Goal: Task Accomplishment & Management: Manage account settings

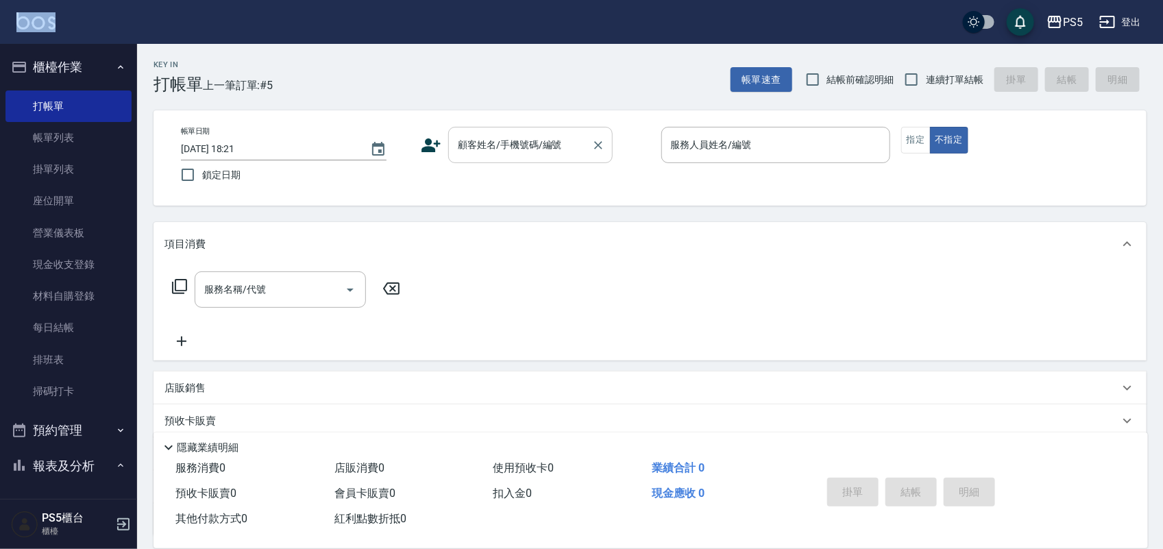
click at [497, 135] on div "顧客姓名/手機號碼/編號 顧客姓名/手機號碼/編號" at bounding box center [530, 145] width 165 height 36
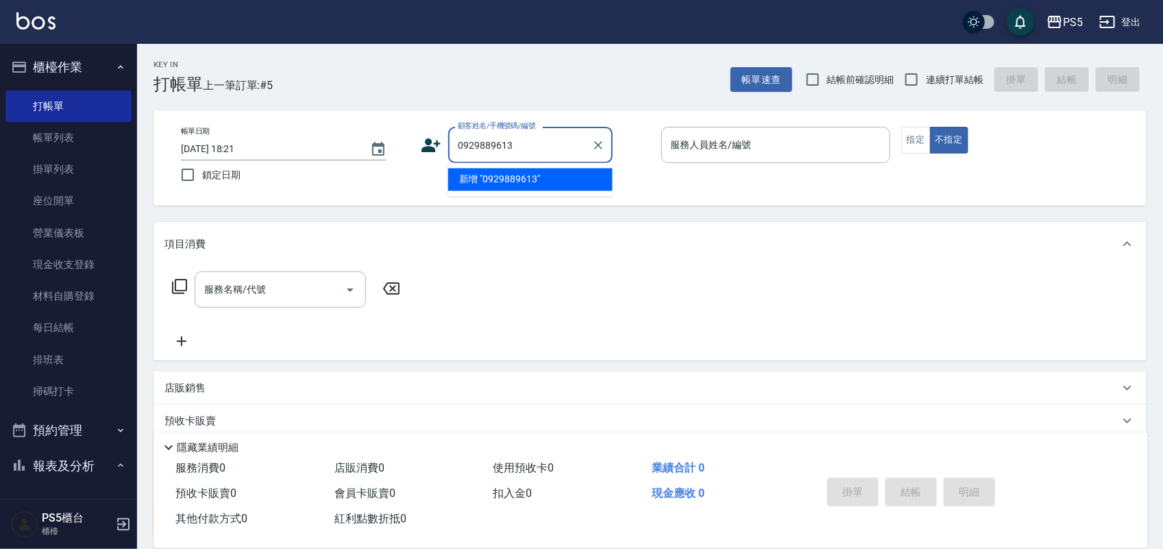
type input "0929889613"
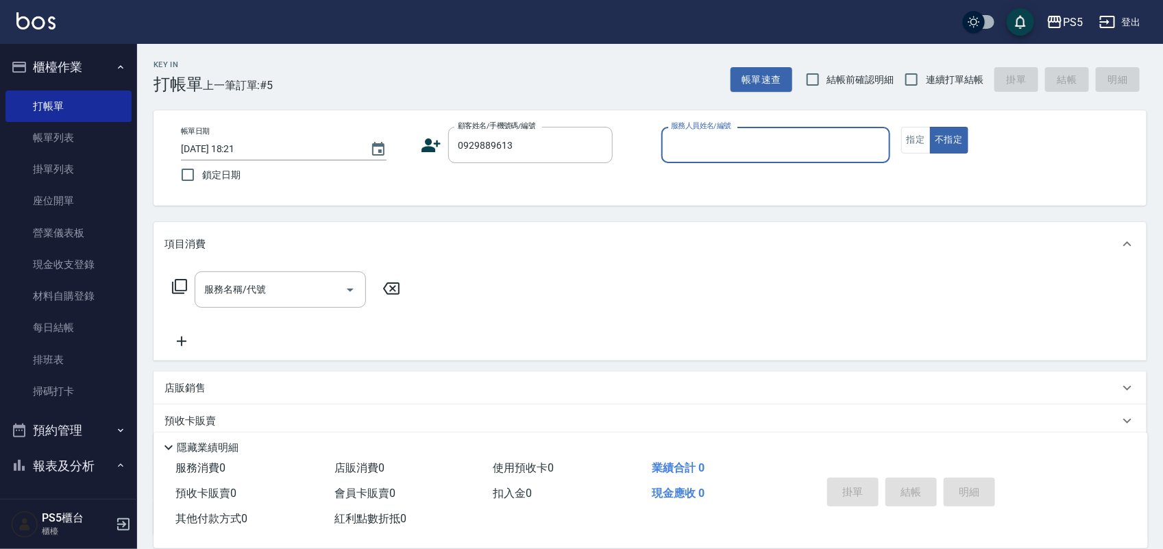
click at [422, 147] on icon at bounding box center [431, 145] width 21 height 21
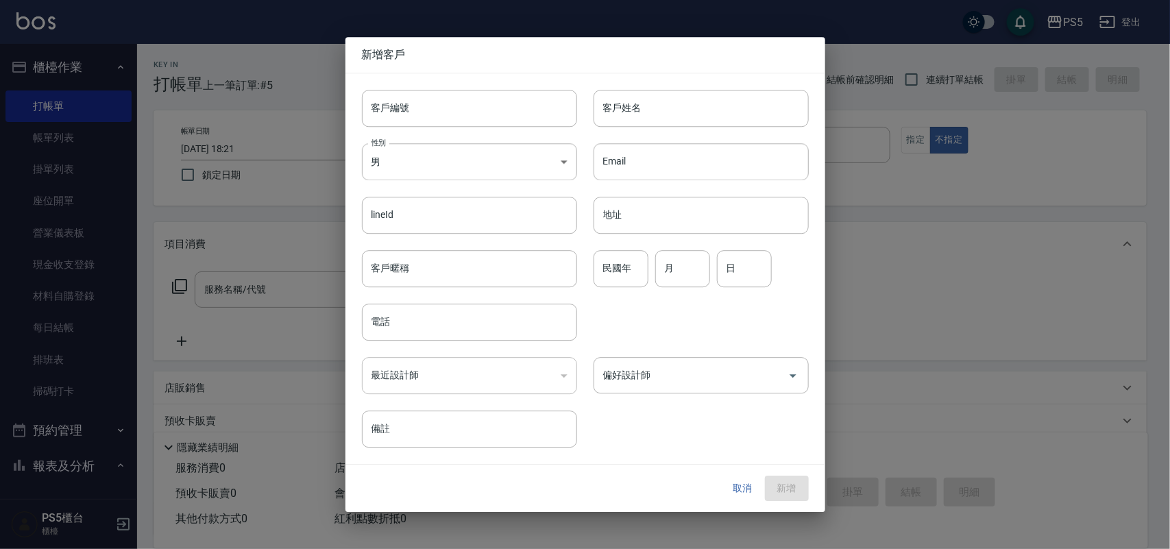
type input "0929889613"
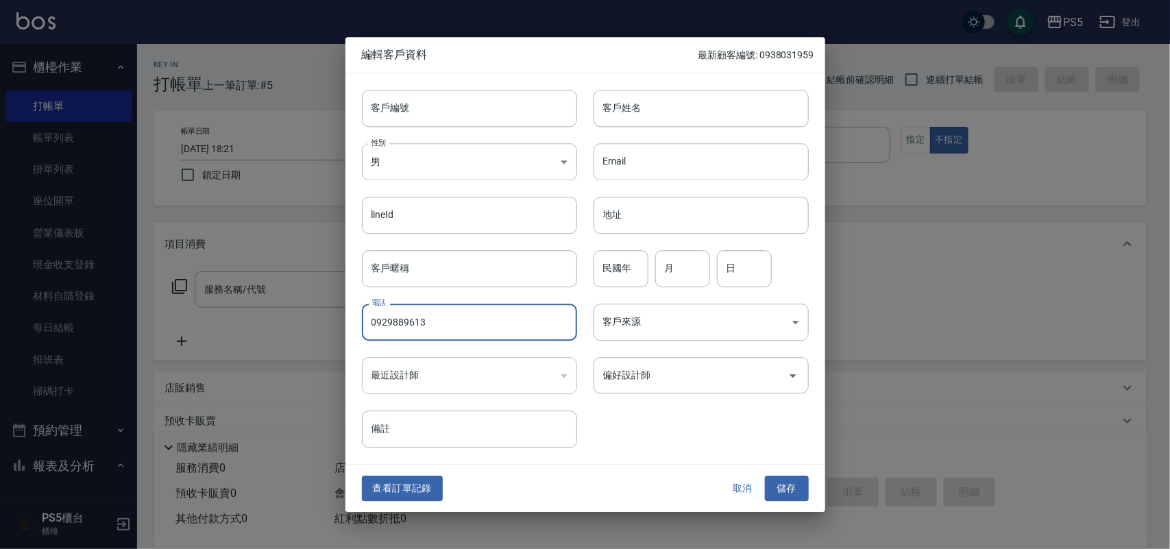
click at [432, 317] on input "0929889613" at bounding box center [469, 322] width 215 height 37
click at [466, 105] on input "客戶編號" at bounding box center [469, 108] width 215 height 37
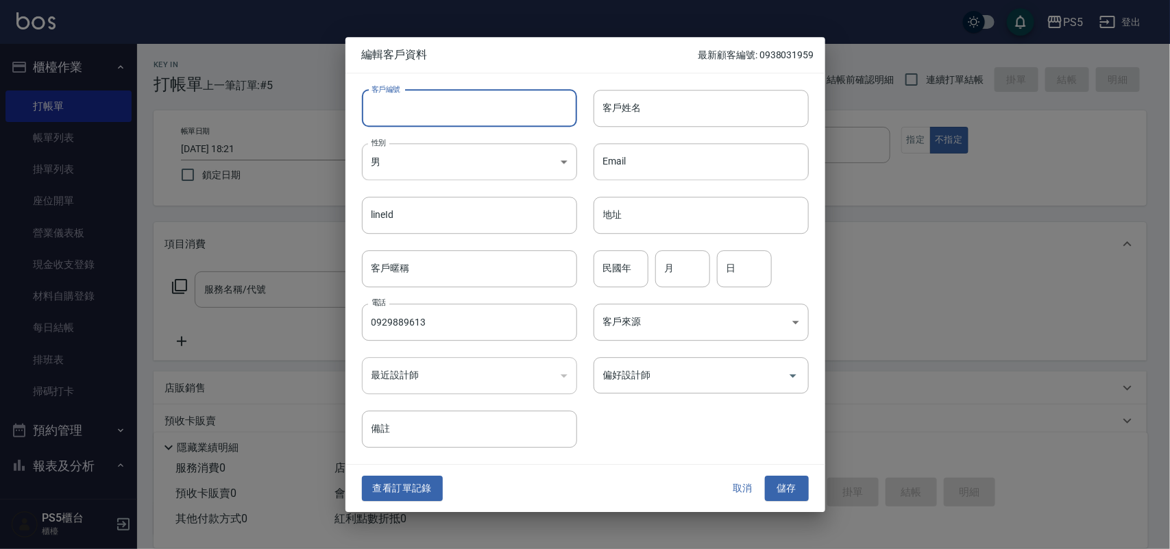
paste input "0929889613"
type input "0929889613"
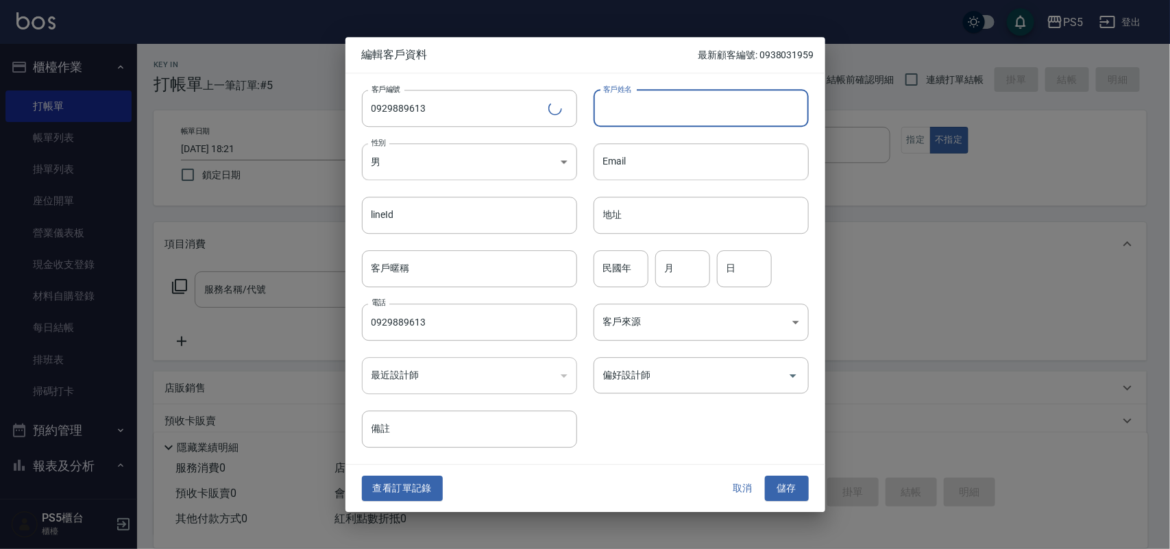
click at [627, 104] on input "客戶姓名" at bounding box center [701, 108] width 215 height 37
type input "x"
type input "ㄏ"
type input "[PERSON_NAME]"
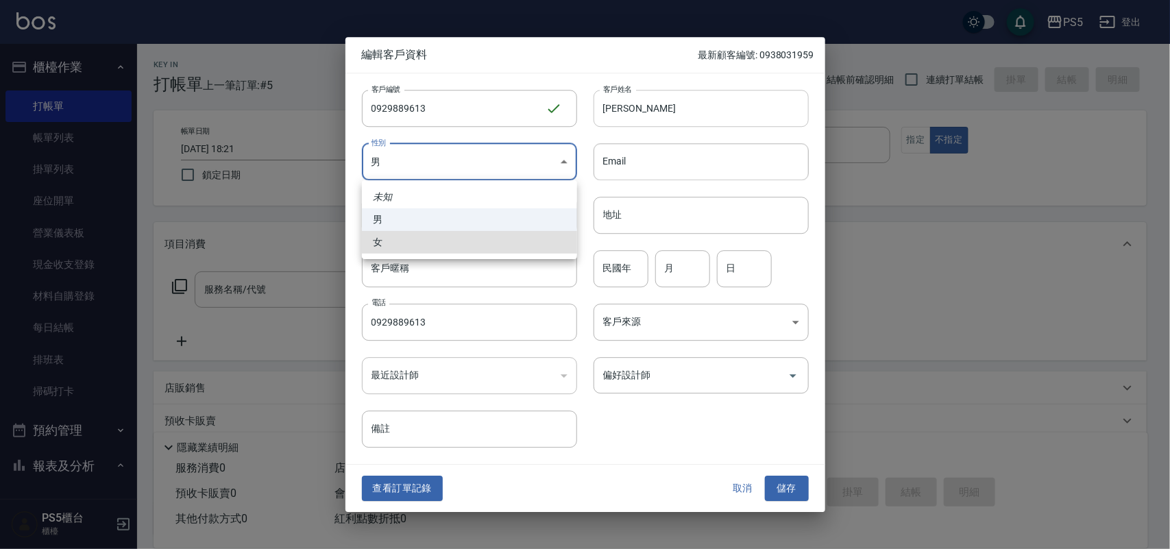
type input "[DEMOGRAPHIC_DATA]"
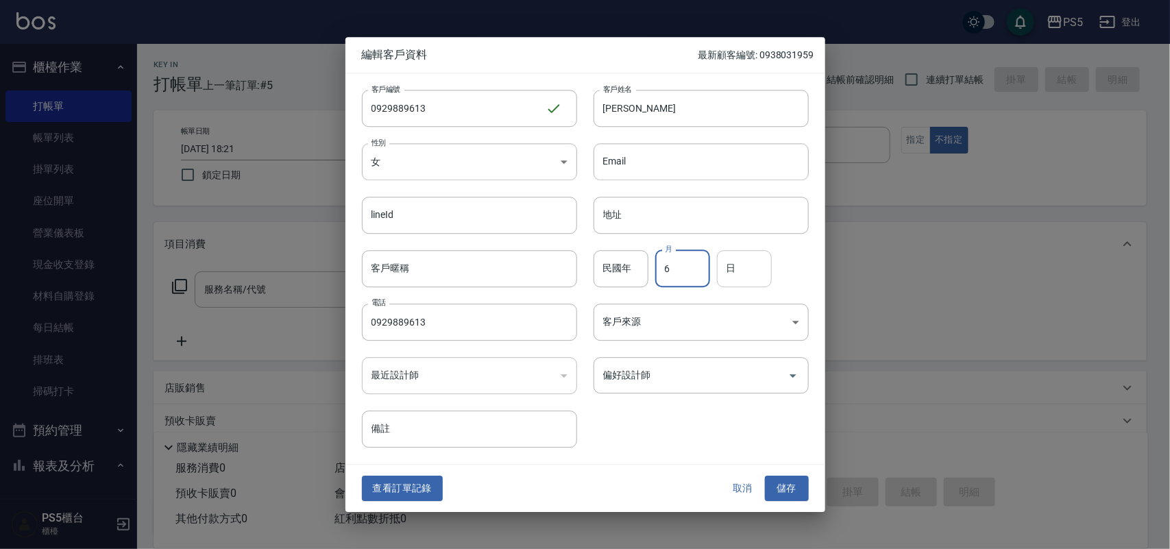
type input "6"
type input "13"
click at [621, 263] on input "民國年" at bounding box center [621, 268] width 55 height 37
type input "89"
click at [765, 476] on button "儲存" at bounding box center [787, 488] width 44 height 25
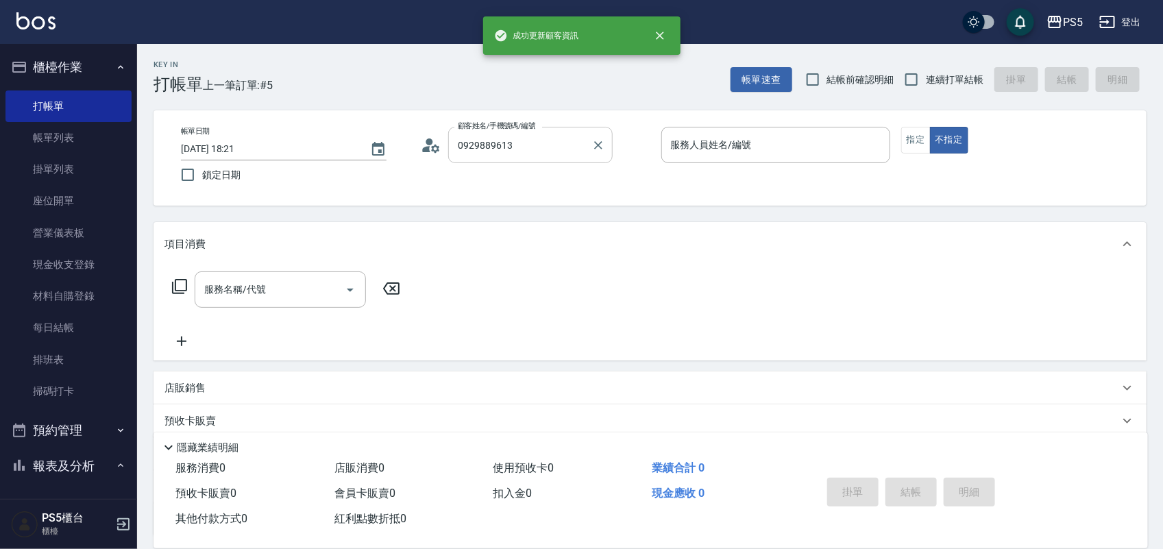
click at [537, 149] on input "0929889613" at bounding box center [520, 145] width 132 height 24
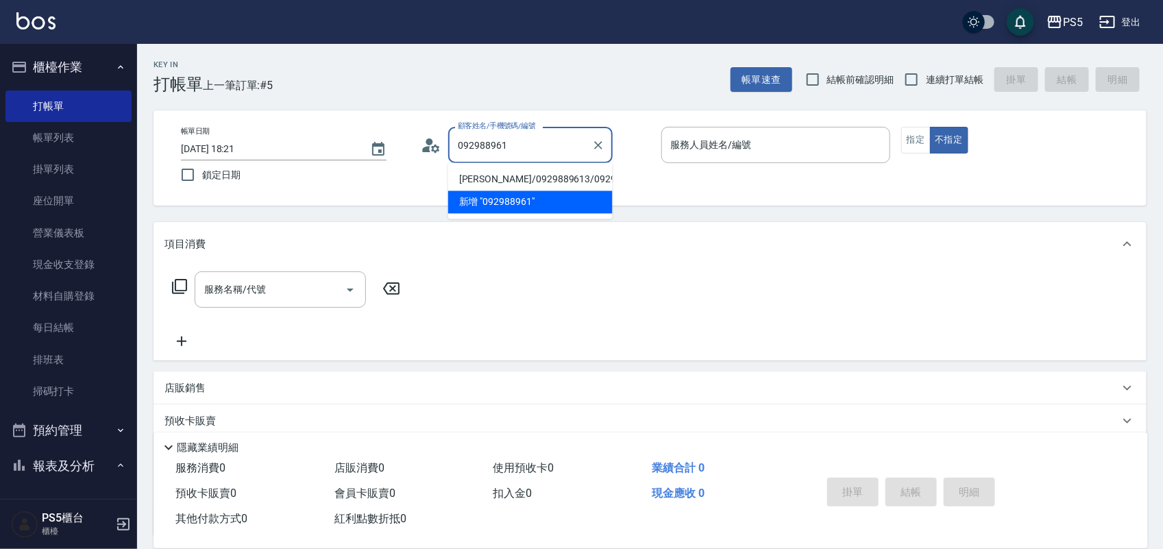
click at [508, 191] on li "[PERSON_NAME]/0929889613/0929889613" at bounding box center [530, 180] width 165 height 23
type input "[PERSON_NAME]/0929889613/0929889613"
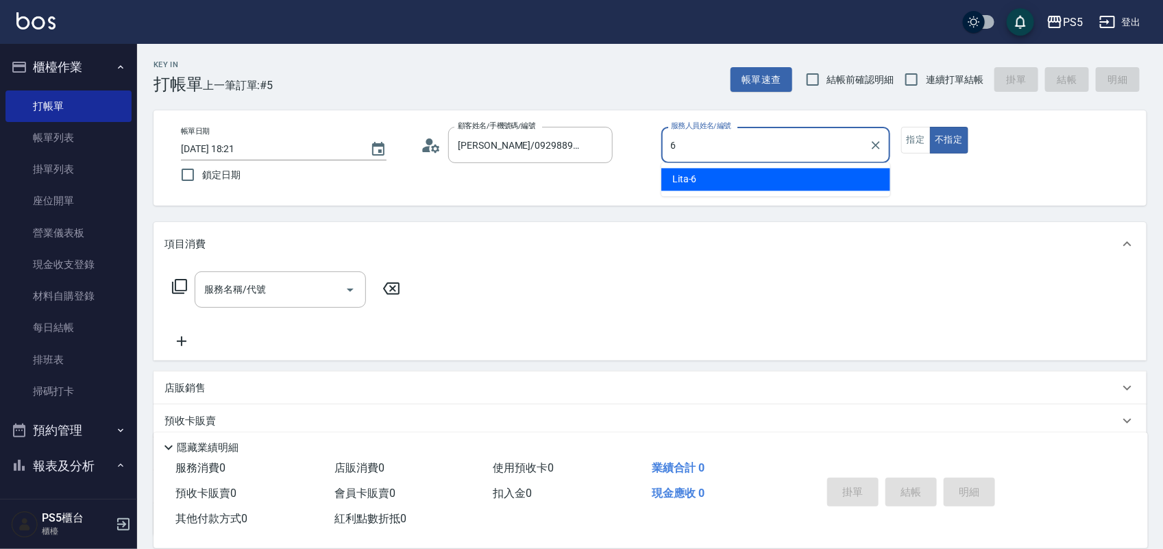
type input "Lita-6"
type button "false"
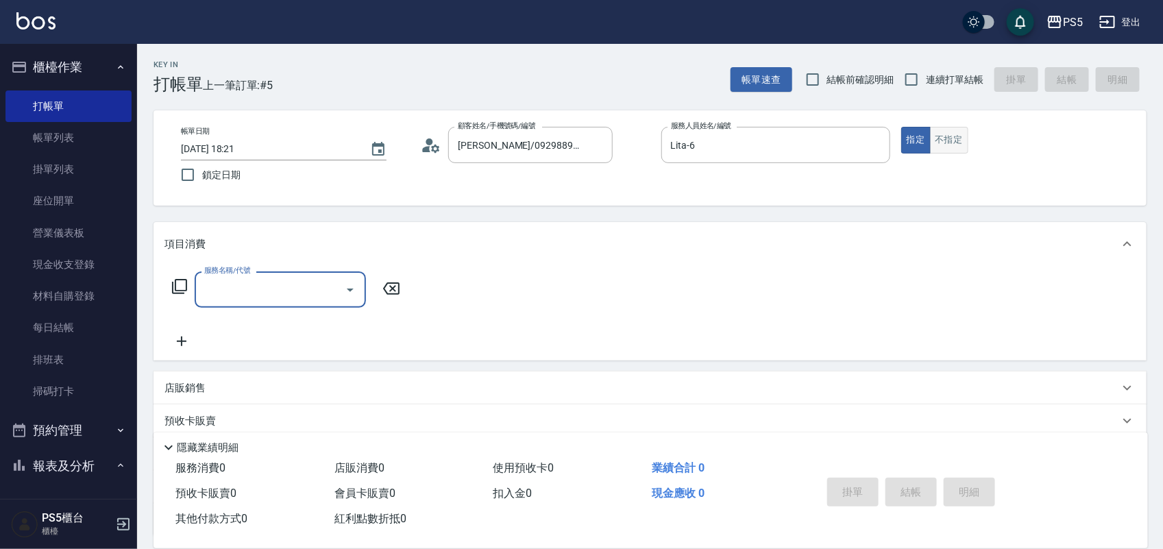
click at [947, 138] on button "不指定" at bounding box center [949, 140] width 38 height 27
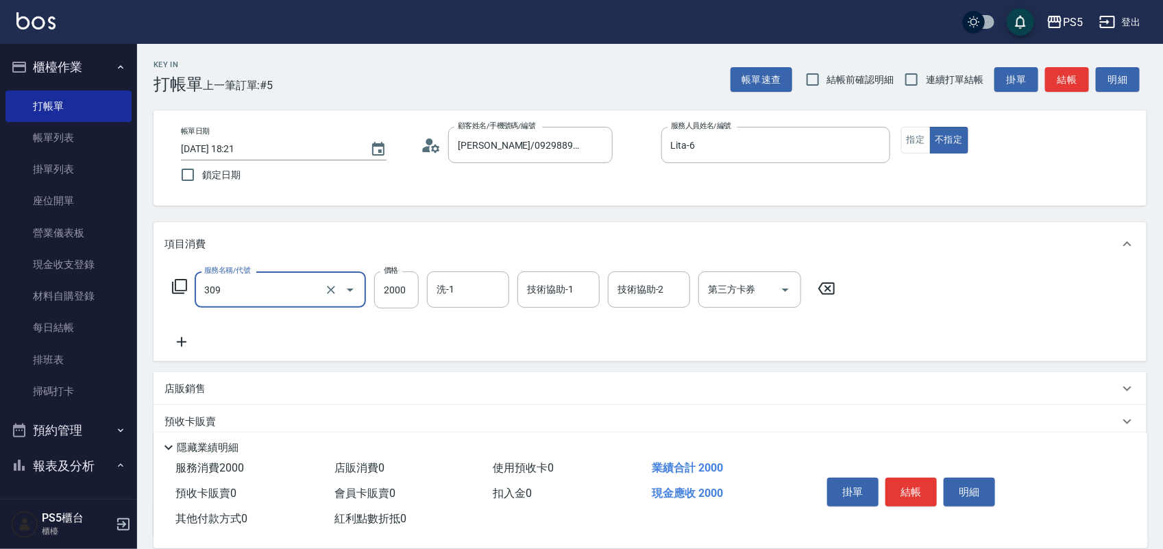
type input "嚴選溫塑(309)"
type input "1999"
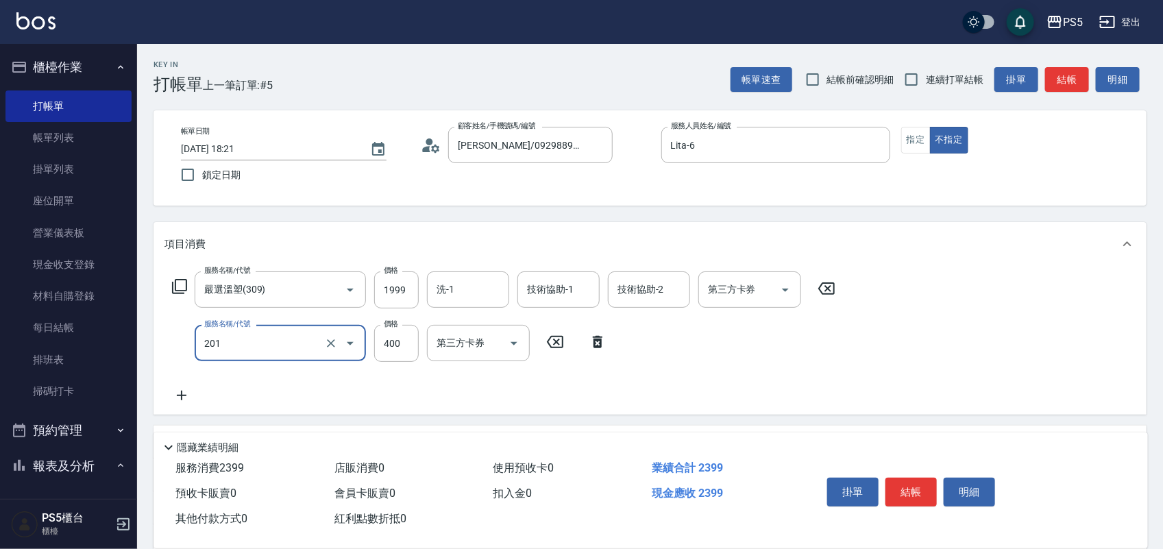
type input "洗剪400(201)"
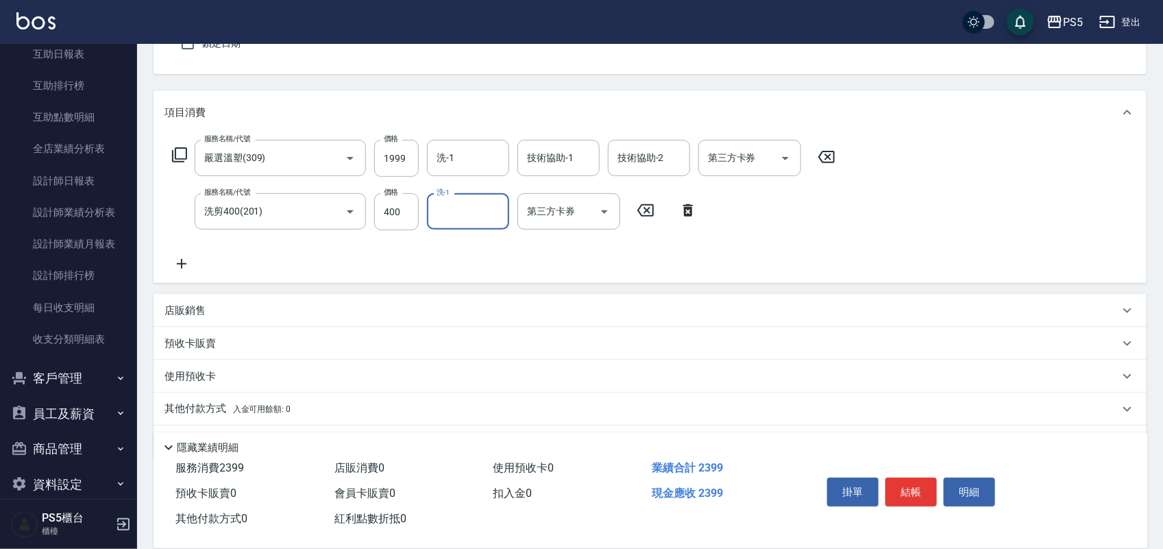
scroll to position [172, 0]
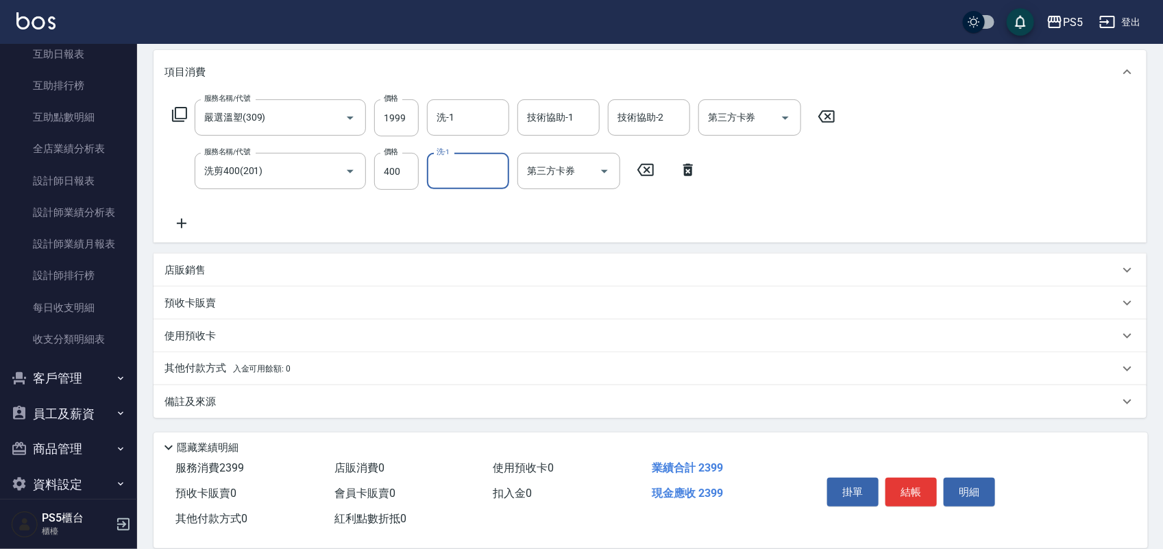
click at [234, 368] on span "入金可用餘額: 0" at bounding box center [262, 369] width 58 height 10
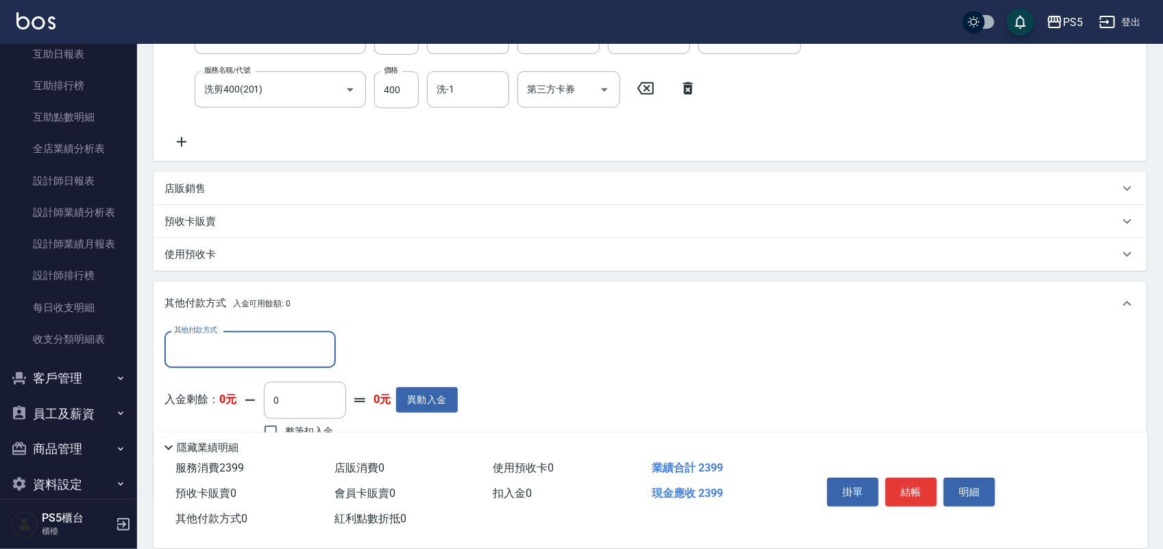
scroll to position [333, 0]
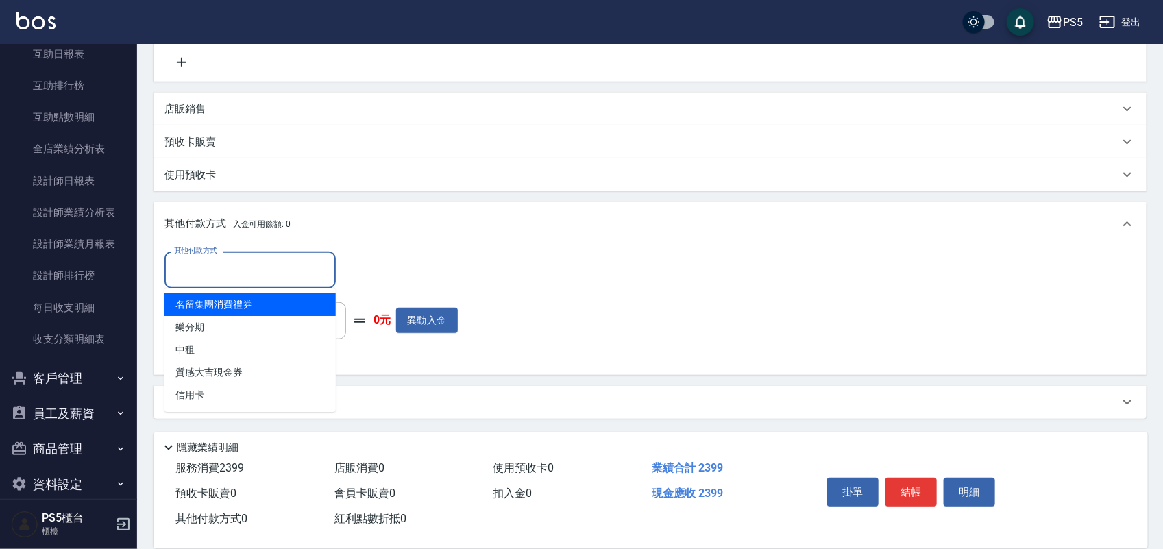
click at [245, 271] on input "其他付款方式" at bounding box center [250, 270] width 159 height 24
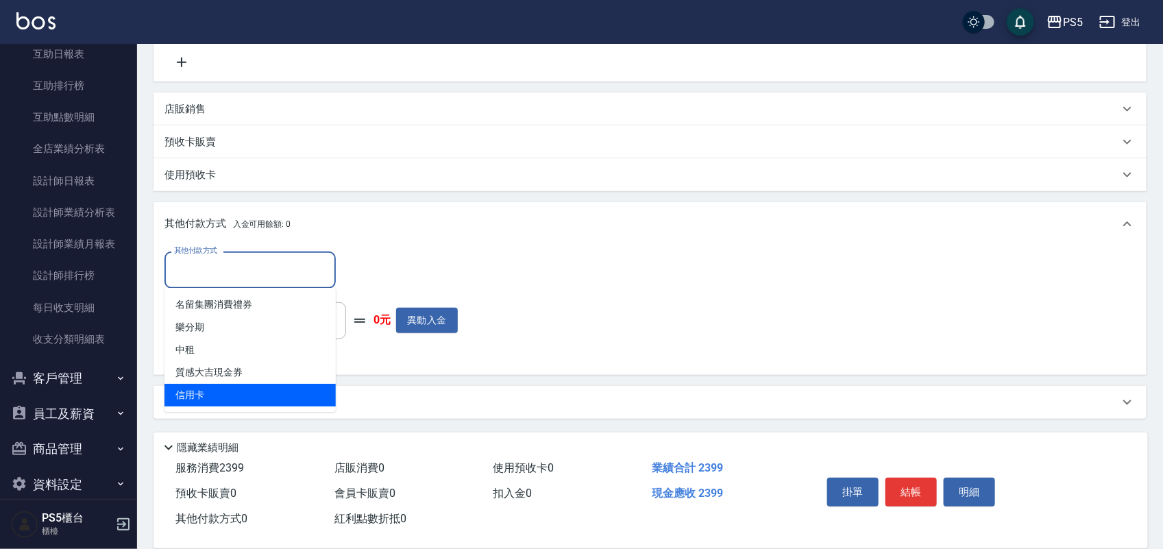
type input "信用卡"
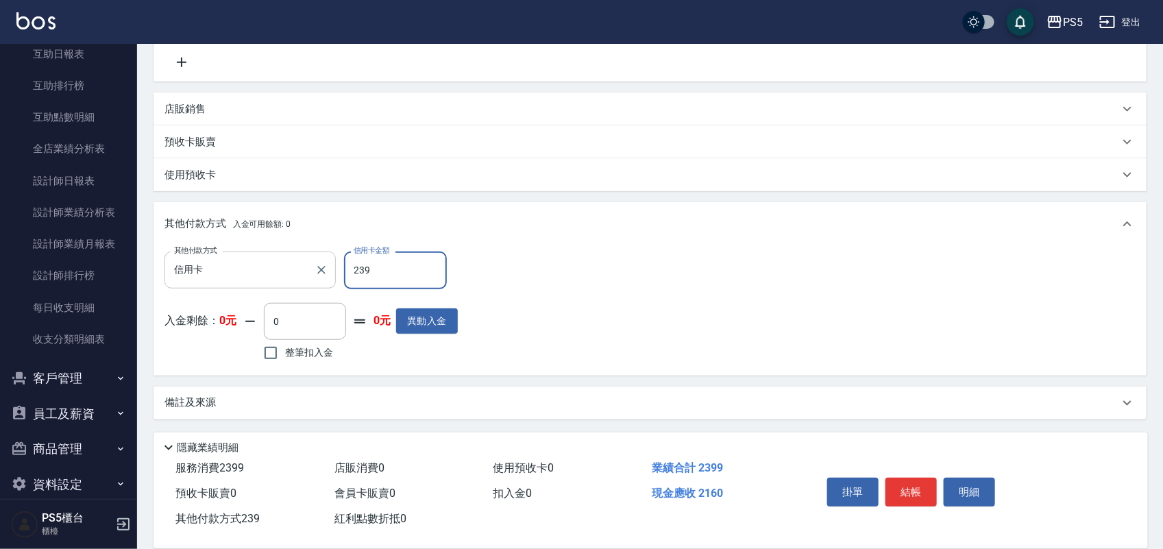
type input "2399"
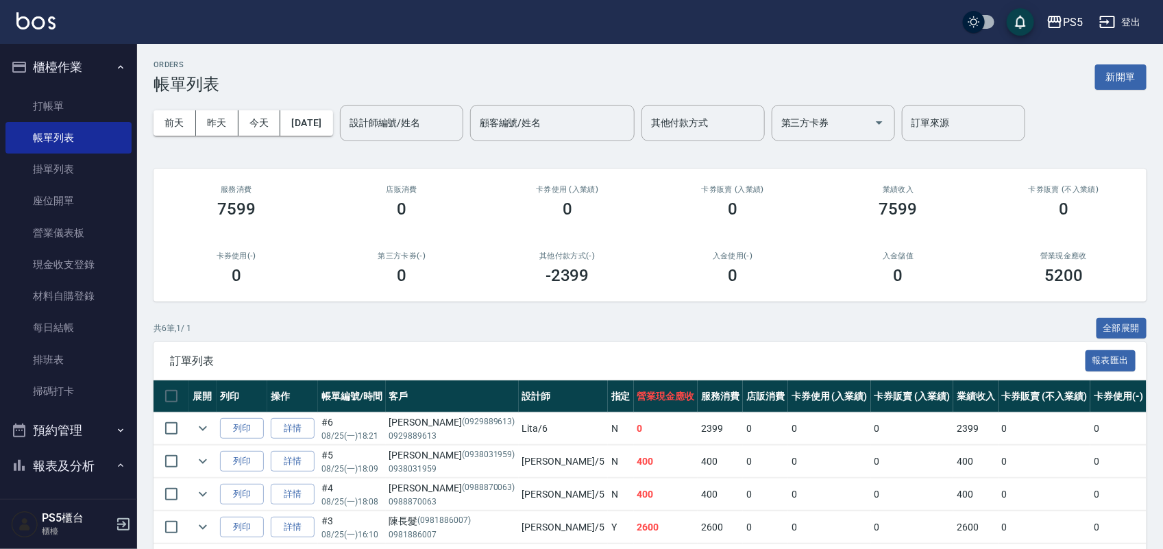
click at [69, 89] on ul "打帳單 帳單列表 掛單列表 座位開單 營業儀表板 現金收支登錄 材料自購登錄 每日結帳 排班表 掃碼打卡" at bounding box center [68, 249] width 126 height 328
click at [66, 97] on link "打帳單" at bounding box center [68, 106] width 126 height 32
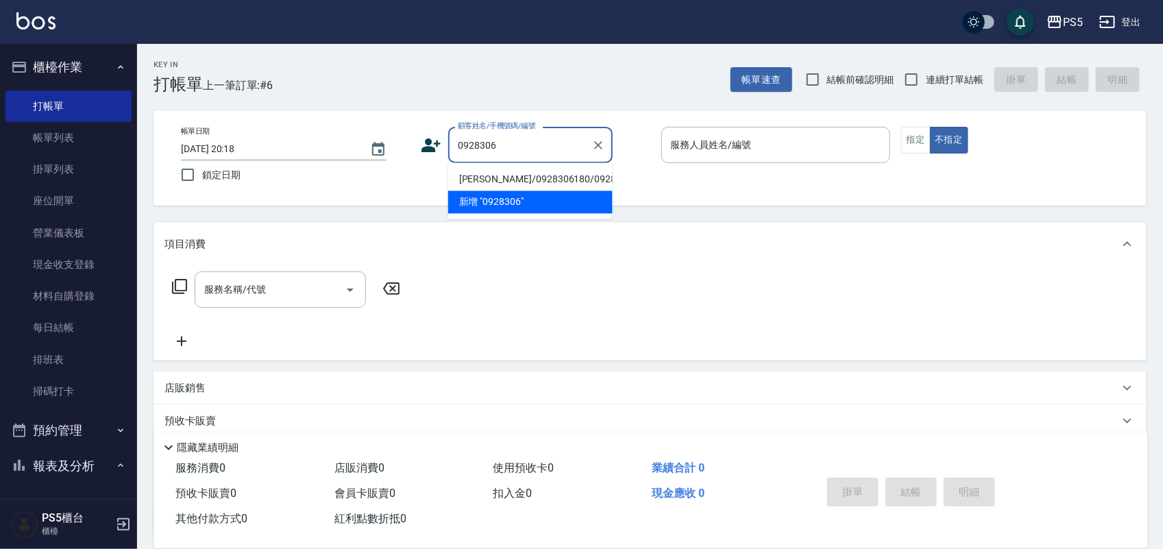
type input "[PERSON_NAME]/0928306180/0928306180"
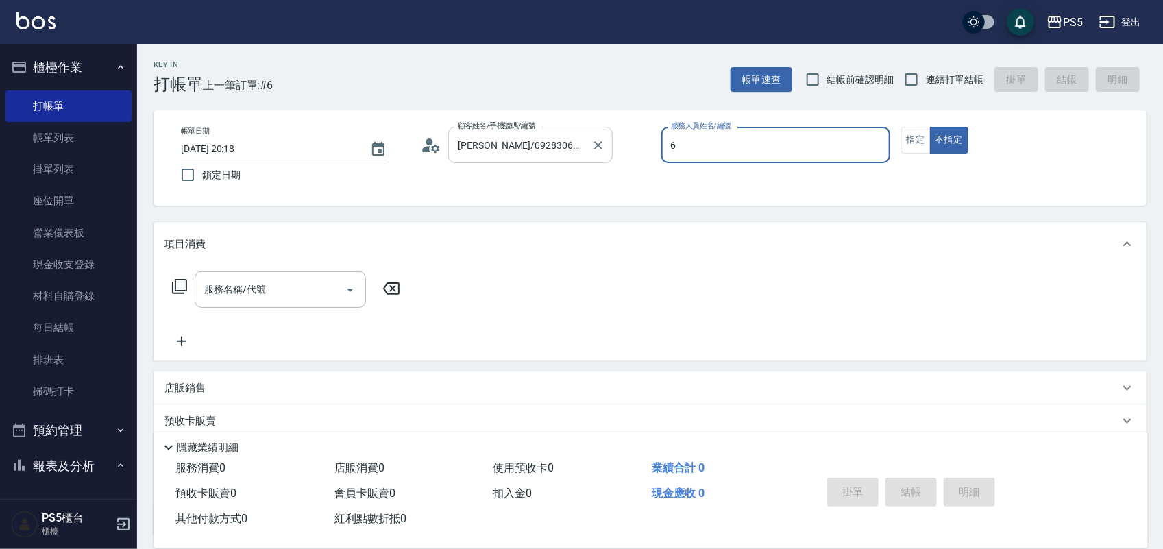
type input "Lita-6"
type button "false"
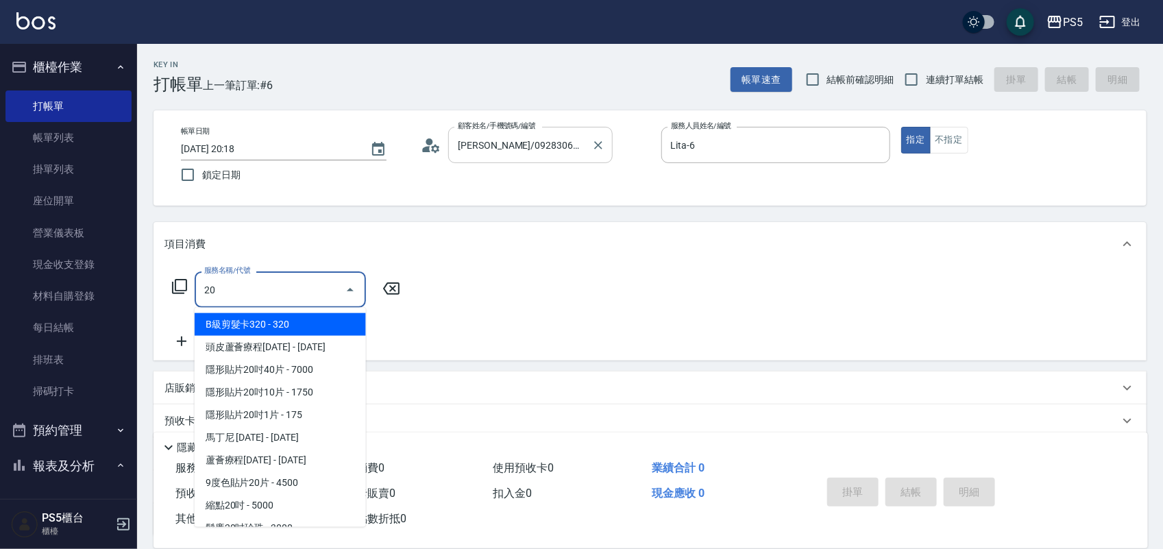
type input "201"
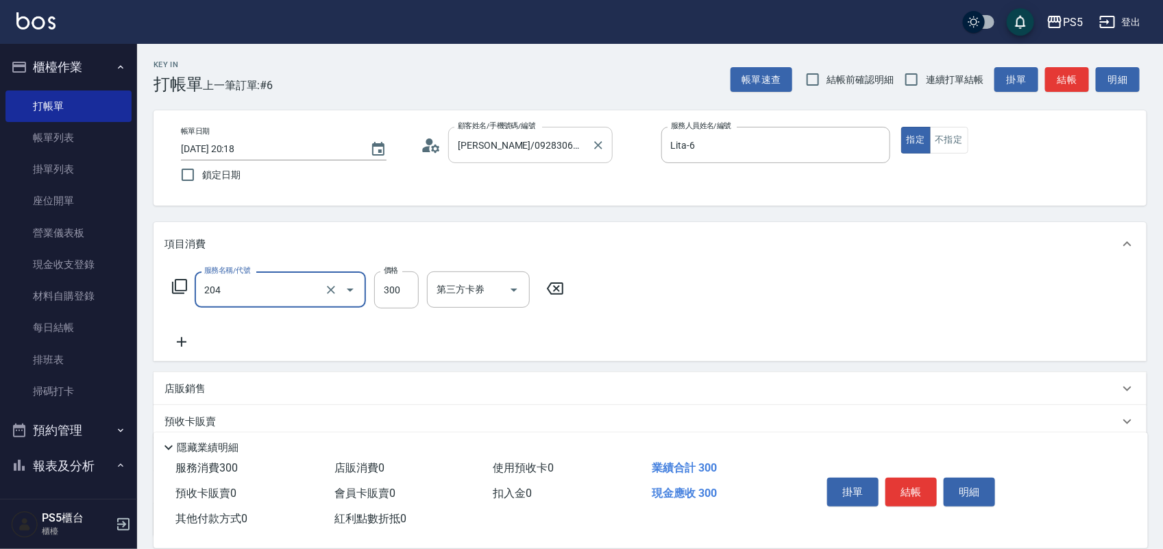
type input "單剪髮300(204)"
type input "100"
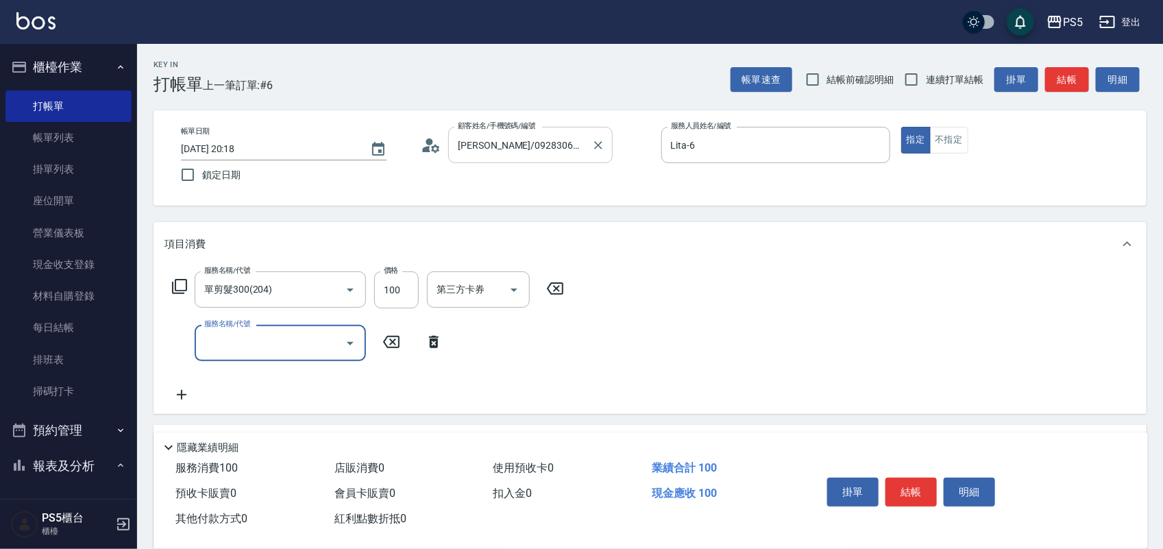
type input "0"
type input "基本冷燙(304)"
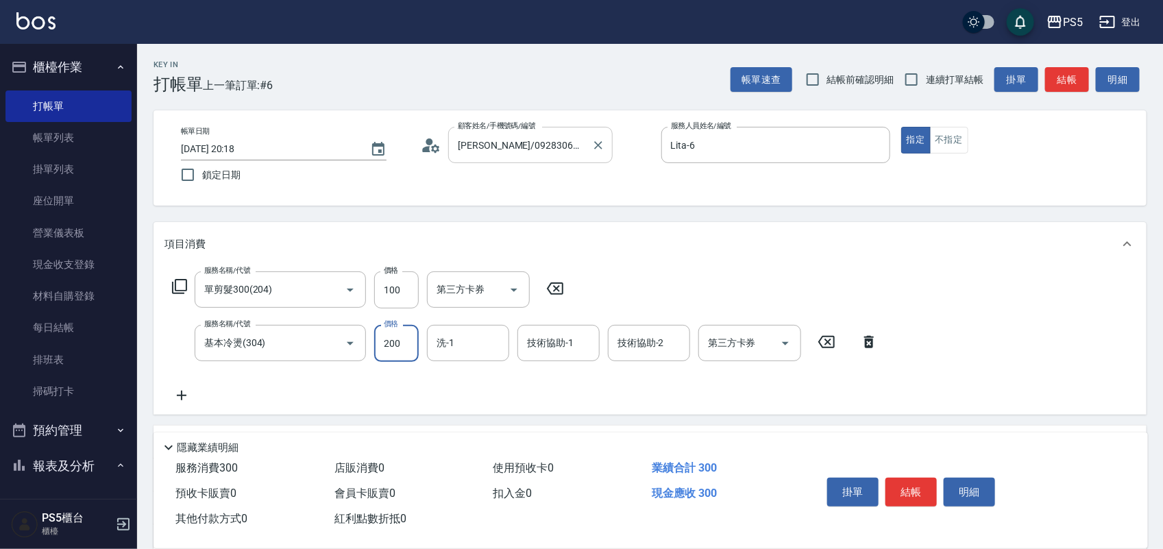
type input "2000"
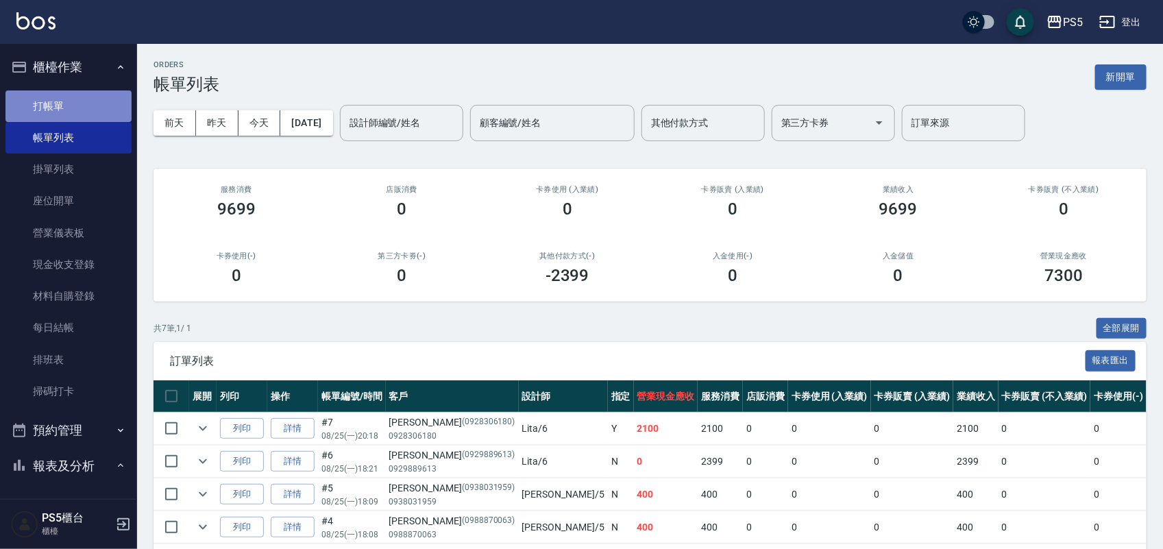
click at [94, 103] on link "打帳單" at bounding box center [68, 106] width 126 height 32
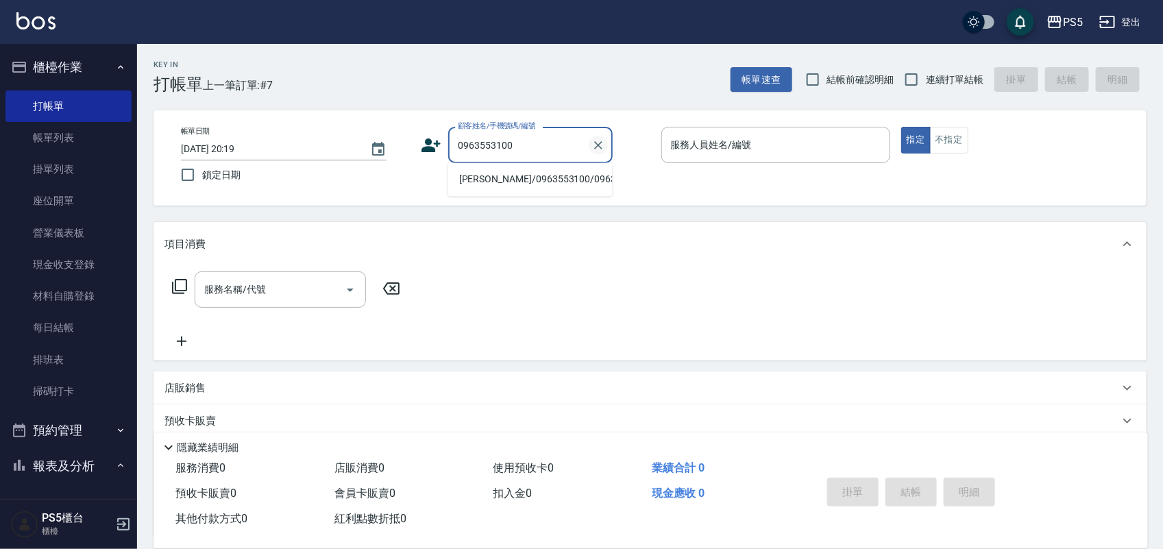
type input "[PERSON_NAME]/0963553100/0963553100"
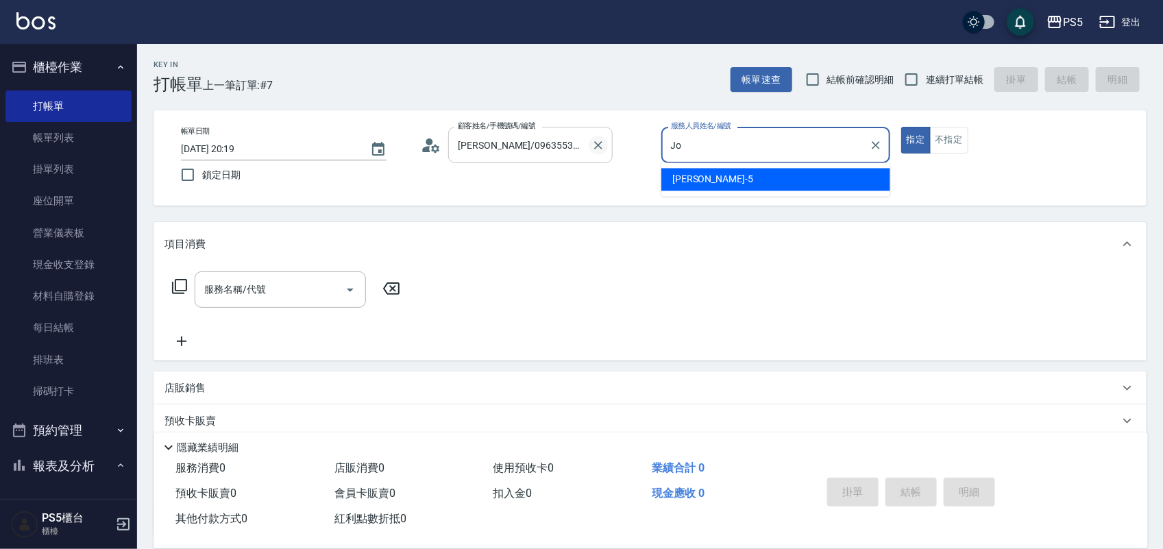
type input "J"
type input "Lita-6"
type button "true"
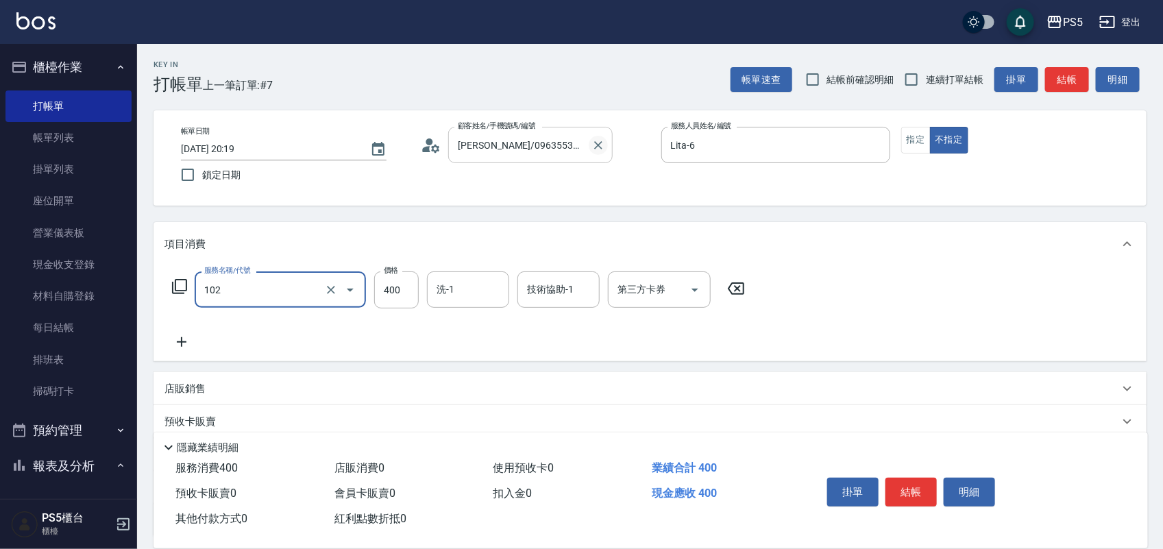
type input "精油洗髮(102)"
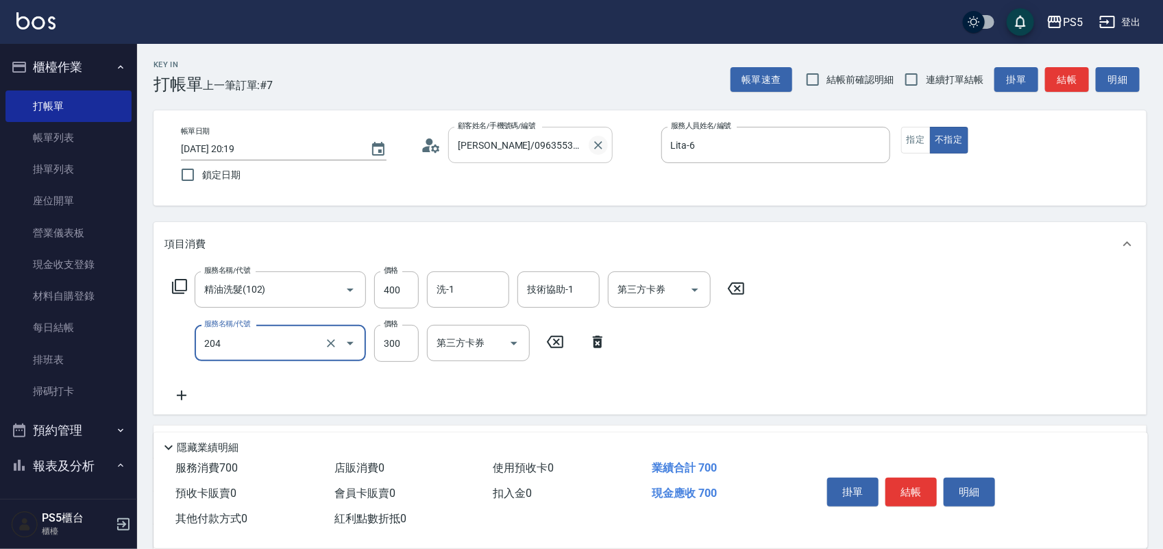
type input "單剪髮300(204)"
type input "100"
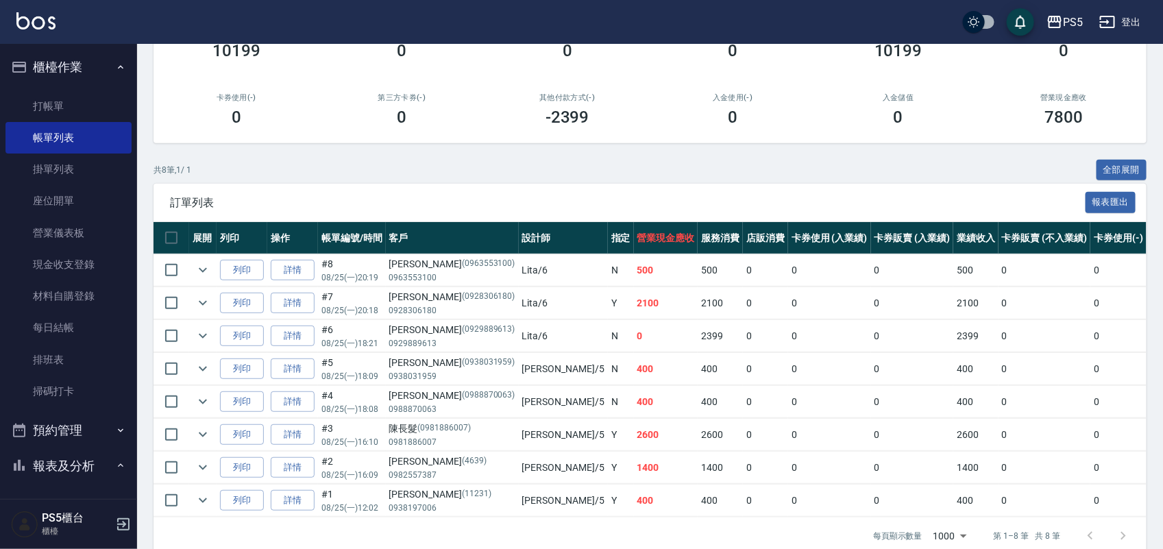
scroll to position [195, 0]
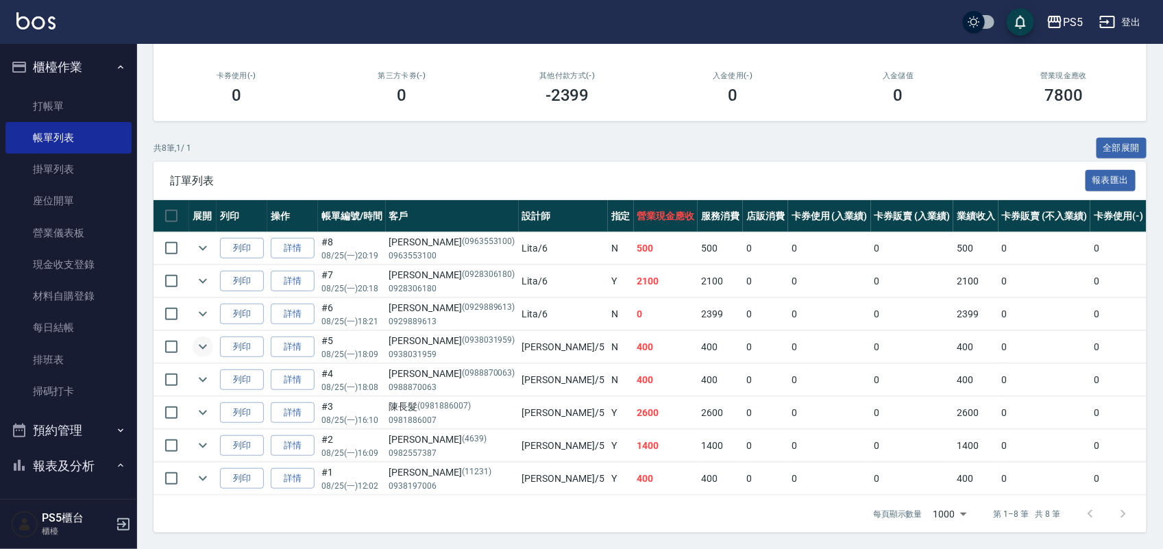
click at [193, 337] on button "expand row" at bounding box center [203, 347] width 21 height 21
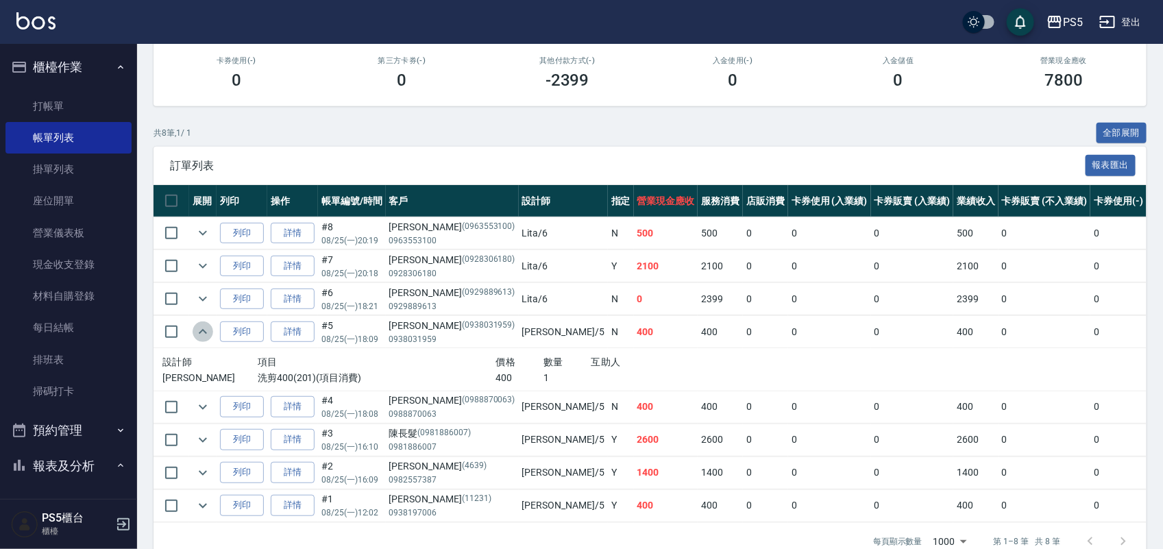
click at [193, 331] on button "expand row" at bounding box center [203, 332] width 21 height 21
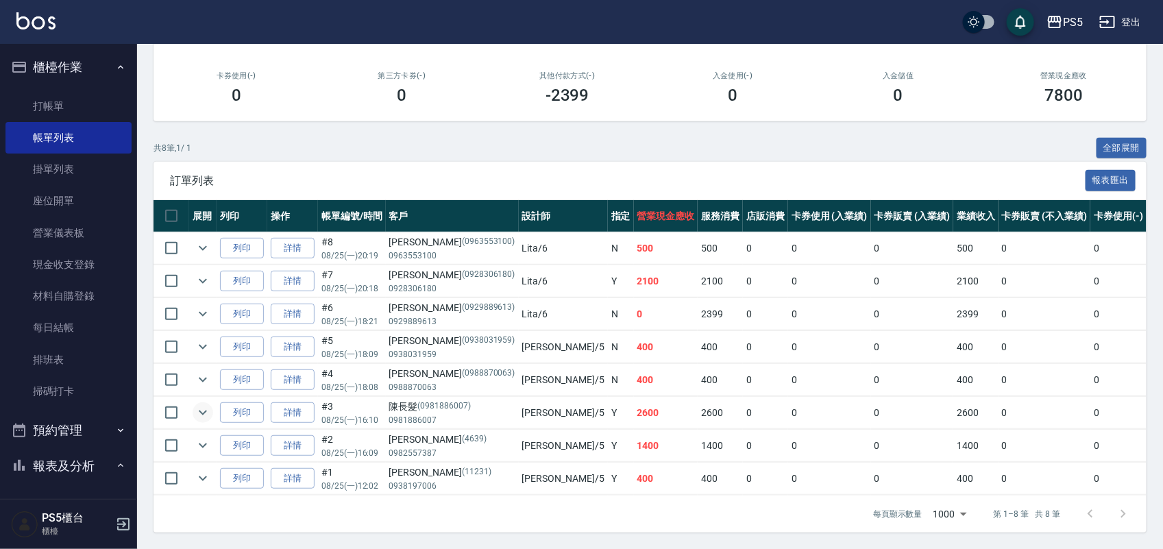
click at [202, 404] on icon "expand row" at bounding box center [203, 412] width 16 height 16
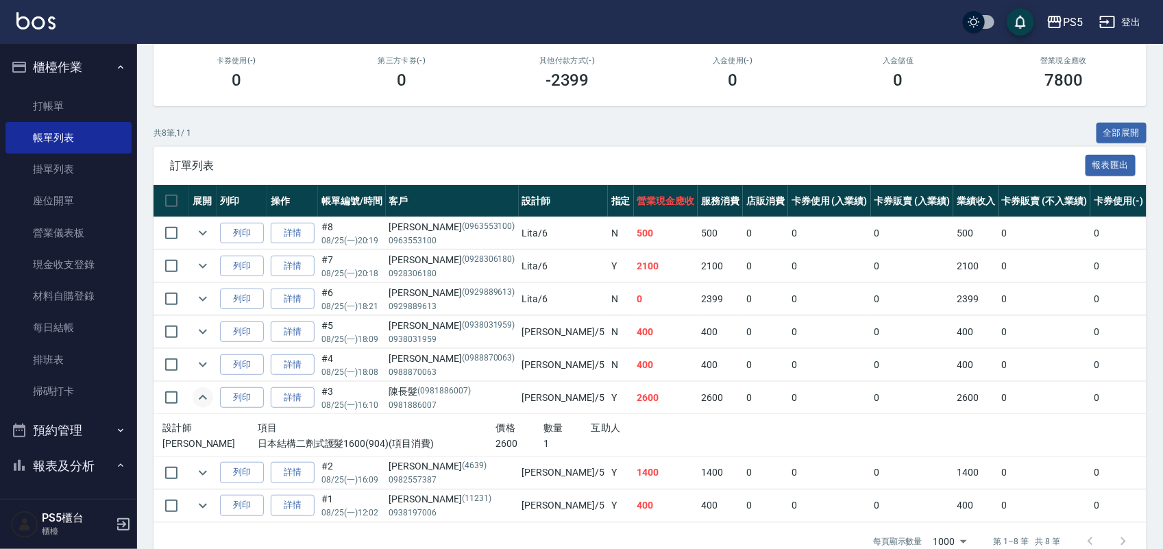
click at [202, 396] on icon "expand row" at bounding box center [203, 397] width 16 height 16
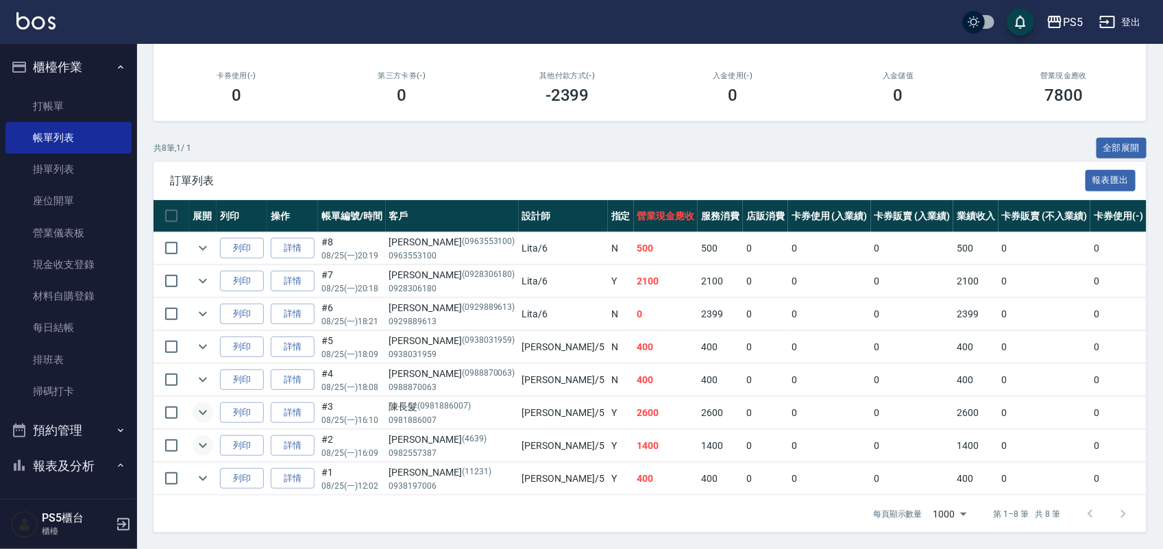
click at [203, 437] on icon "expand row" at bounding box center [203, 445] width 16 height 16
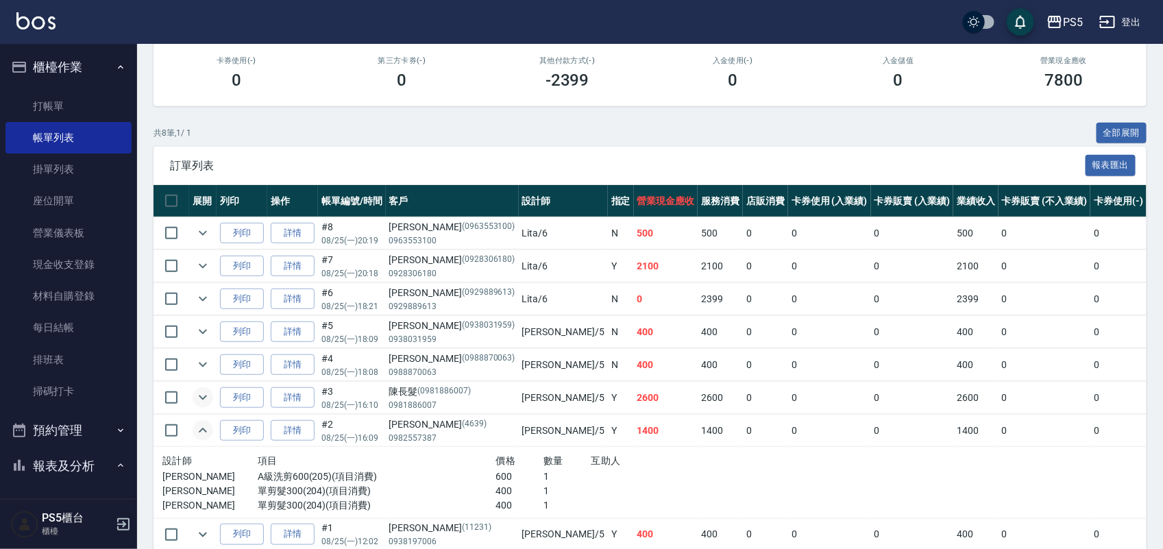
click at [203, 426] on icon "expand row" at bounding box center [203, 430] width 16 height 16
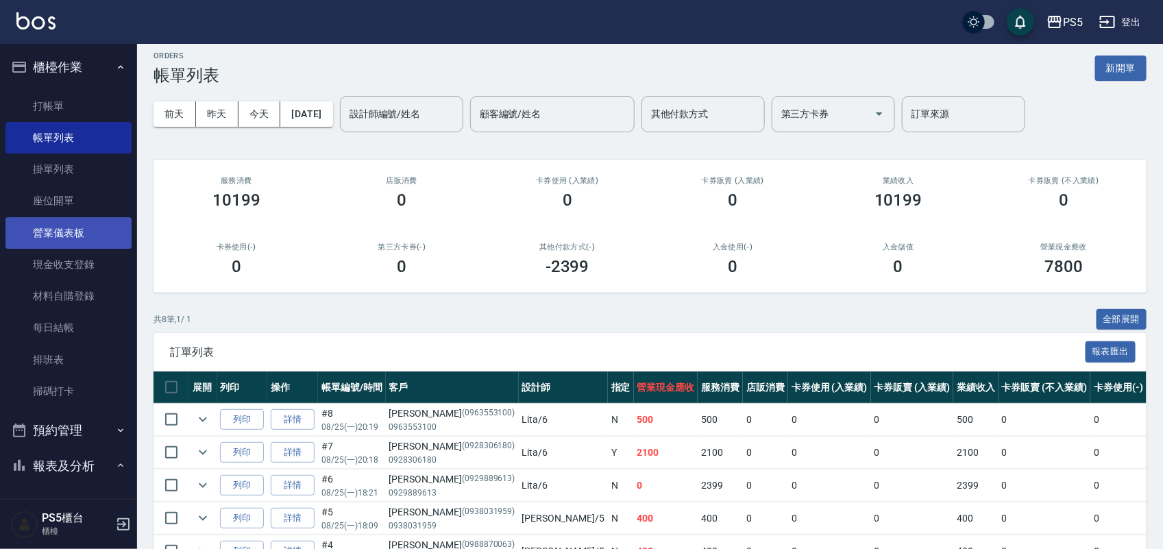
scroll to position [0, 0]
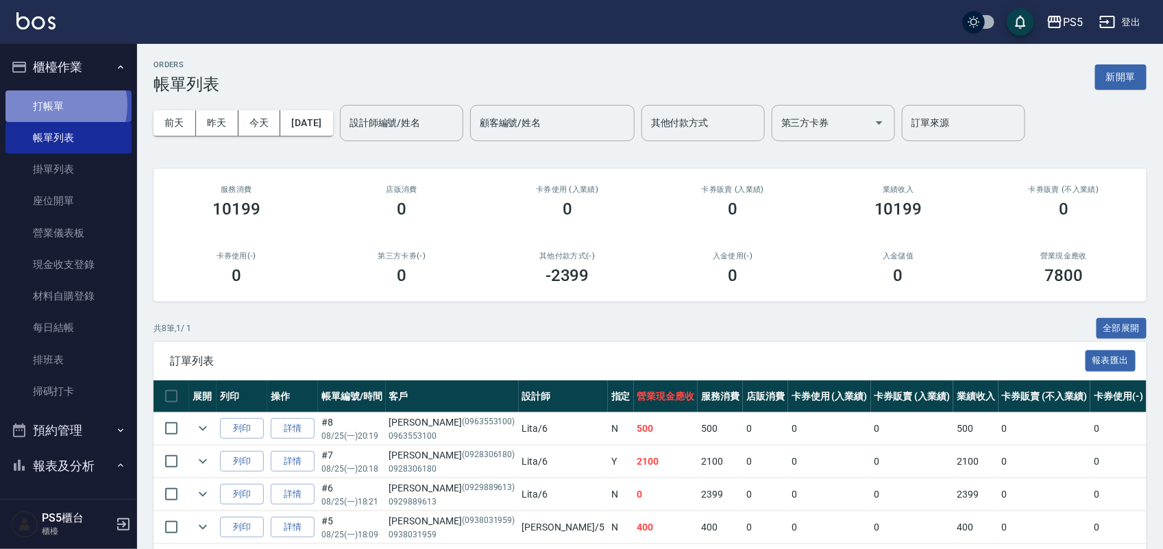
click at [57, 105] on link "打帳單" at bounding box center [68, 106] width 126 height 32
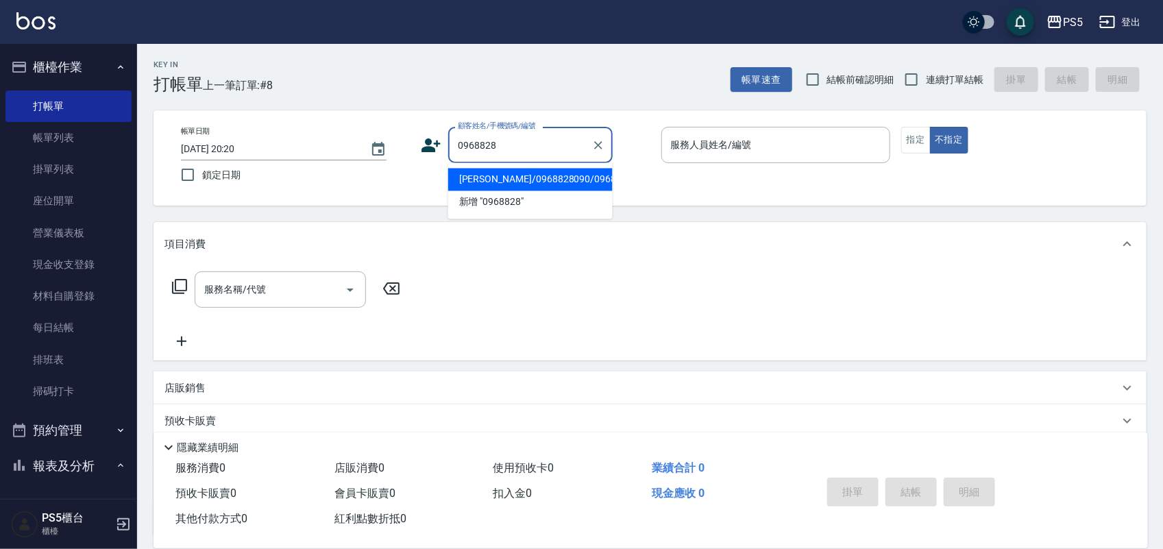
type input "[PERSON_NAME]/0968828090/0968828090"
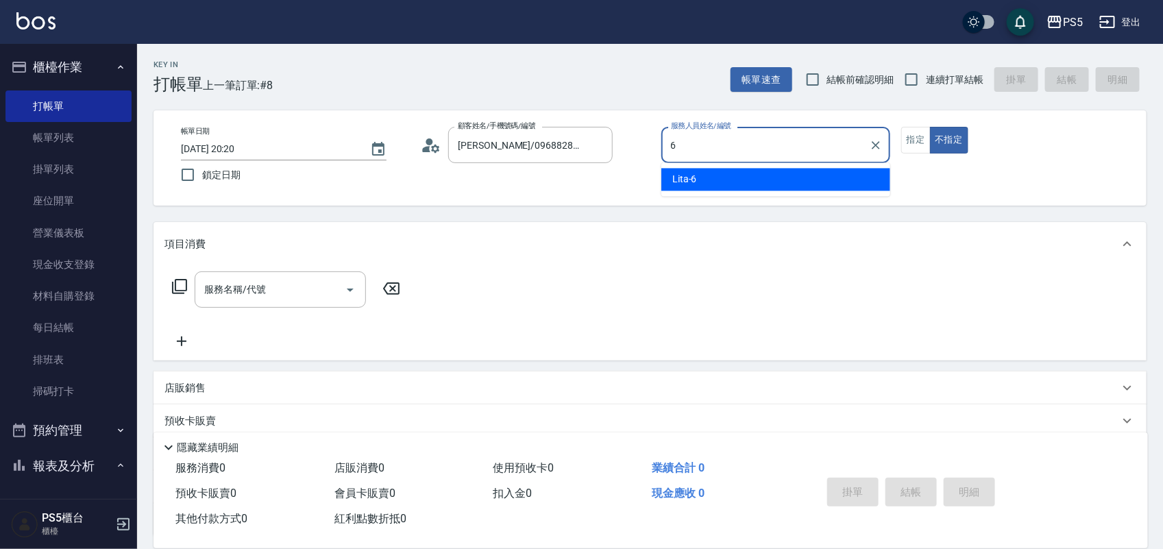
type input "Lita-6"
type button "false"
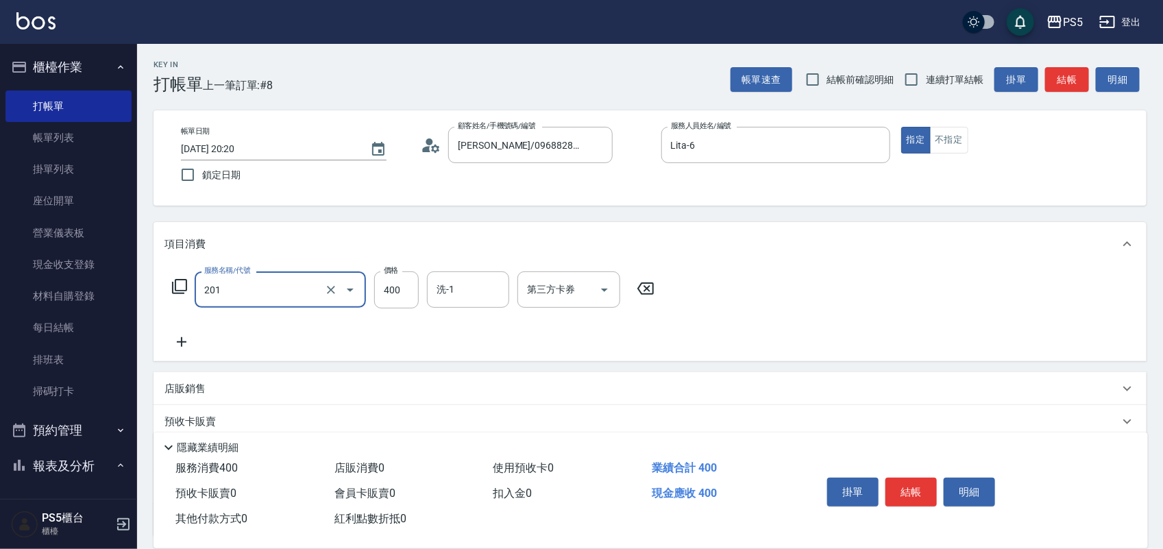
type input "洗剪400(201)"
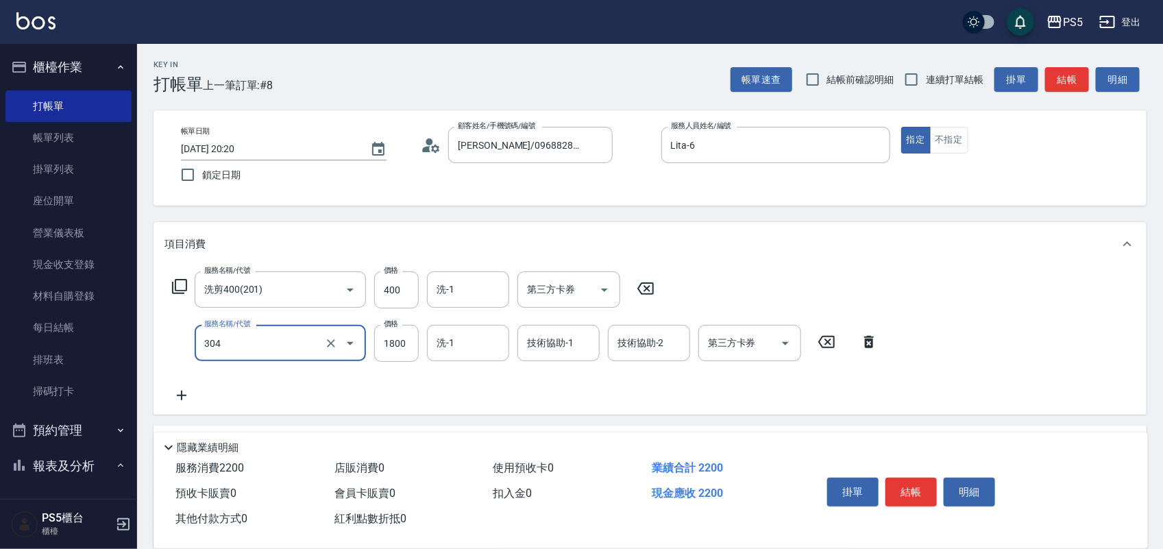
type input "基本冷燙(304)"
type input "2000"
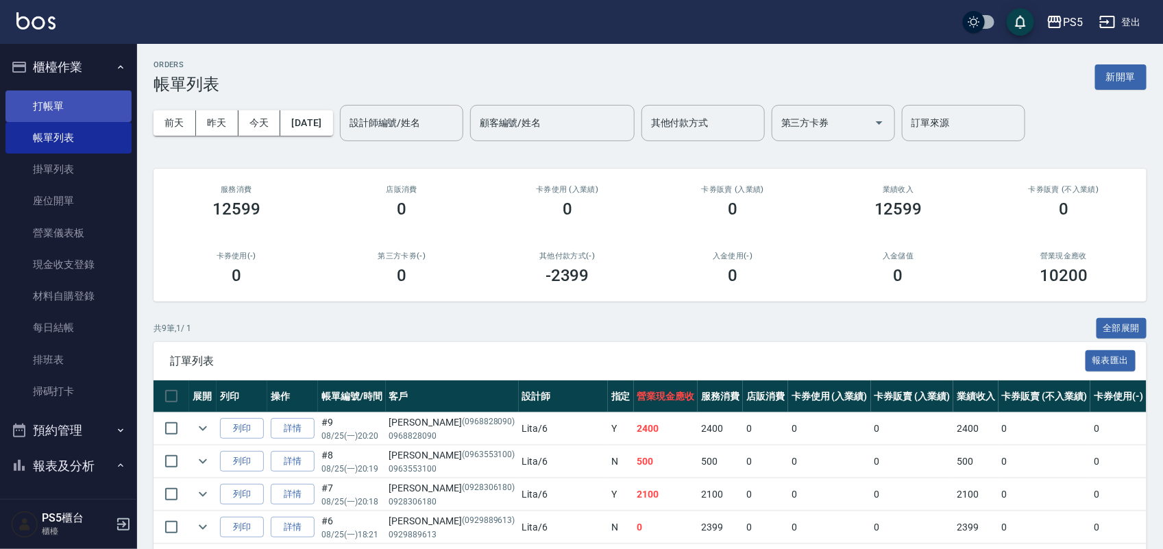
click at [77, 106] on link "打帳單" at bounding box center [68, 106] width 126 height 32
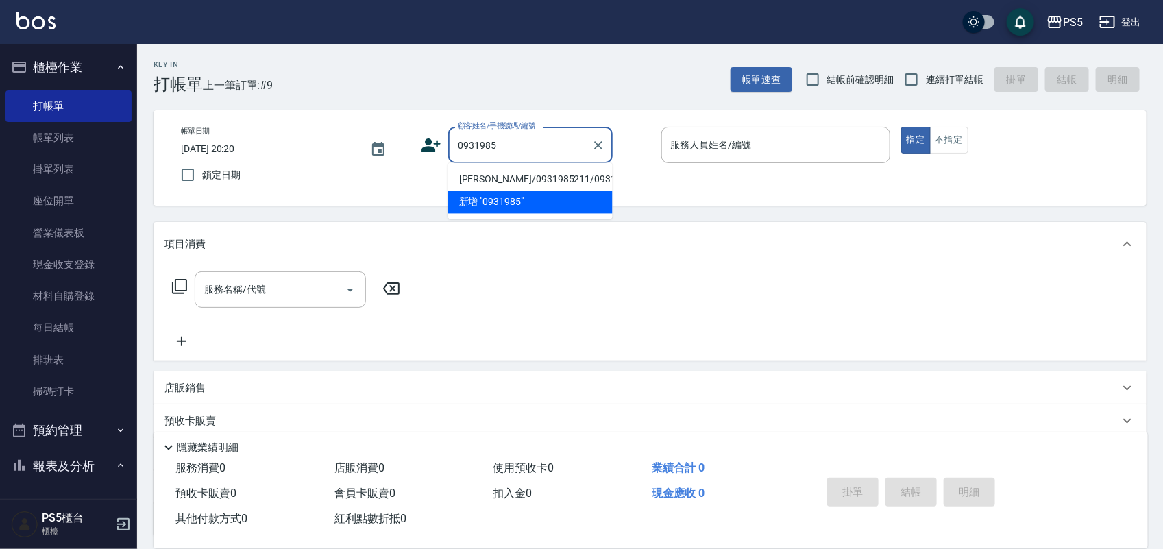
type input "[PERSON_NAME]/0931985211/0931985211"
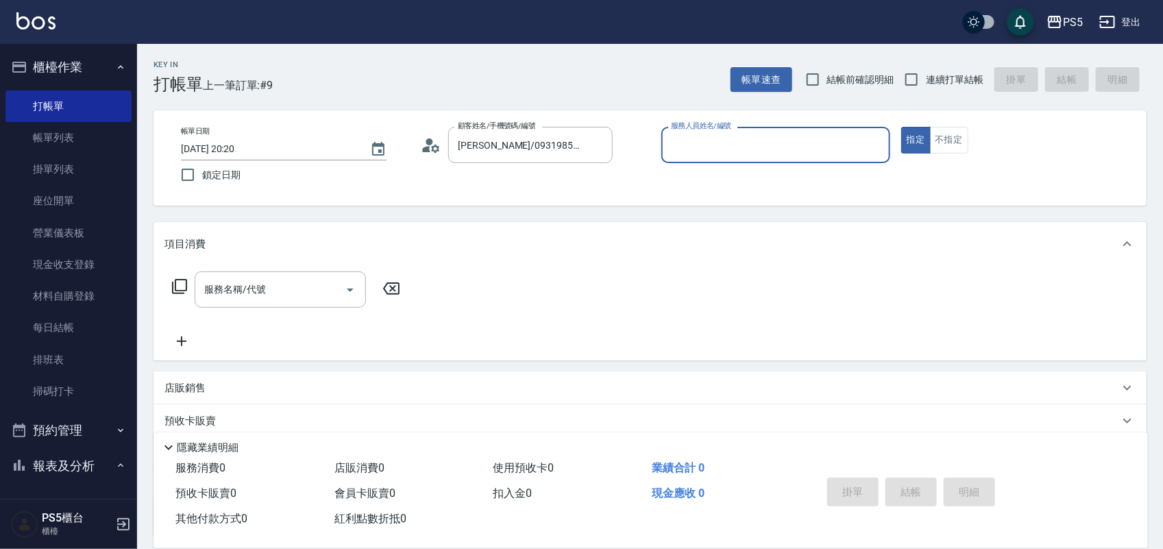
type input "Lita-6"
click at [901, 127] on button "指定" at bounding box center [915, 140] width 29 height 27
type button "true"
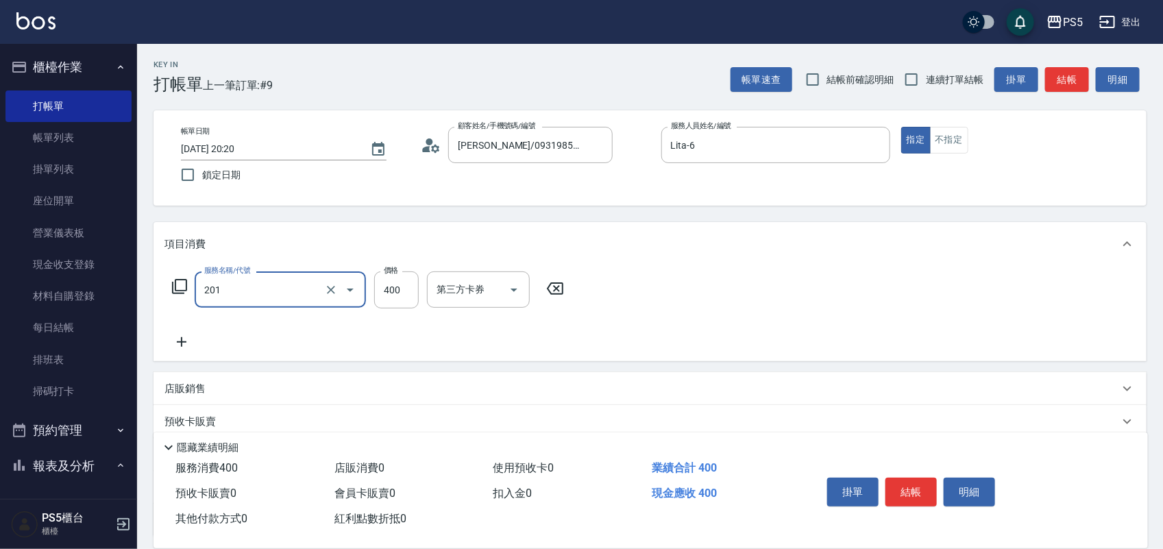
type input "洗剪400(201)"
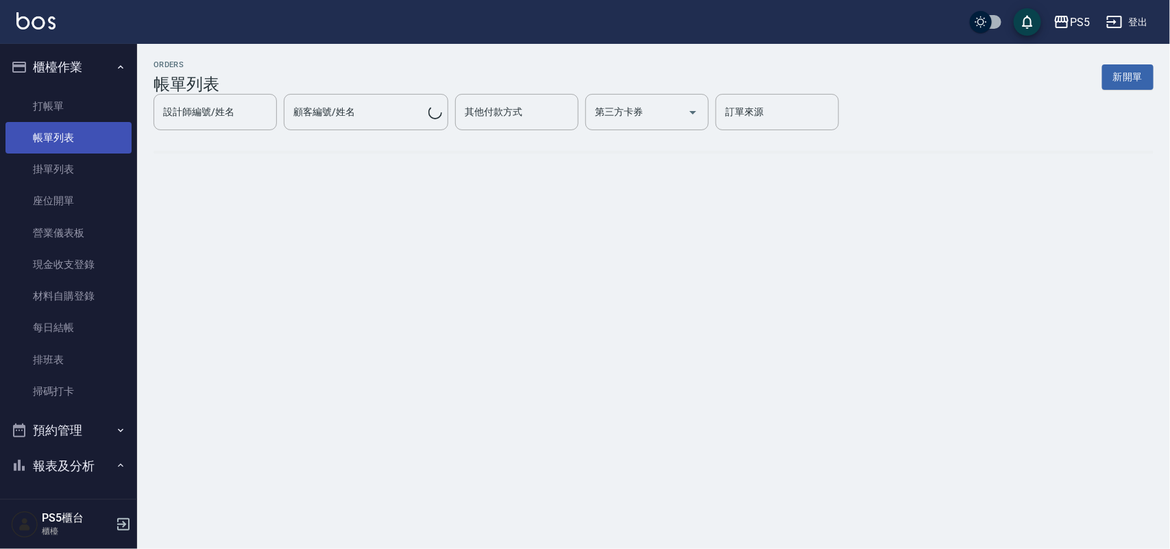
click at [45, 134] on link "帳單列表" at bounding box center [68, 138] width 126 height 32
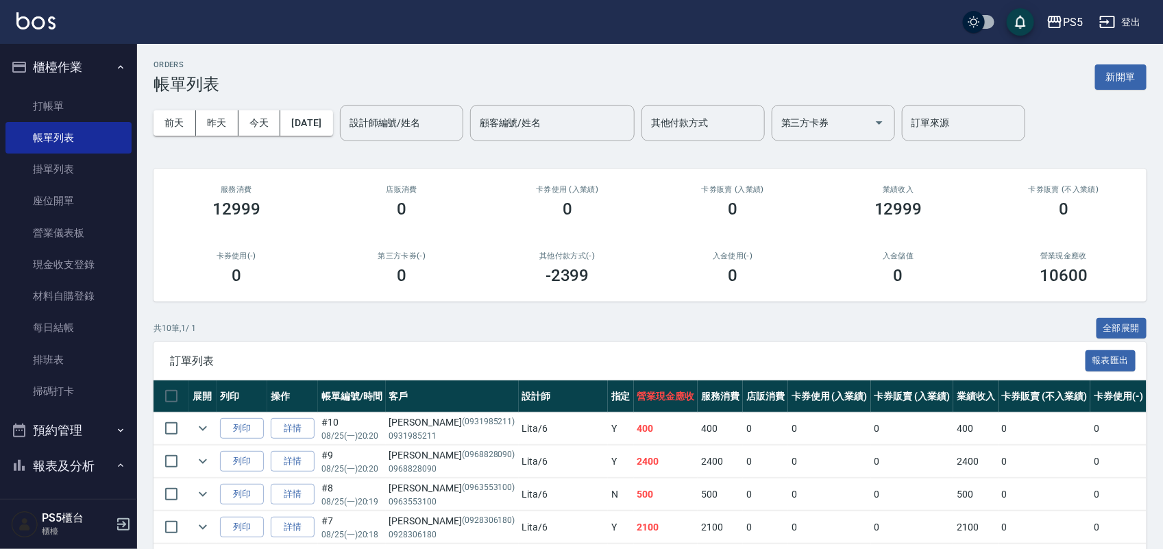
click at [463, 143] on div "[DATE] [DATE] [DATE] [DATE] 設計師編號/姓名 設計師編號/姓名 顧客編號/姓名 顧客編號/姓名 其他付款方式 其他付款方式 第三方…" at bounding box center [650, 123] width 993 height 58
click at [461, 138] on div "設計師編號/姓名" at bounding box center [401, 123] width 123 height 36
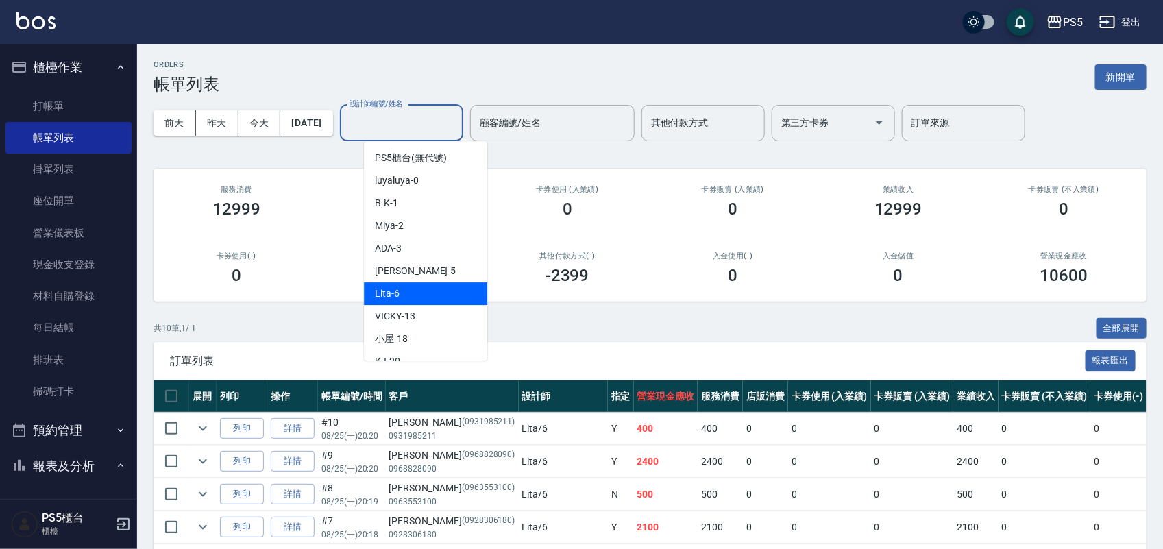
click at [467, 289] on div "Lita -6" at bounding box center [425, 293] width 123 height 23
type input "Lita-6"
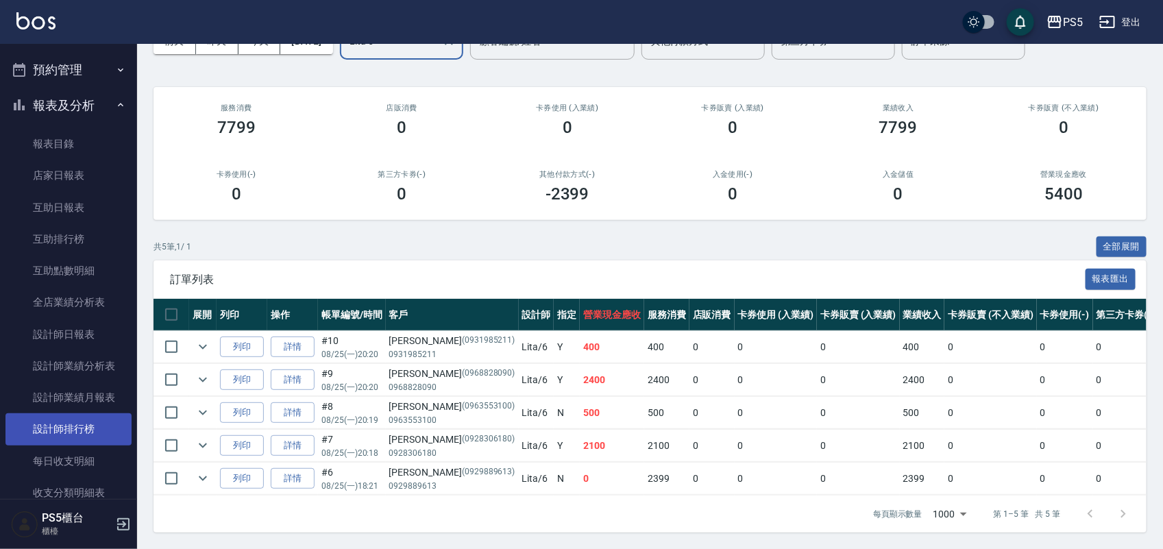
scroll to position [428, 0]
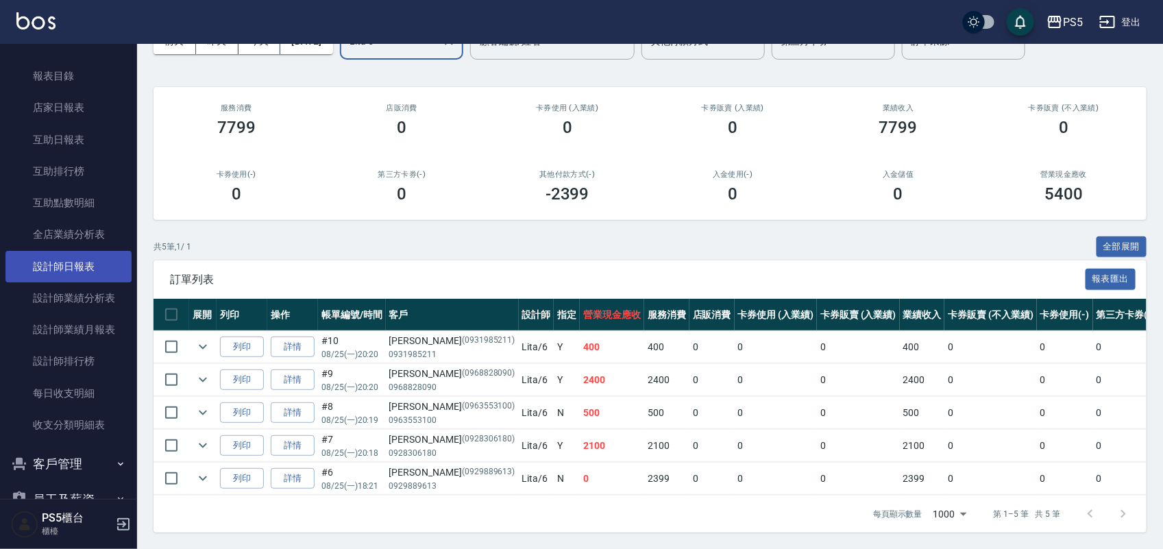
click at [67, 278] on link "設計師日報表" at bounding box center [68, 267] width 126 height 32
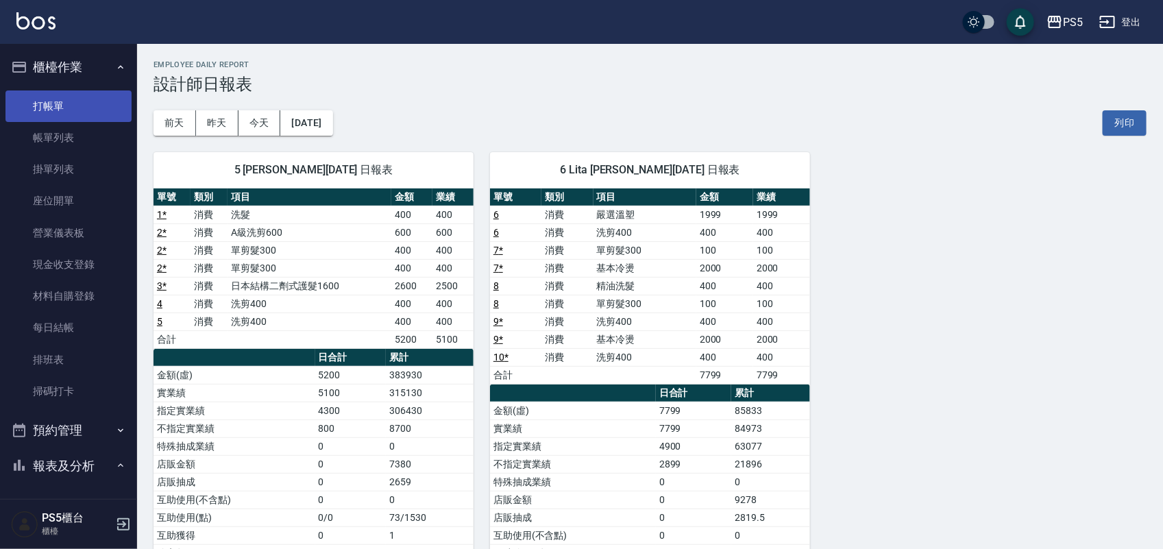
click at [73, 96] on link "打帳單" at bounding box center [68, 106] width 126 height 32
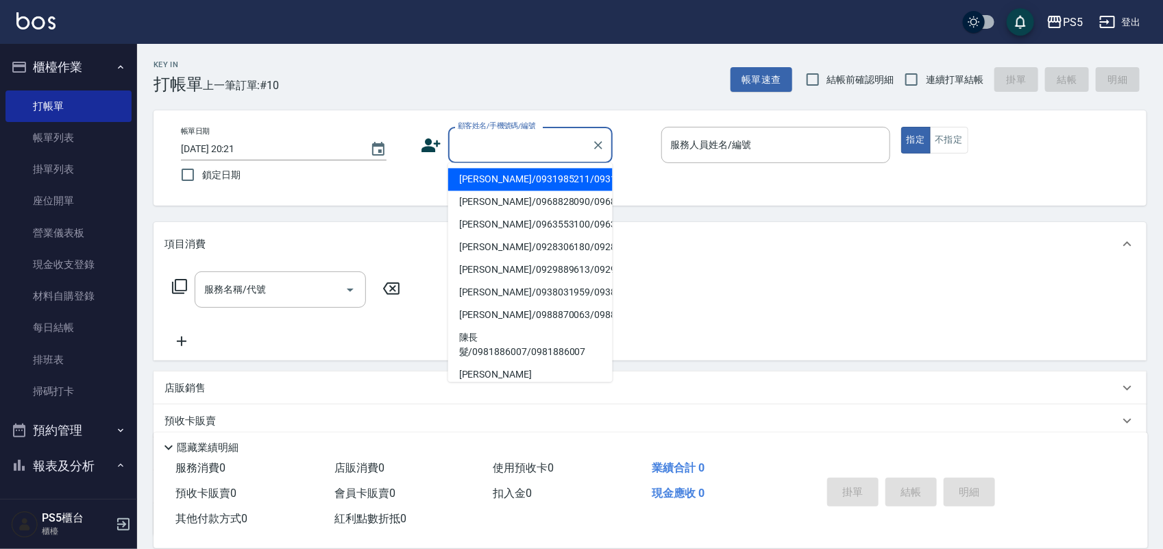
click at [496, 146] on input "顧客姓名/手機號碼/編號" at bounding box center [520, 145] width 132 height 24
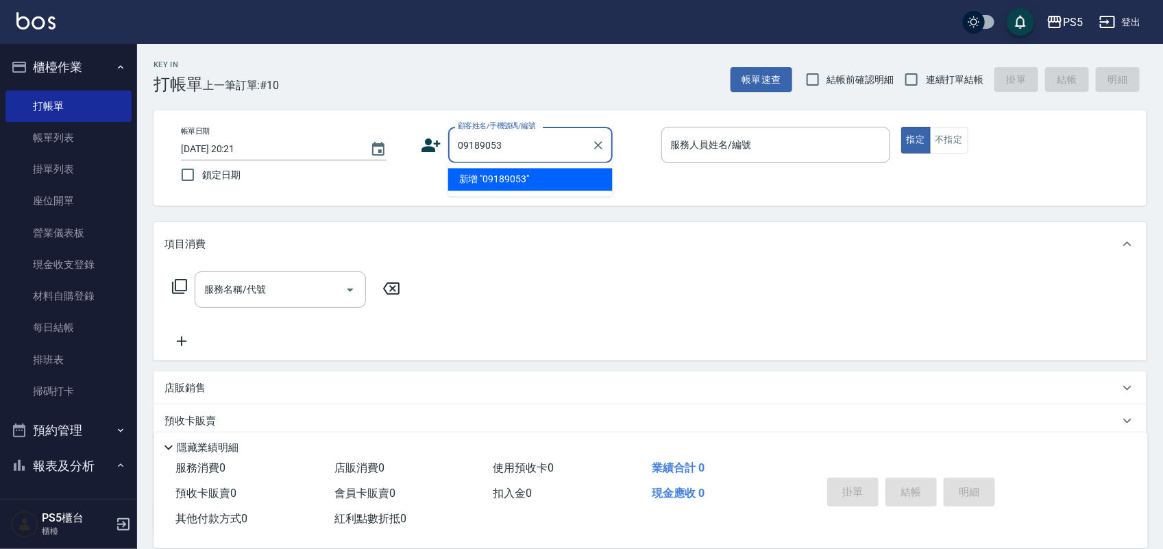
type input "09189053"
click at [443, 141] on div "顧客姓名/手機號碼/編號 顧客姓名/手機號碼/編號" at bounding box center [535, 145] width 229 height 36
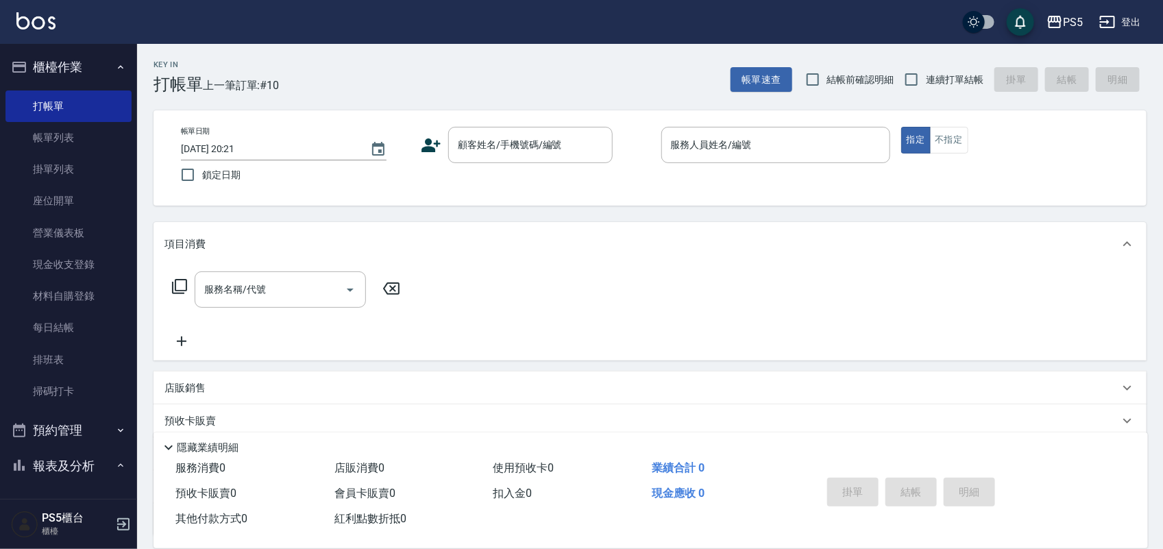
click at [436, 135] on icon at bounding box center [431, 145] width 21 height 21
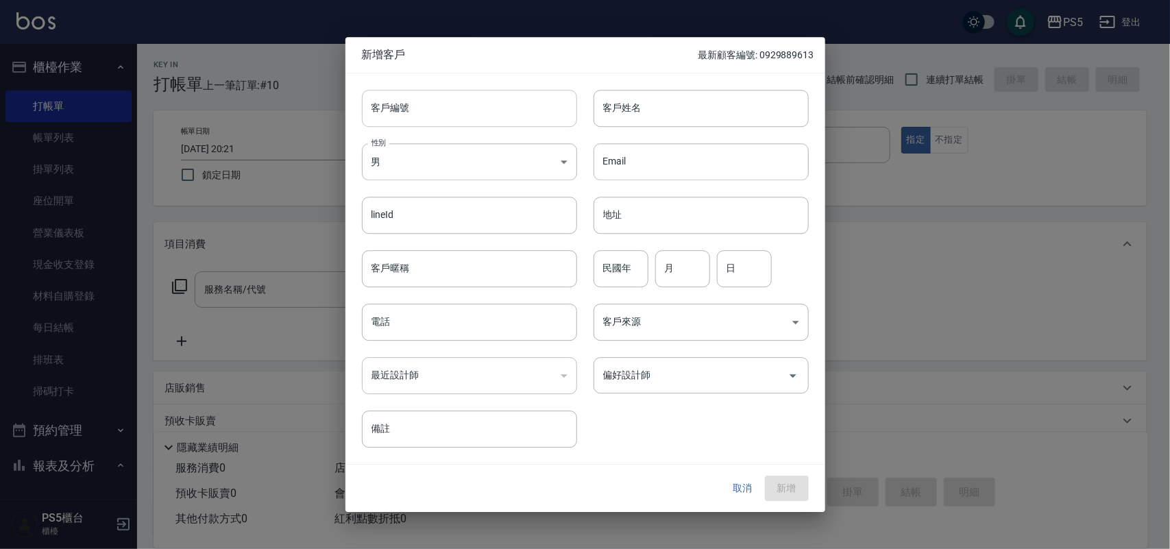
click at [381, 105] on input "客戶編號" at bounding box center [469, 108] width 215 height 37
type input "0918905393"
click at [484, 152] on body "PS5 登出 櫃檯作業 打帳單 帳單列表 掛單列表 座位開單 營業儀表板 現金收支登錄 材料自購登錄 每日結帳 排班表 掃碼打卡 預約管理 預約管理 單日預約…" at bounding box center [585, 333] width 1170 height 667
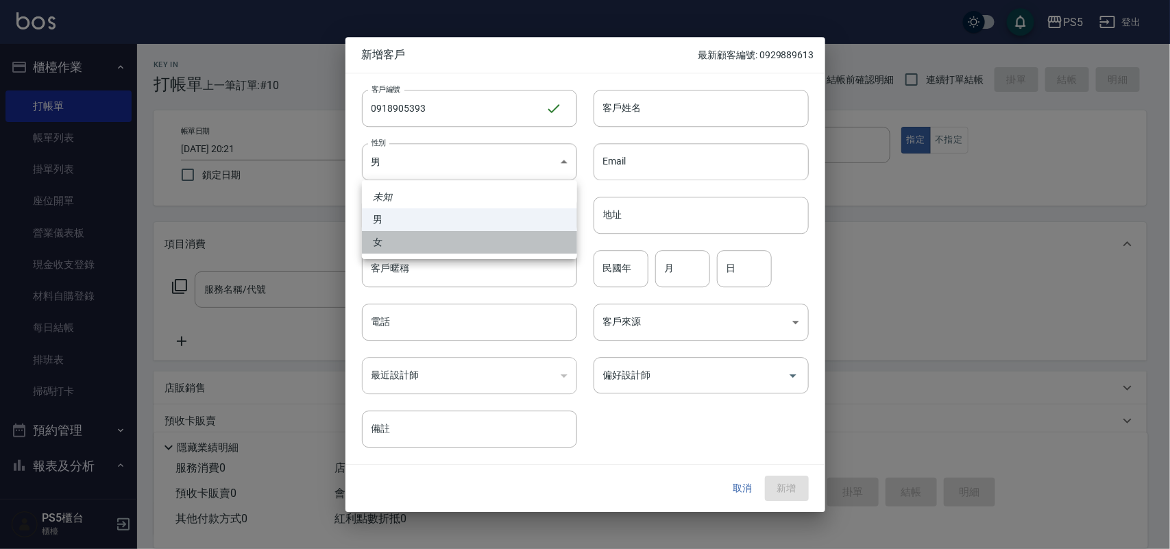
click at [412, 234] on li "女" at bounding box center [469, 242] width 215 height 23
type input "[DEMOGRAPHIC_DATA]"
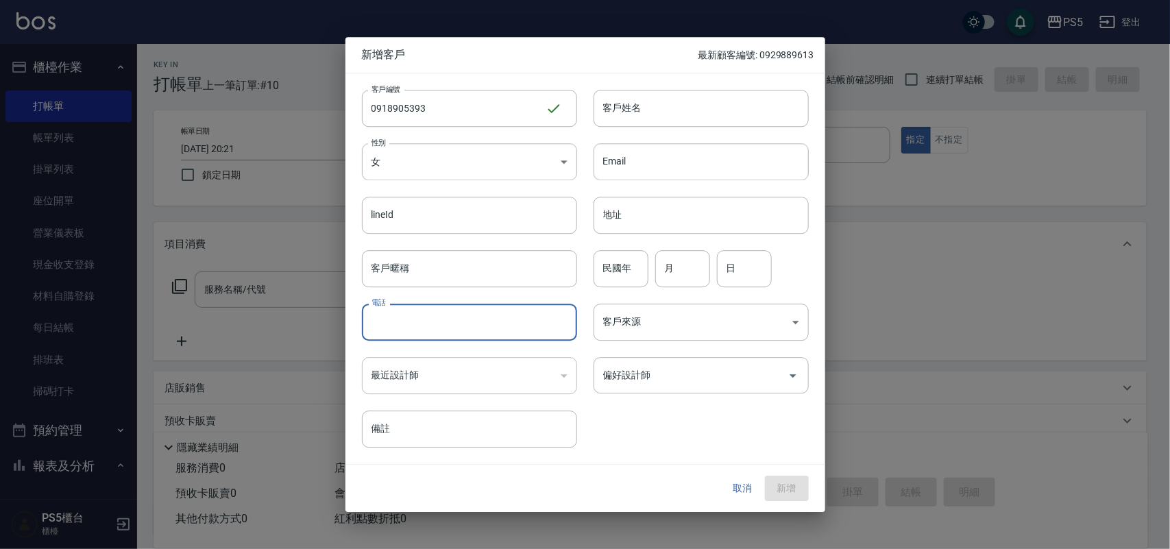
click at [413, 314] on input "電話" at bounding box center [469, 322] width 215 height 37
type input "0918905393"
click at [633, 111] on input "客戶姓名" at bounding box center [701, 108] width 215 height 37
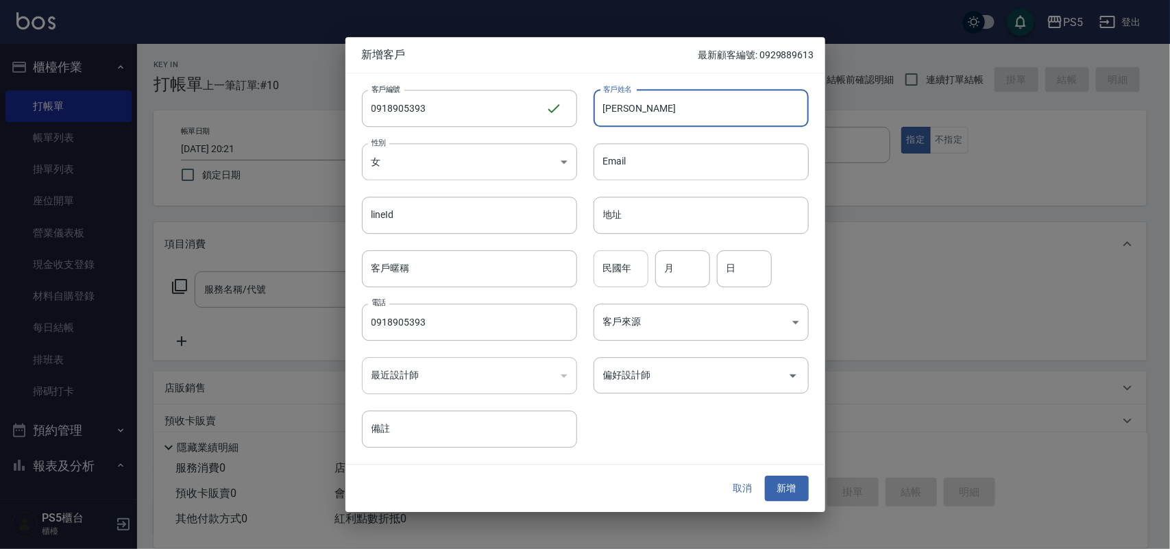
type input "[PERSON_NAME]"
click at [627, 263] on input "民國年" at bounding box center [621, 268] width 55 height 37
type input "85"
type input "1"
type input "14"
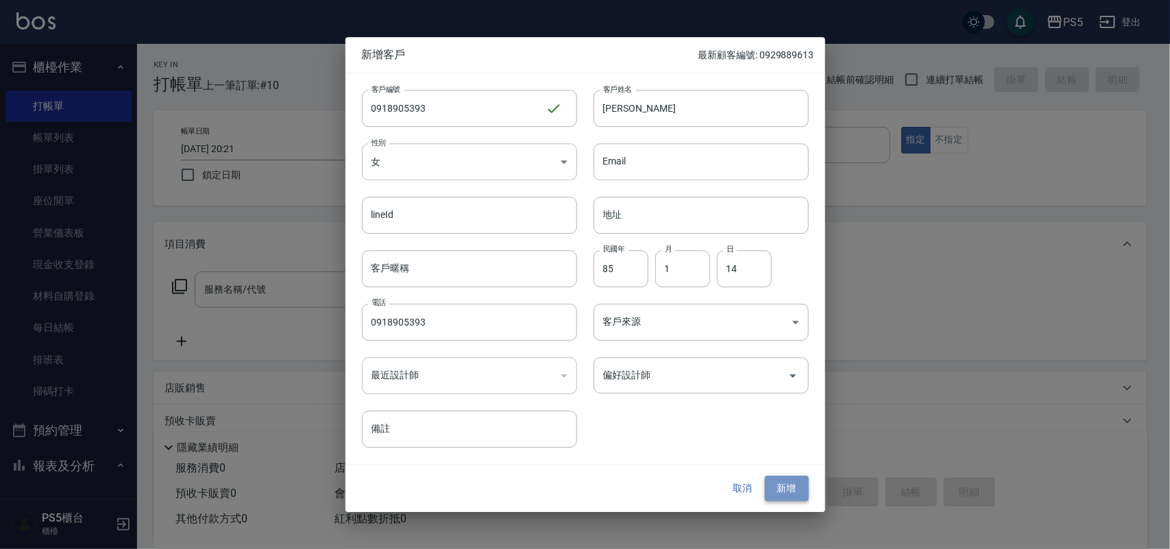
click at [794, 484] on button "新增" at bounding box center [787, 488] width 44 height 25
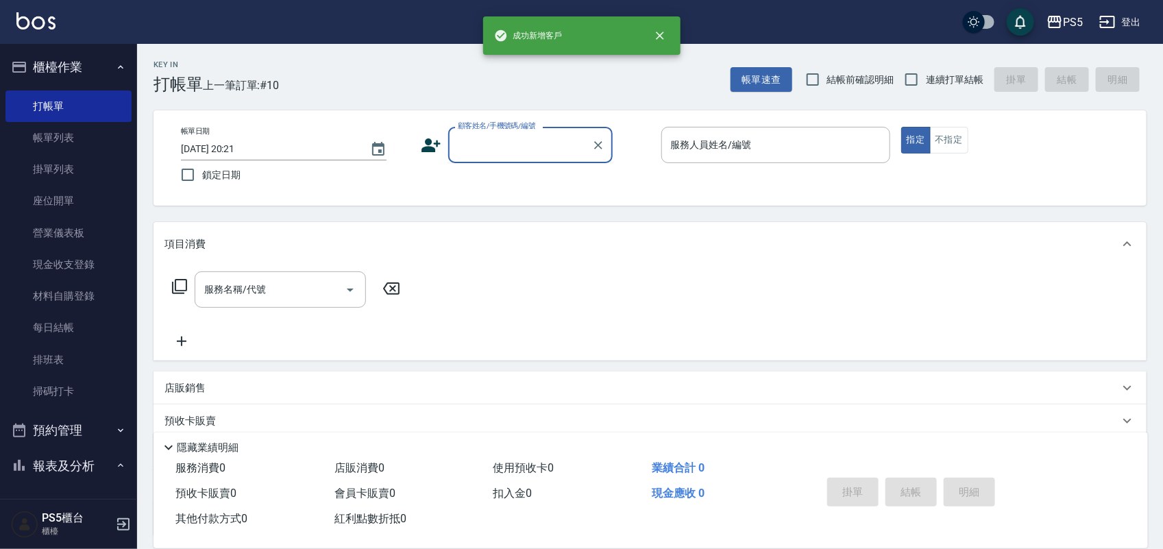
click at [509, 135] on input "顧客姓名/手機號碼/編號" at bounding box center [520, 145] width 132 height 24
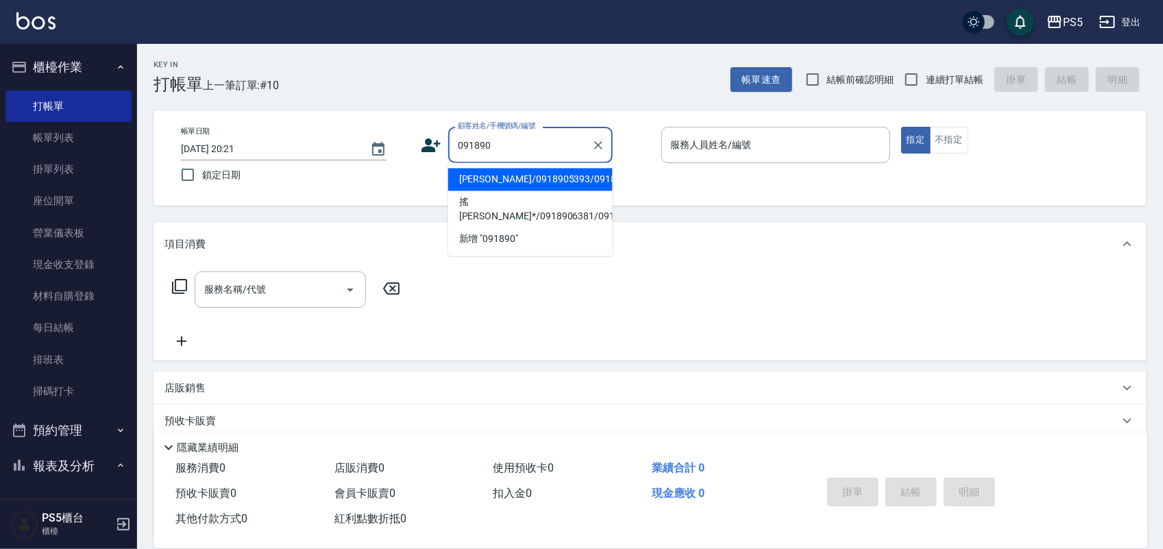
click at [476, 175] on li "[PERSON_NAME]/0918905393/0918905393" at bounding box center [530, 180] width 165 height 23
type input "[PERSON_NAME]/0918905393/0918905393"
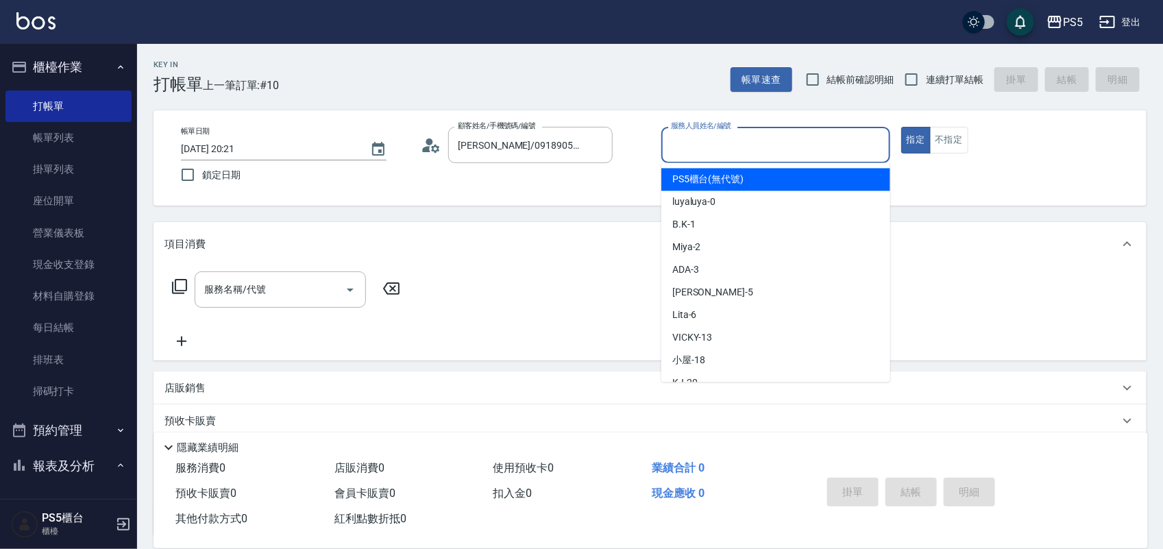
click at [768, 156] on input "服務人員姓名/編號" at bounding box center [776, 145] width 217 height 24
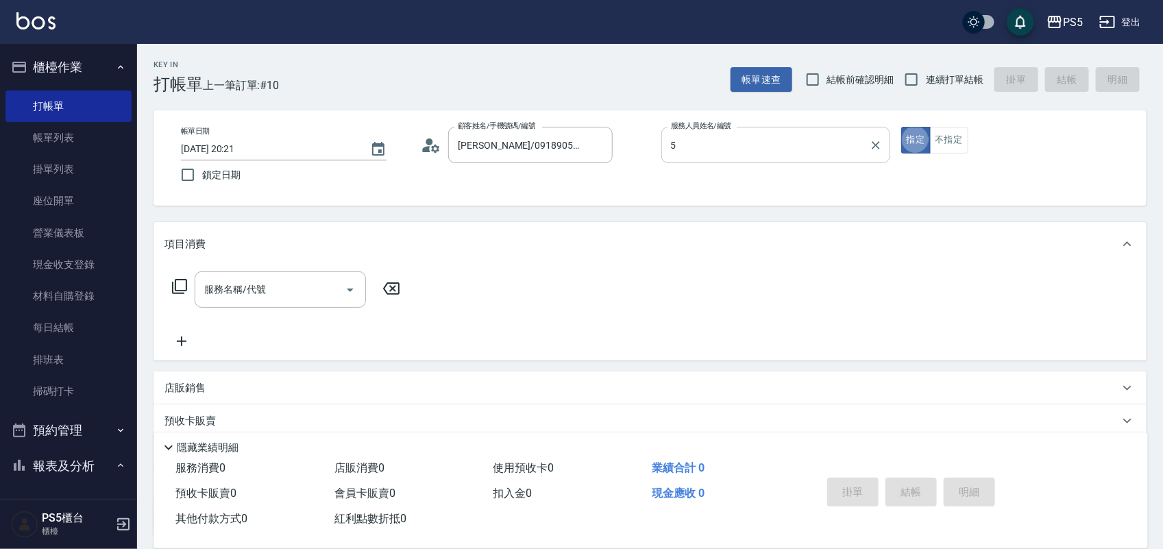
type input "[PERSON_NAME]-5"
type button "true"
click at [937, 138] on button "不指定" at bounding box center [949, 140] width 38 height 27
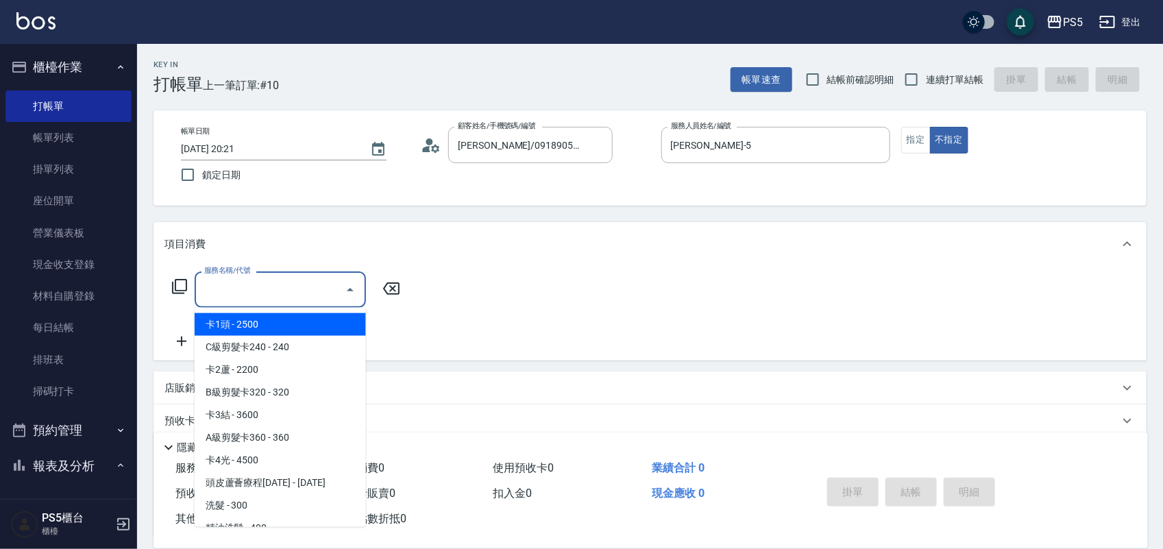
click at [328, 279] on input "服務名稱/代號" at bounding box center [270, 290] width 138 height 24
type input "2"
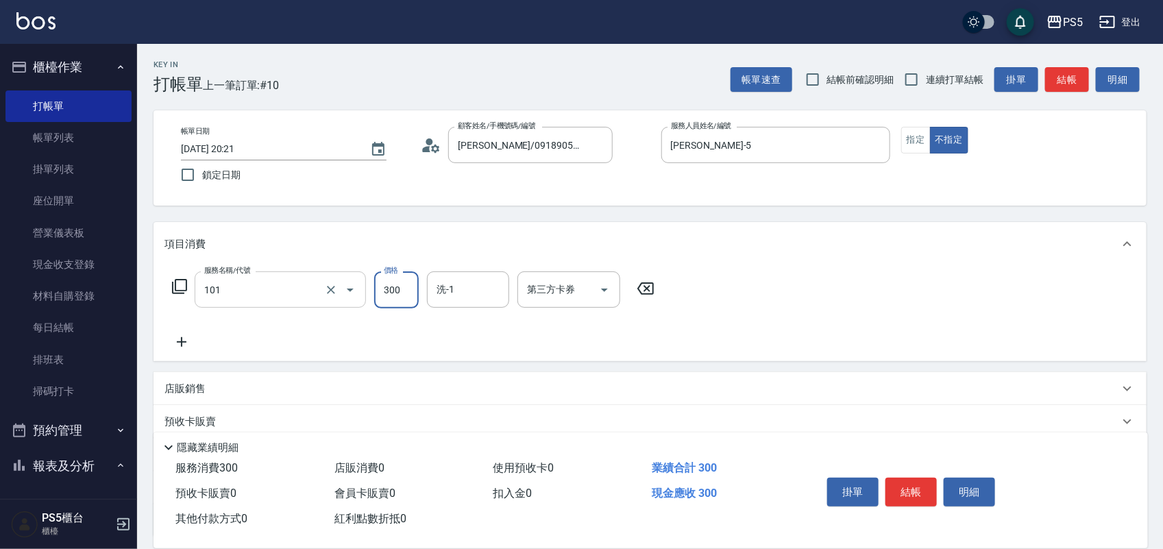
type input "洗髮(101)"
click at [923, 488] on button "結帳" at bounding box center [911, 492] width 51 height 29
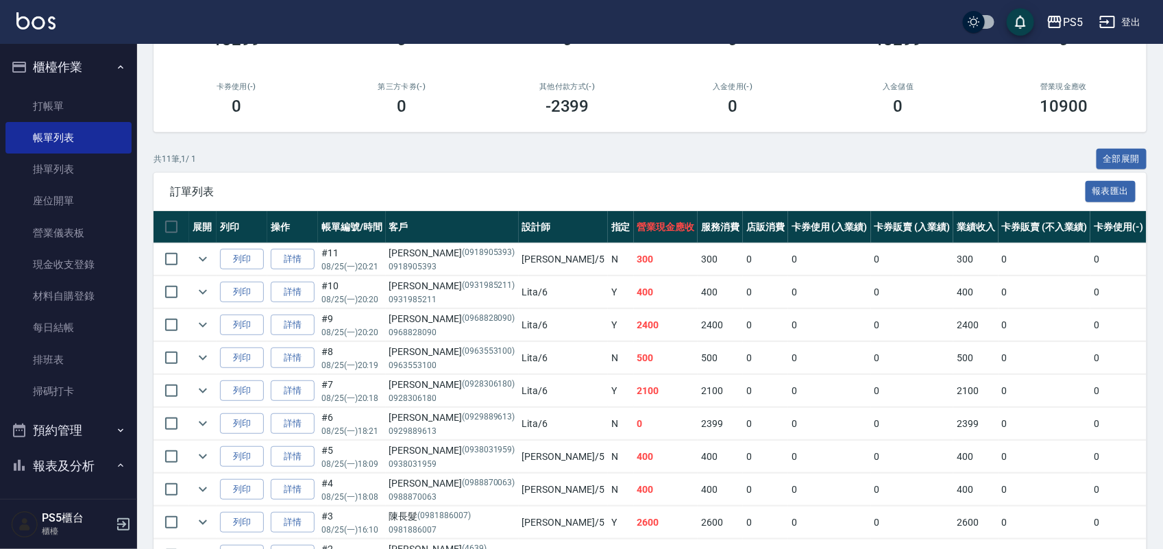
scroll to position [171, 0]
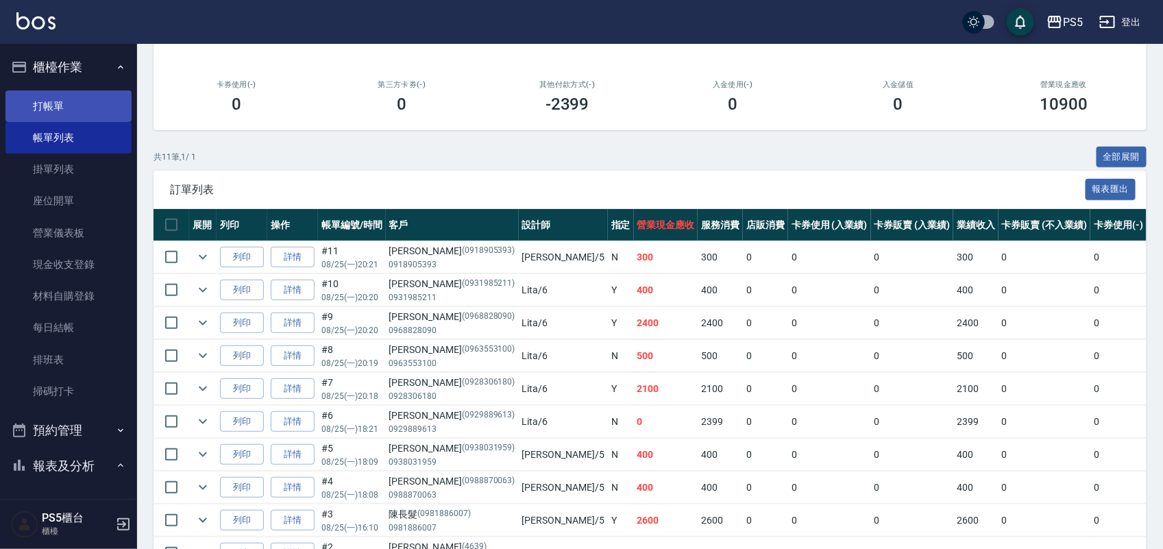
click at [73, 103] on link "打帳單" at bounding box center [68, 106] width 126 height 32
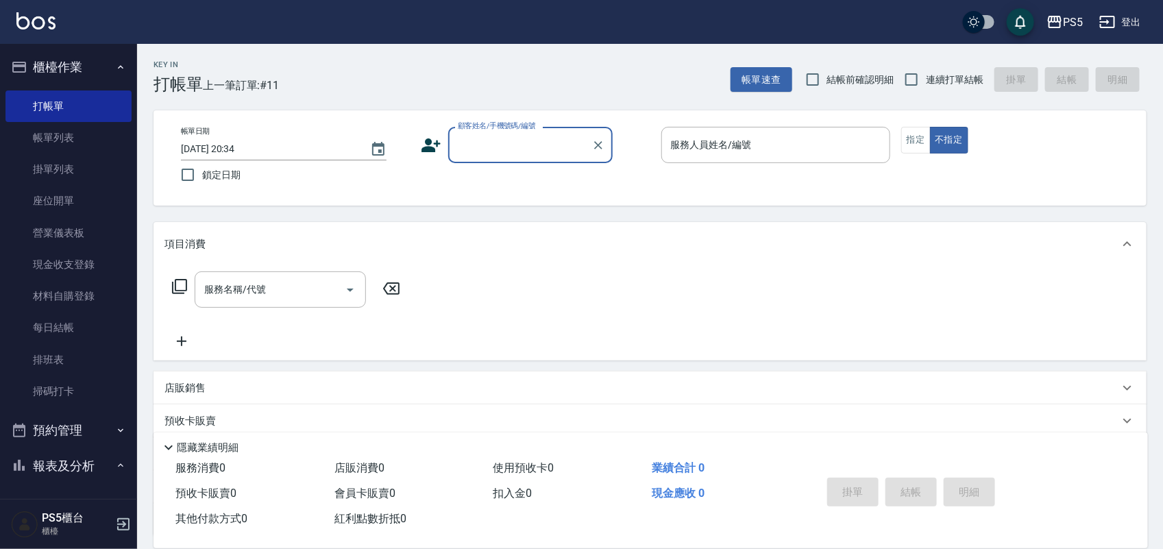
click at [488, 146] on input "顧客姓名/手機號碼/編號" at bounding box center [520, 145] width 132 height 24
type input "帥哥/1111/1111"
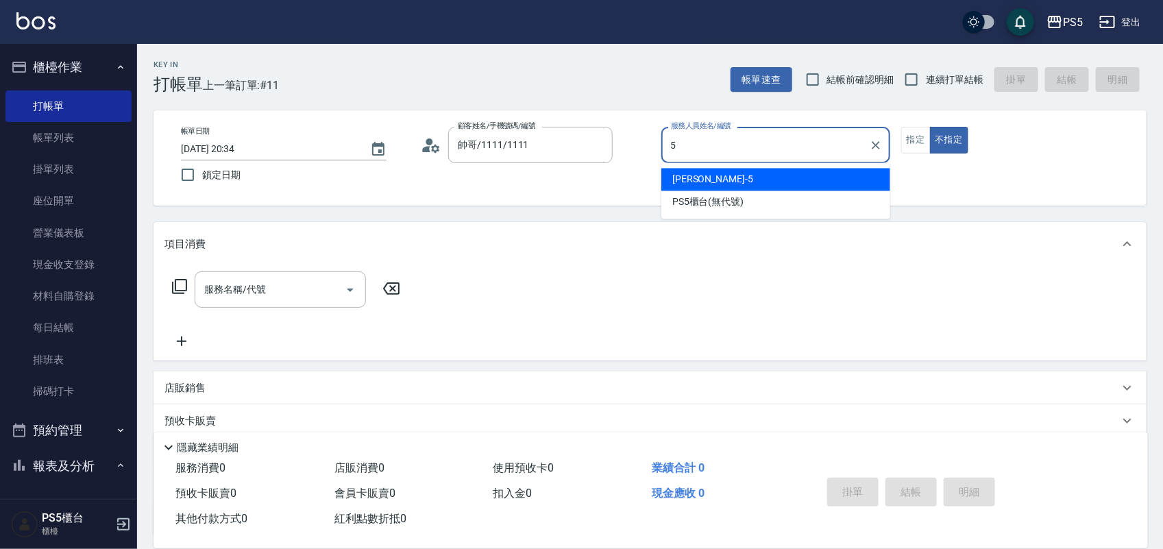
type input "[PERSON_NAME]-5"
type button "false"
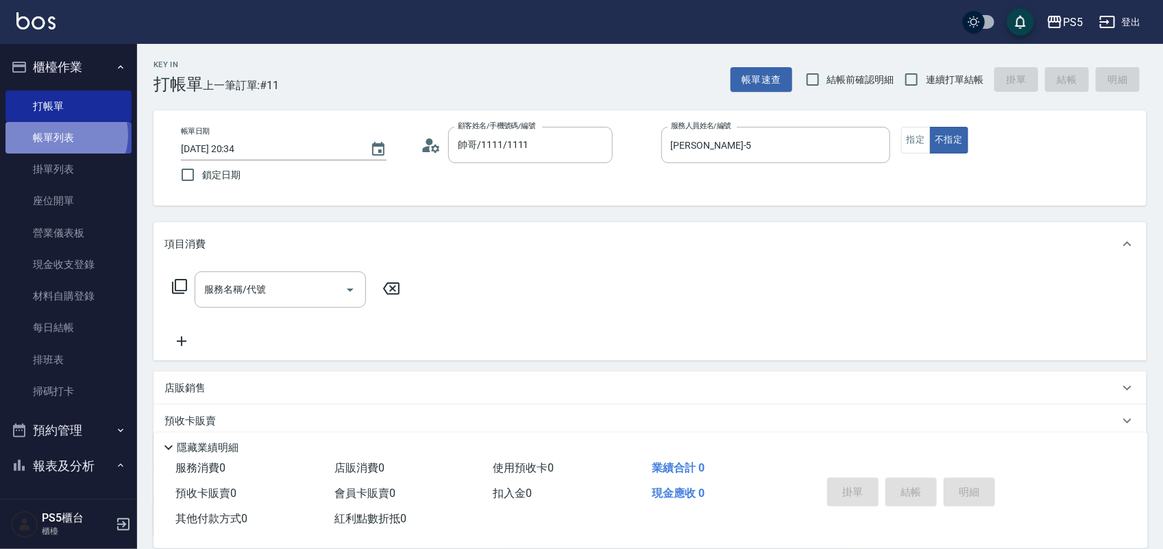
click at [64, 135] on link "帳單列表" at bounding box center [68, 138] width 126 height 32
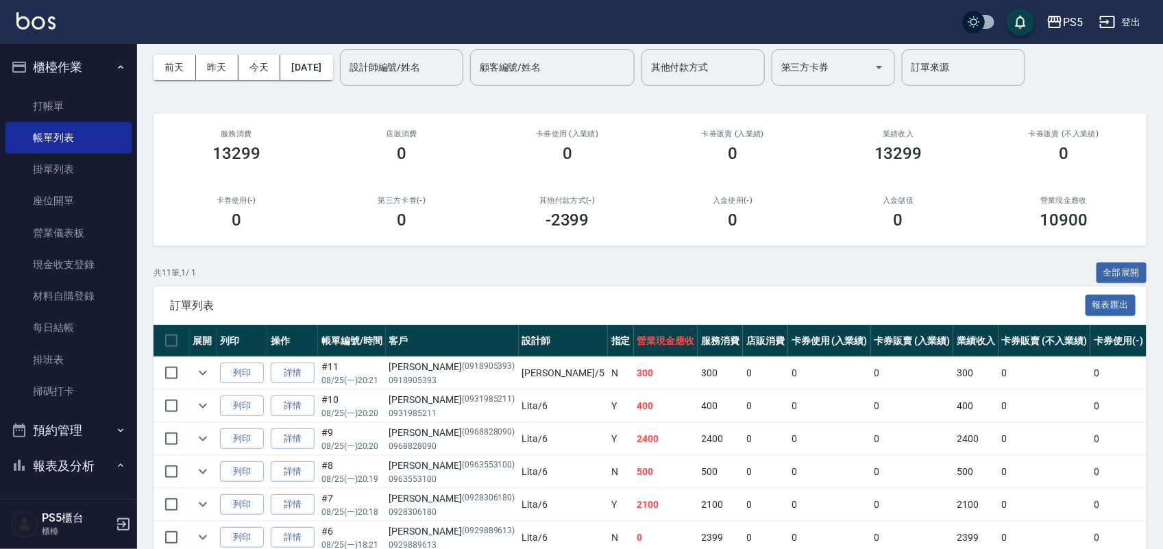
scroll to position [86, 0]
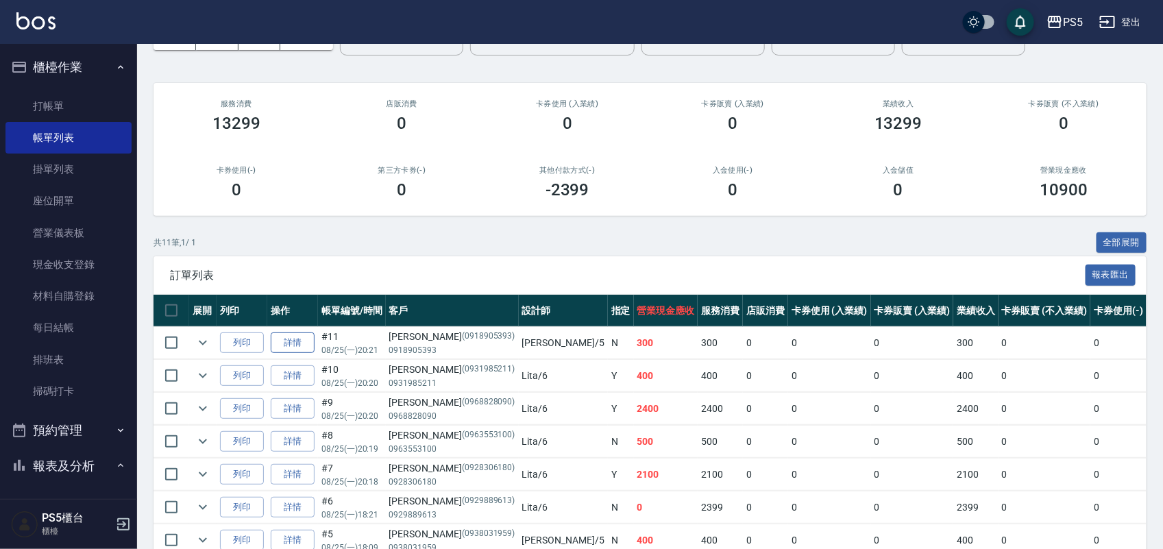
click at [288, 343] on link "詳情" at bounding box center [293, 342] width 44 height 21
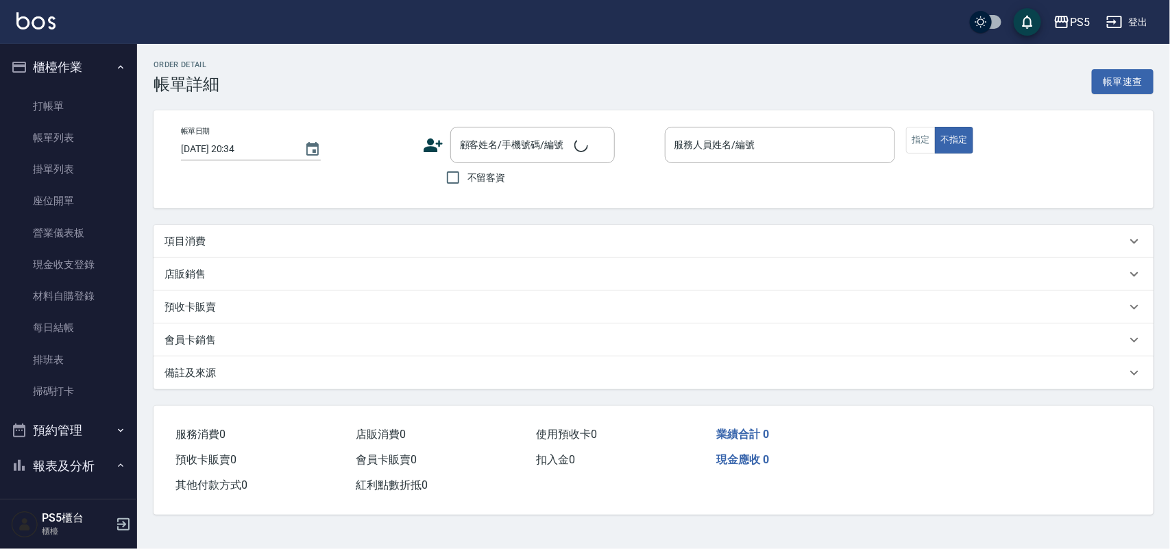
type input "[DATE] 20:21"
type input "[PERSON_NAME]-5"
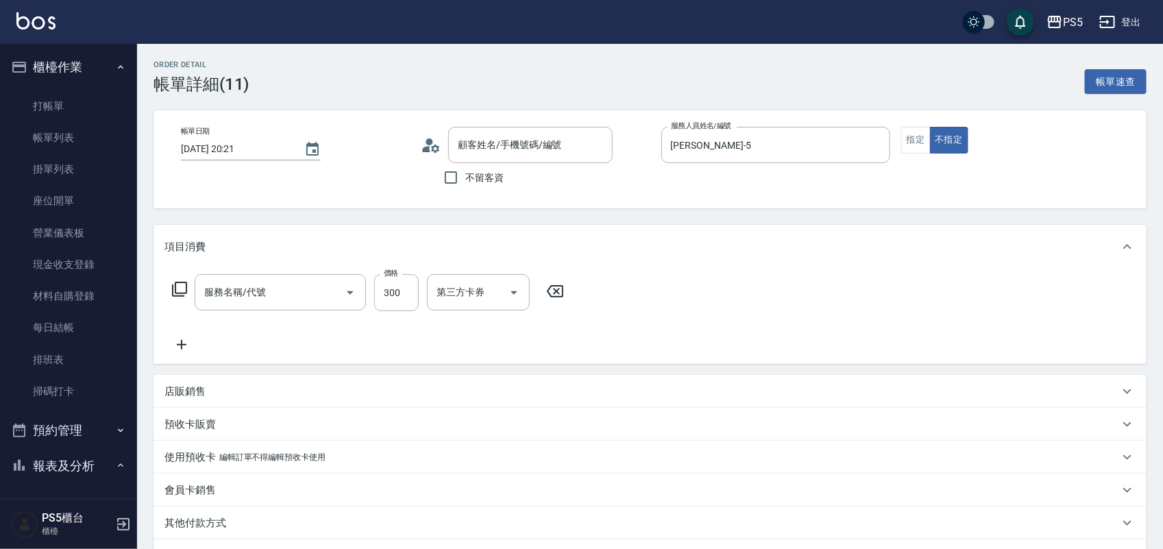
type input "[PERSON_NAME]/0918905393/0918905393"
type input "洗髮(101)"
click at [171, 343] on icon at bounding box center [182, 345] width 34 height 16
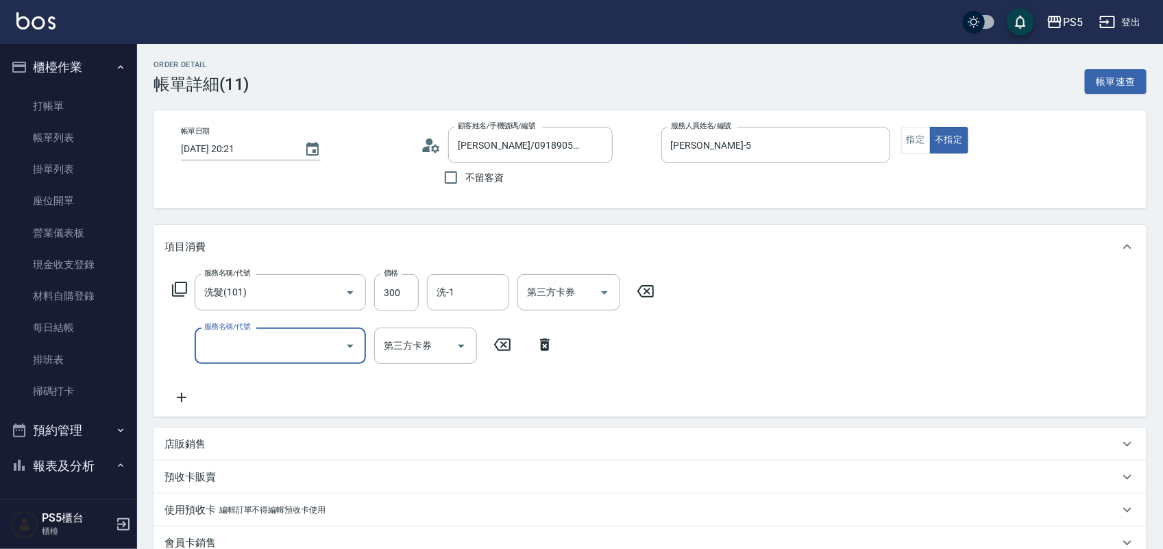
click at [260, 347] on input "服務名稱/代號" at bounding box center [270, 346] width 138 height 24
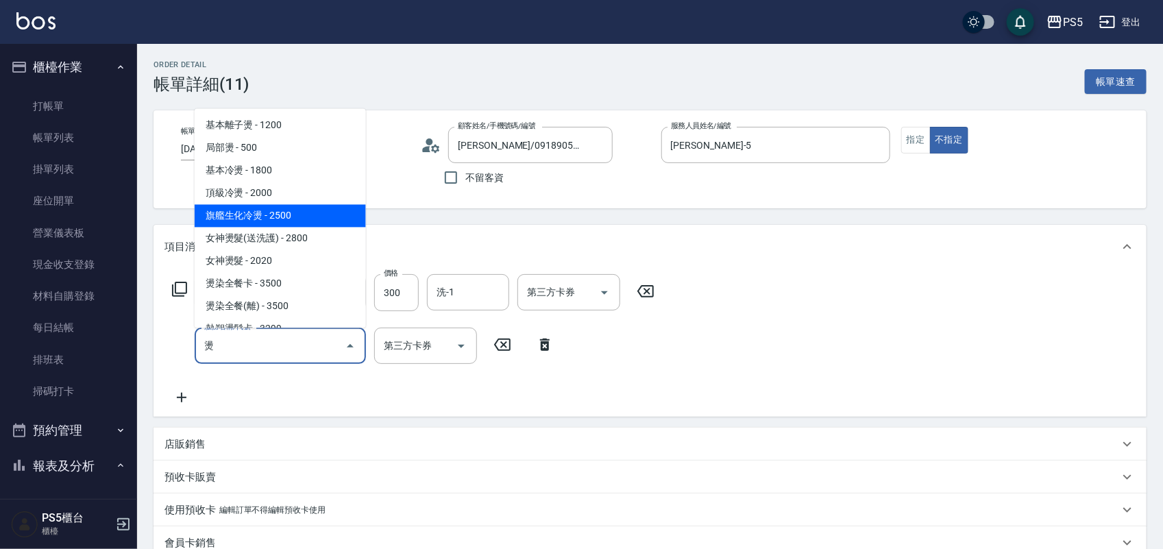
click at [236, 215] on span "旗艦生化冷燙 - 2500" at bounding box center [280, 215] width 171 height 23
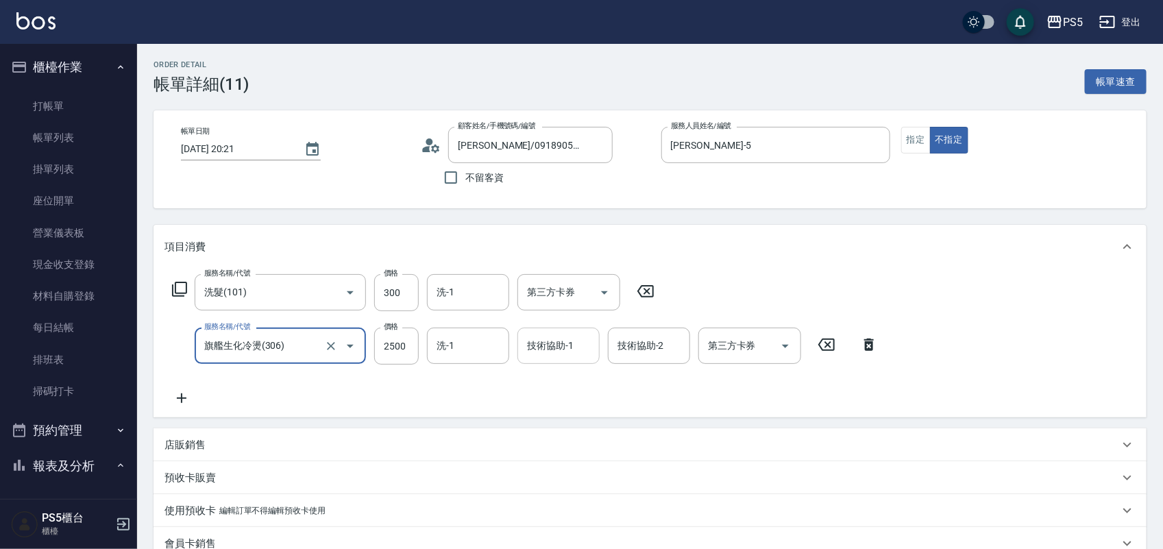
type input "旗艦生化冷燙(306)"
click at [531, 350] on input "技術協助-1" at bounding box center [559, 346] width 70 height 24
type input "咚咚-30"
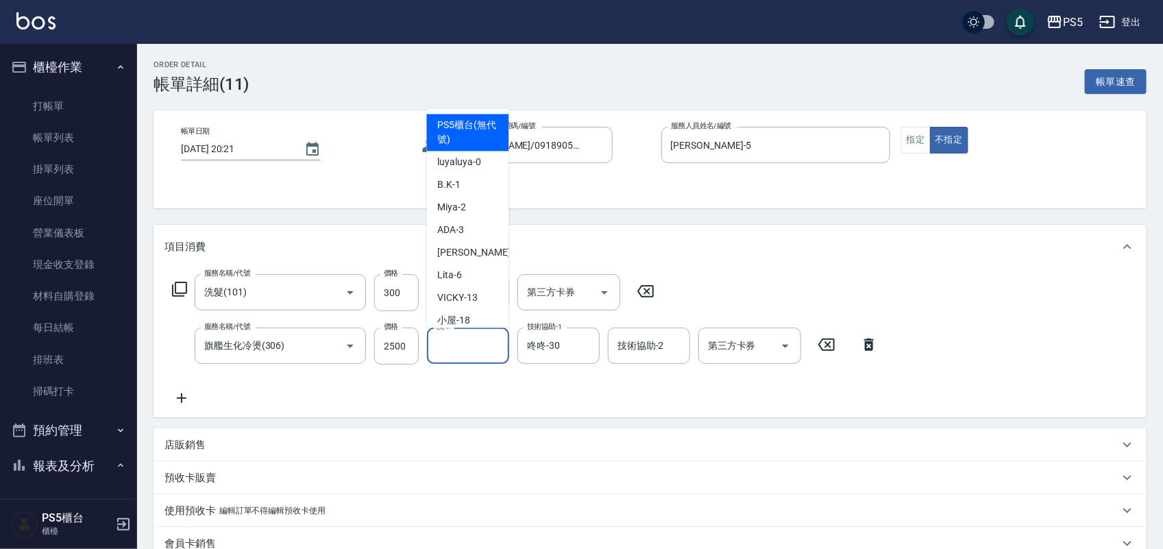
click at [459, 345] on input "洗-1" at bounding box center [468, 346] width 70 height 24
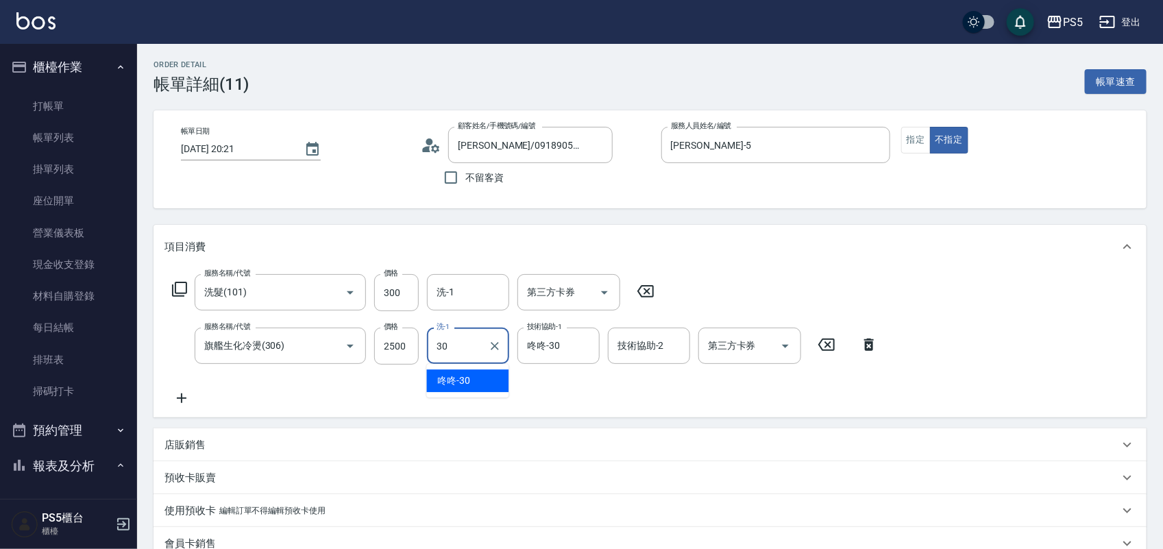
type input "咚咚-30"
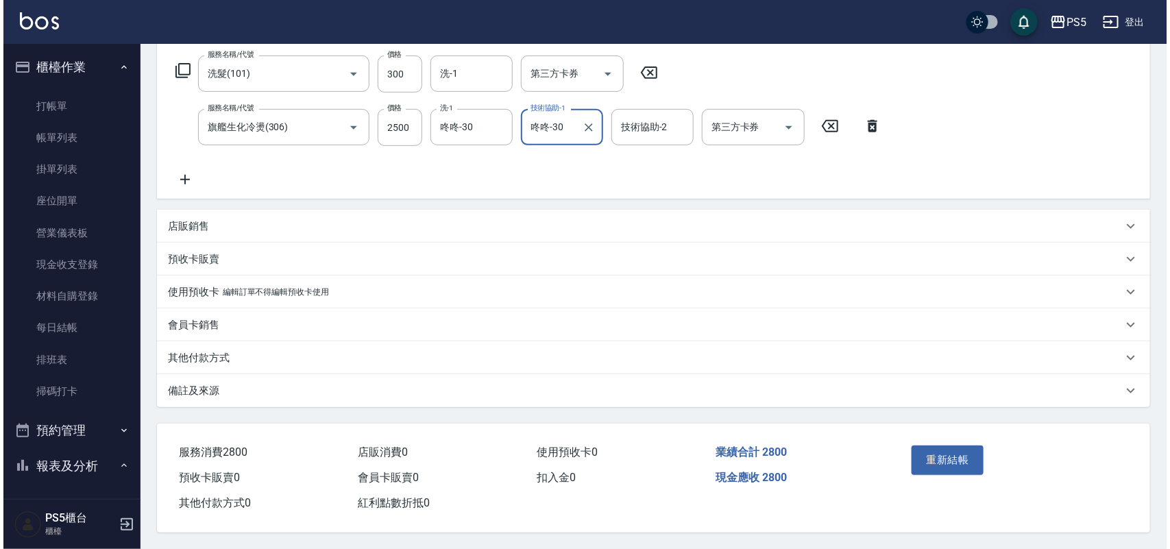
scroll to position [223, 0]
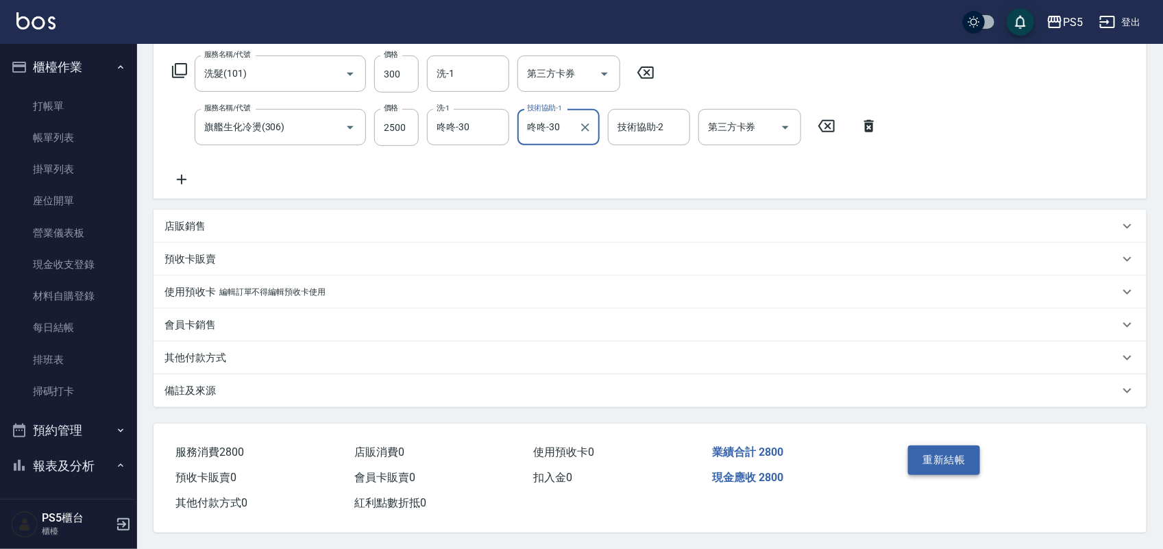
click at [953, 450] on button "重新結帳" at bounding box center [944, 460] width 73 height 29
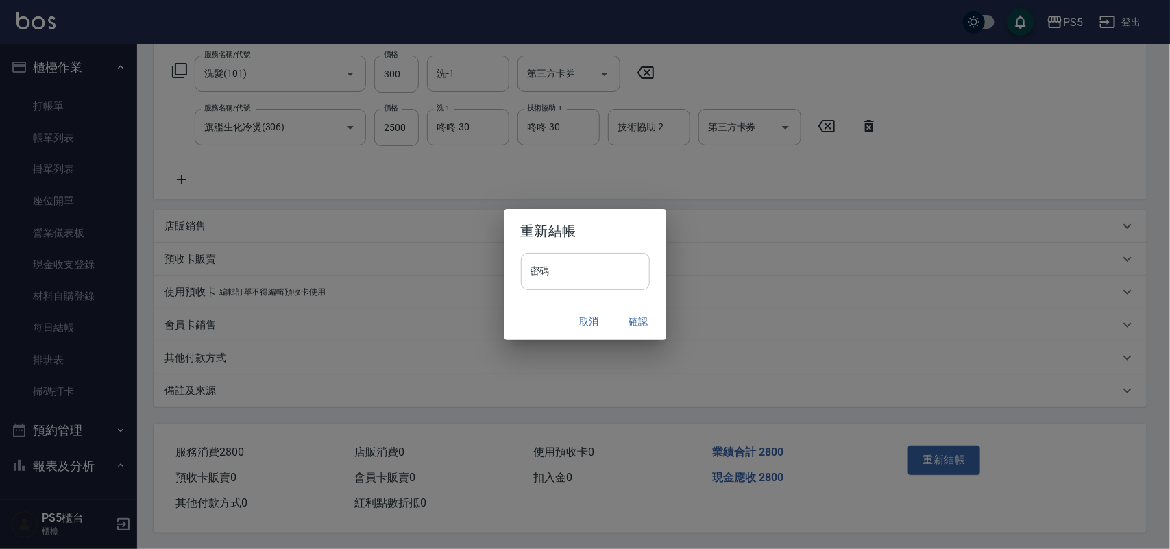
click at [577, 282] on input "密碼" at bounding box center [585, 271] width 129 height 37
type input "****"
click at [641, 320] on button "確認" at bounding box center [639, 321] width 44 height 25
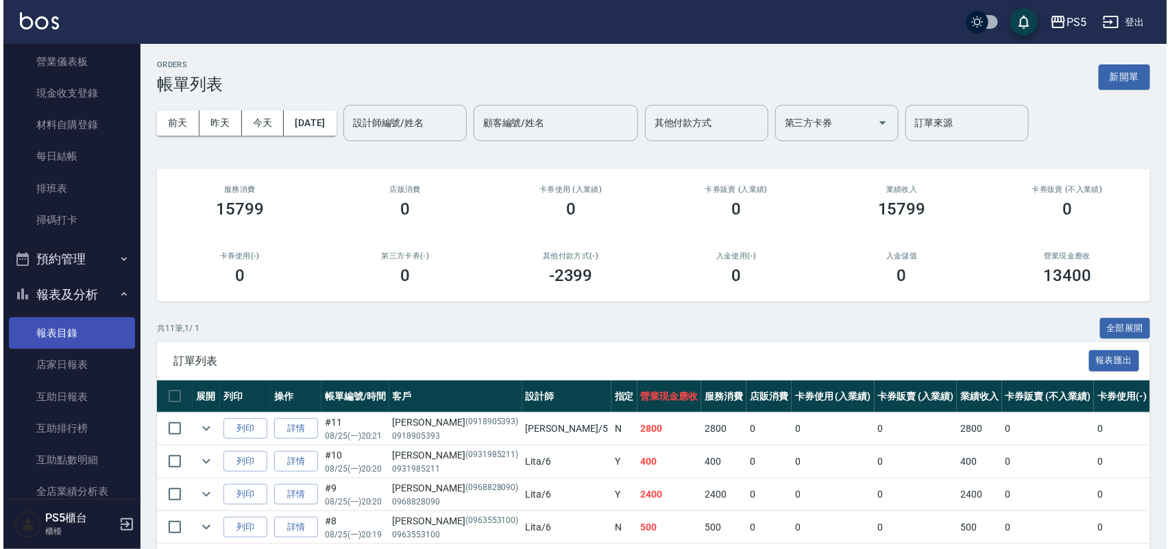
scroll to position [257, 0]
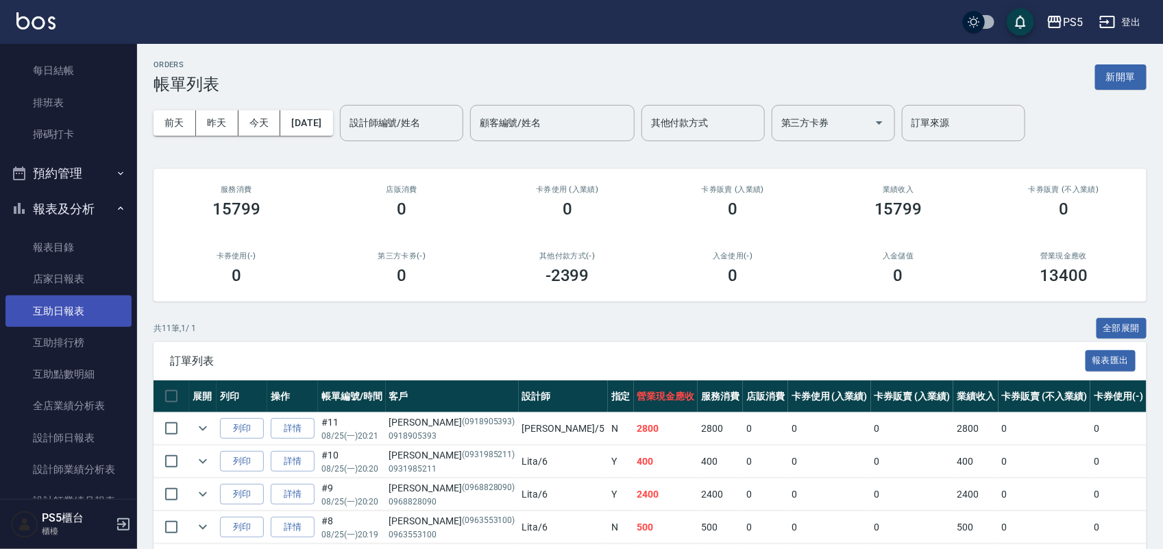
click at [74, 310] on link "互助日報表" at bounding box center [68, 311] width 126 height 32
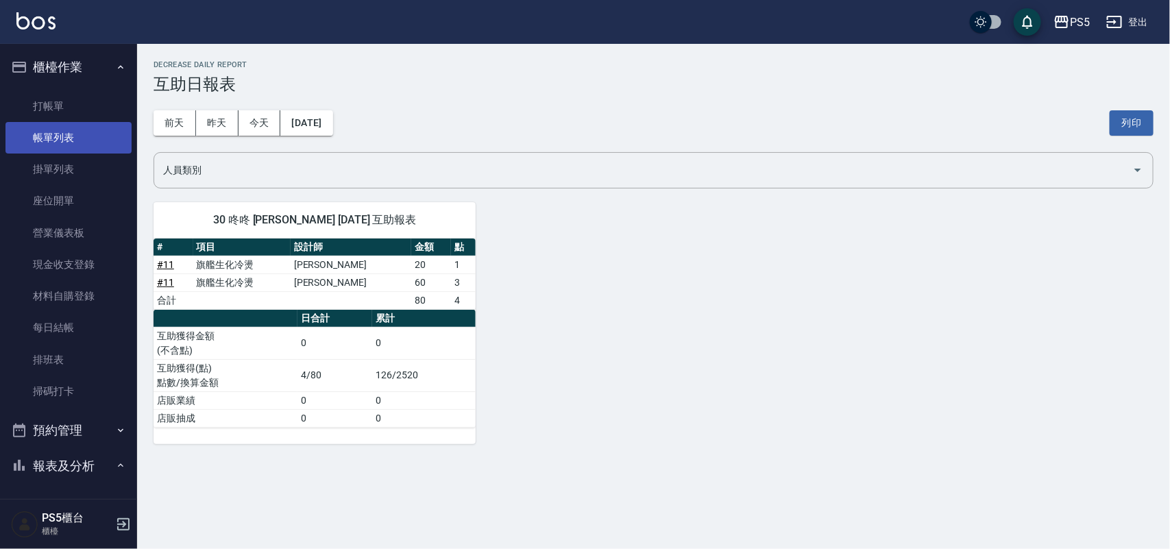
click at [81, 124] on link "帳單列表" at bounding box center [68, 138] width 126 height 32
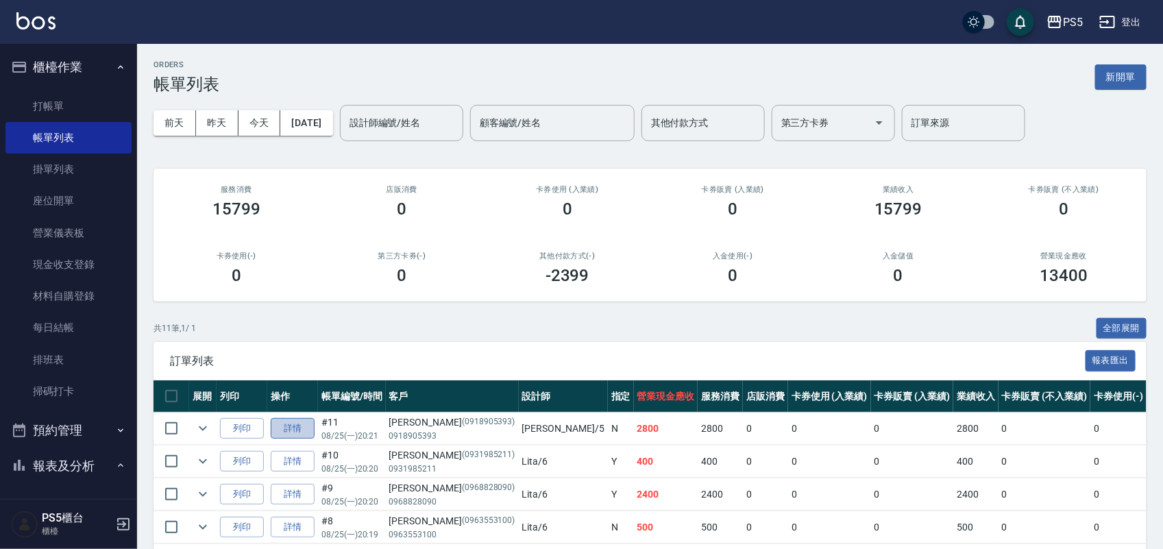
click at [291, 425] on link "詳情" at bounding box center [293, 428] width 44 height 21
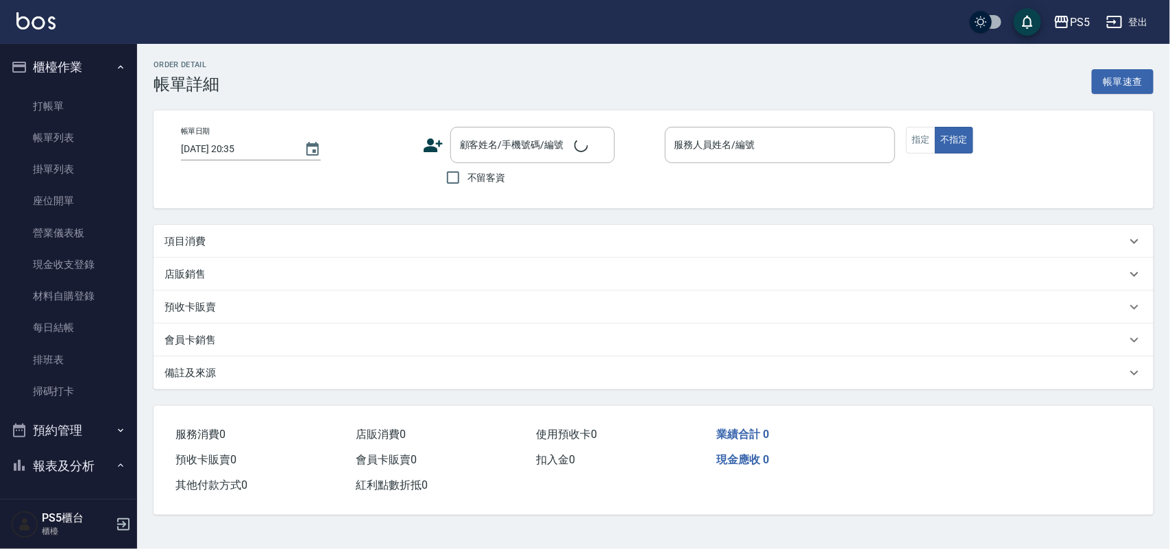
type input "[DATE] 20:21"
type input "[PERSON_NAME]-5"
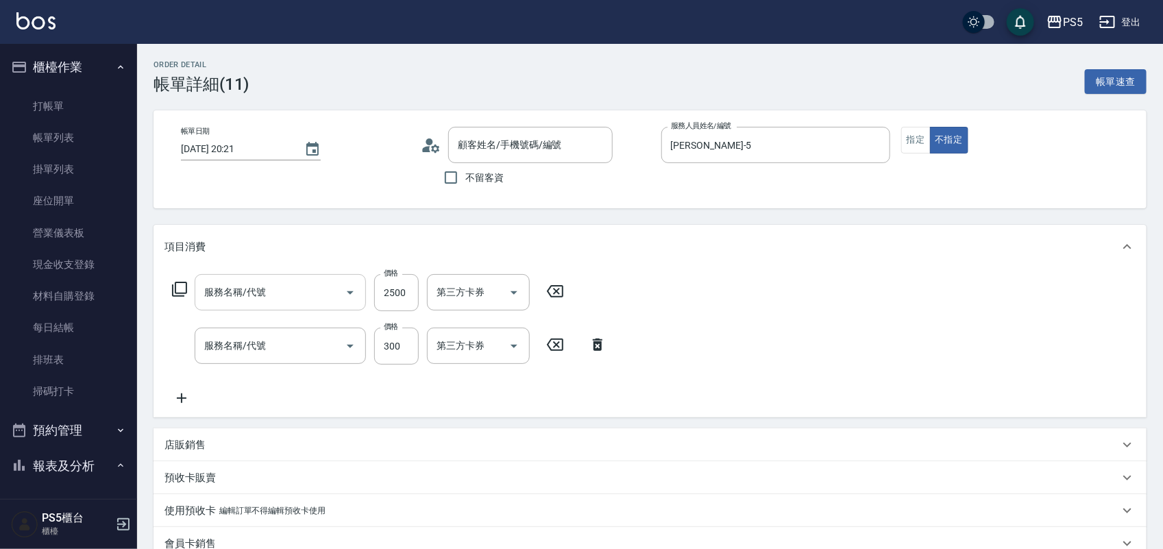
type input "[PERSON_NAME]/0918905393/0918905393"
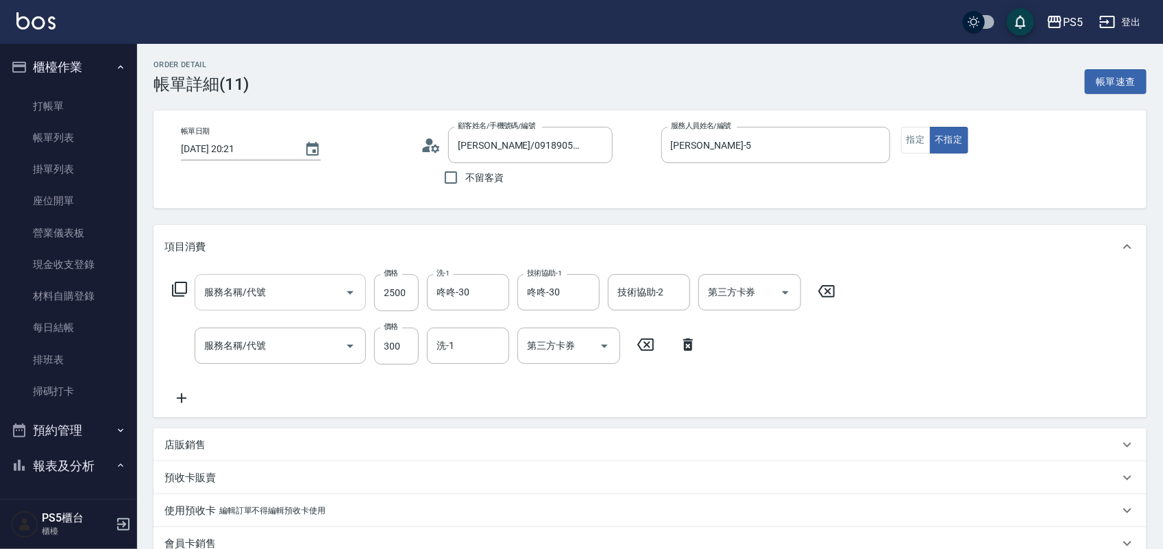
type input "旗艦生化冷燙(306)"
type input "洗髮(101)"
click at [828, 289] on icon at bounding box center [827, 291] width 34 height 16
click at [499, 293] on icon at bounding box center [502, 291] width 34 height 16
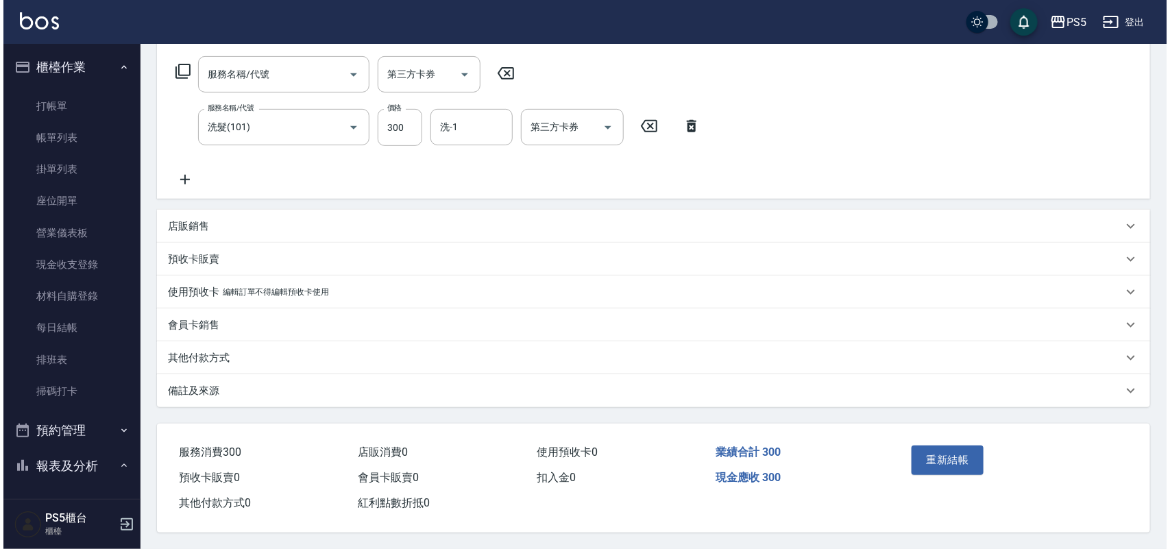
scroll to position [223, 0]
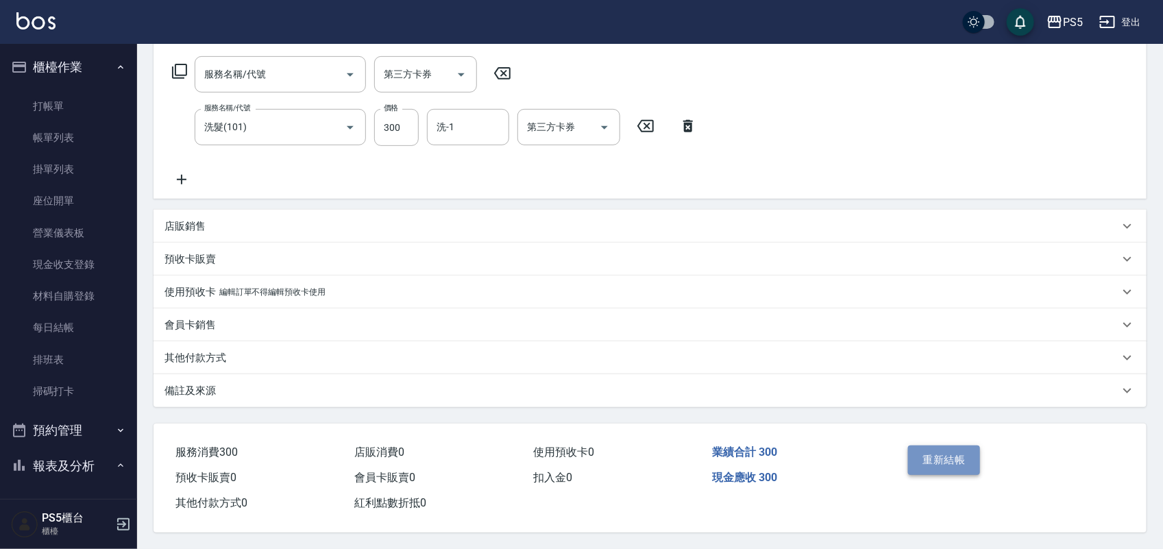
click at [960, 451] on button "重新結帳" at bounding box center [944, 460] width 73 height 29
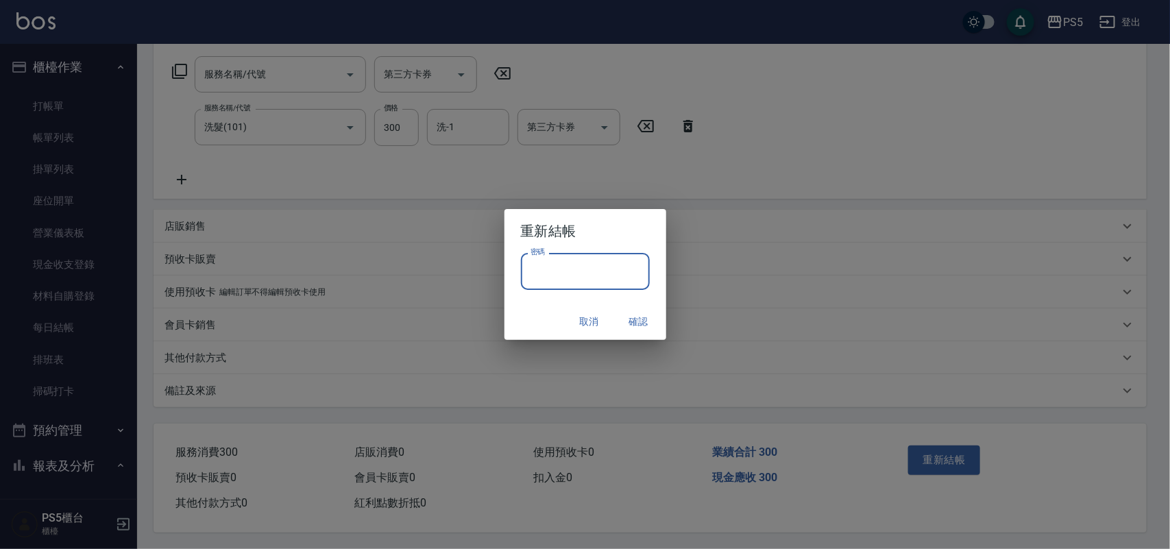
click at [555, 275] on input "密碼" at bounding box center [585, 271] width 129 height 37
type input "****"
click at [638, 329] on button "確認" at bounding box center [639, 321] width 44 height 25
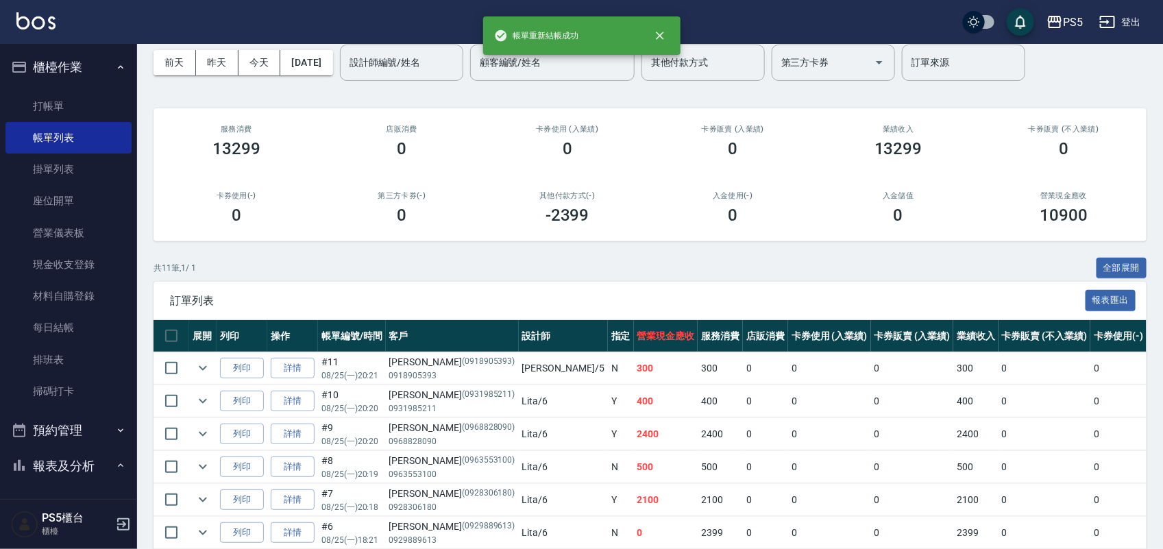
scroll to position [86, 0]
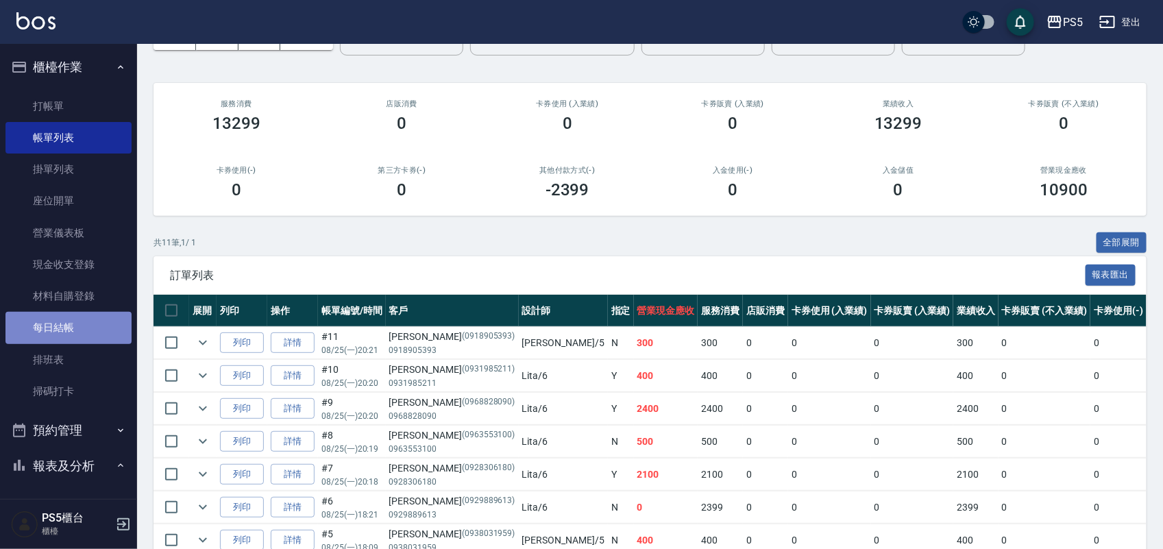
click at [83, 319] on link "每日結帳" at bounding box center [68, 328] width 126 height 32
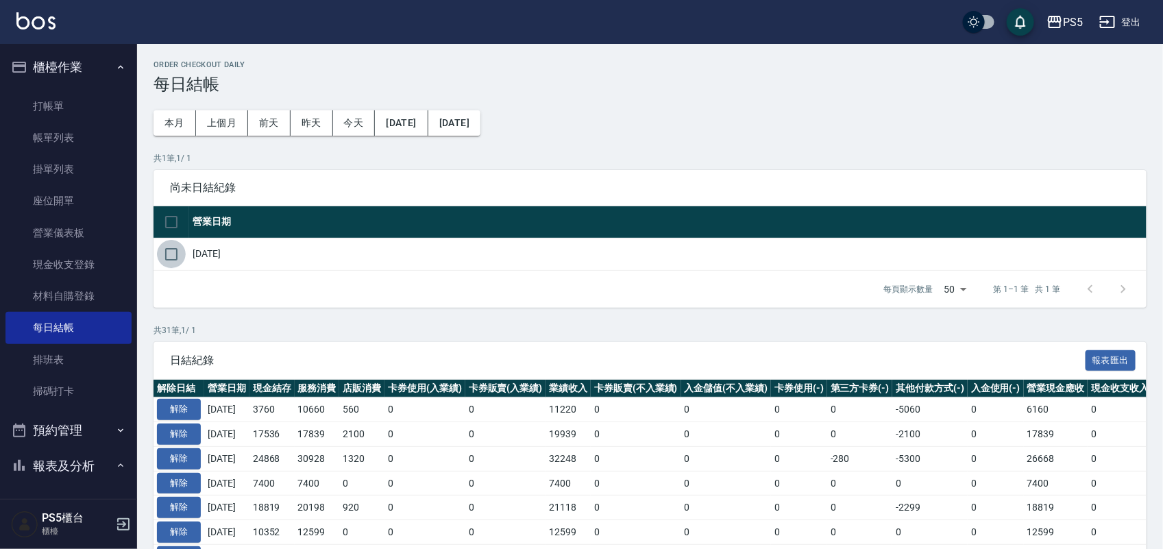
click at [168, 254] on input "checkbox" at bounding box center [171, 254] width 29 height 29
checkbox input "true"
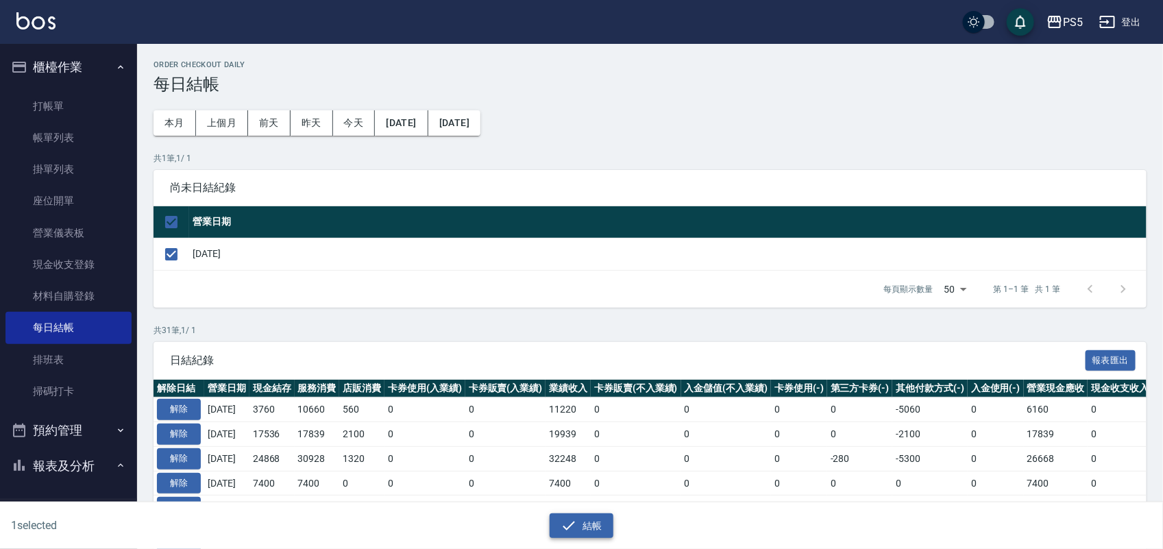
click at [573, 521] on icon "button" at bounding box center [569, 526] width 16 height 16
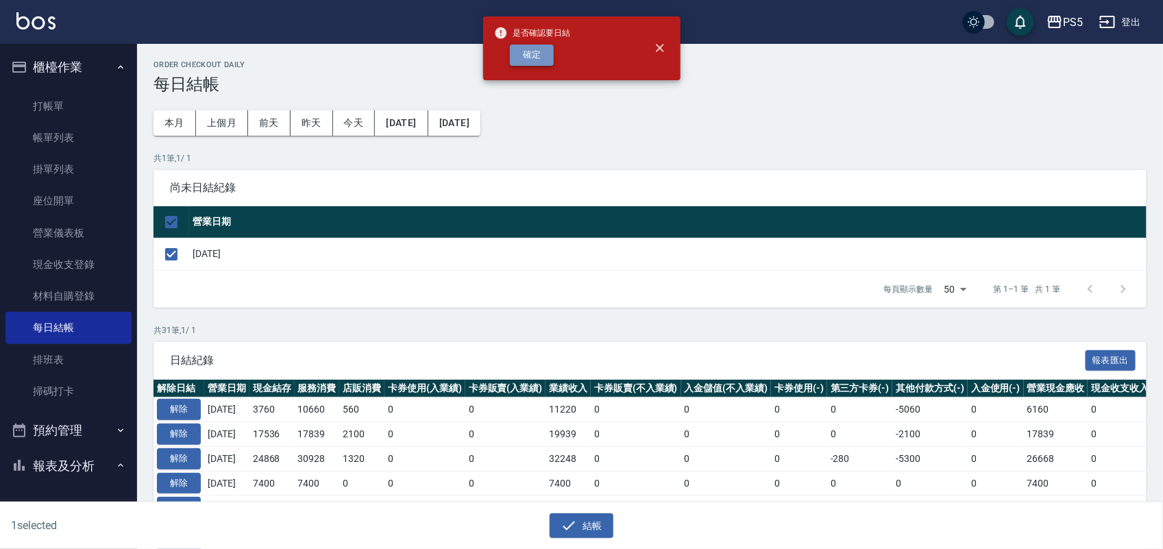
click at [530, 52] on button "確定" at bounding box center [532, 55] width 44 height 21
checkbox input "false"
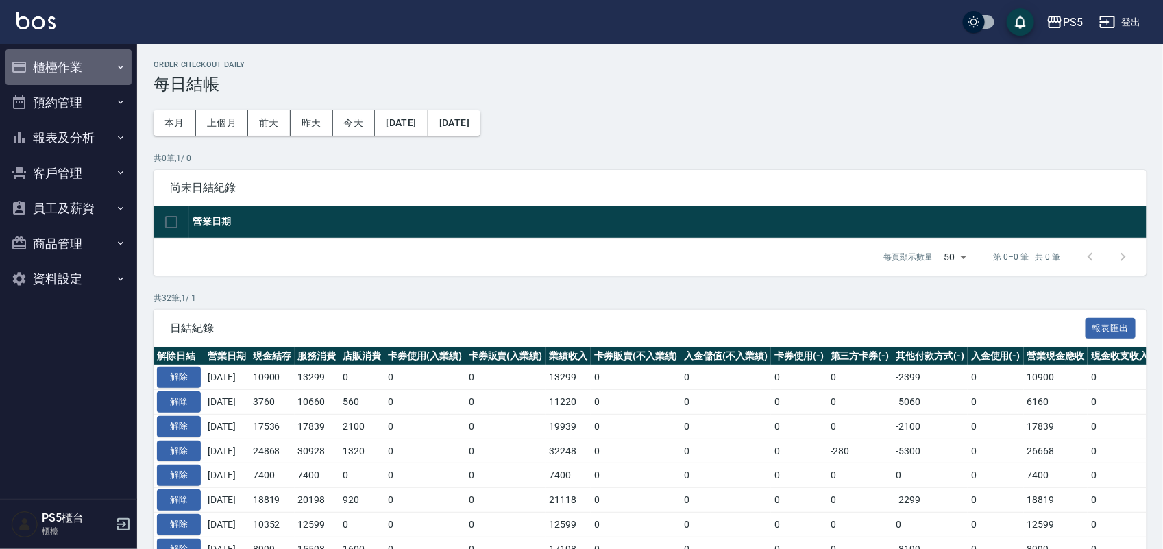
click at [55, 72] on button "櫃檯作業" at bounding box center [68, 67] width 126 height 36
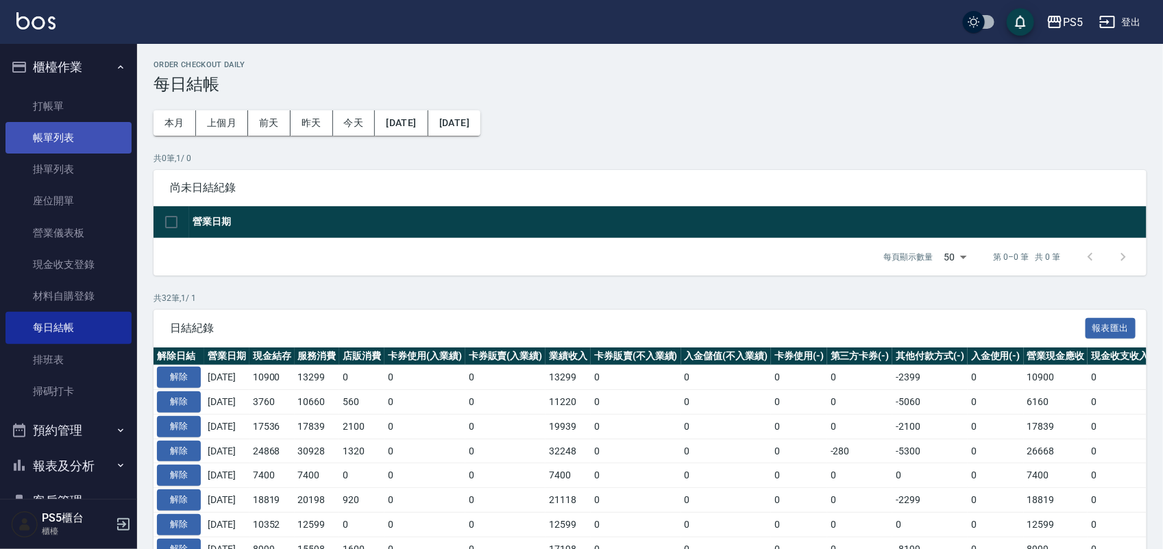
click at [59, 135] on link "帳單列表" at bounding box center [68, 138] width 126 height 32
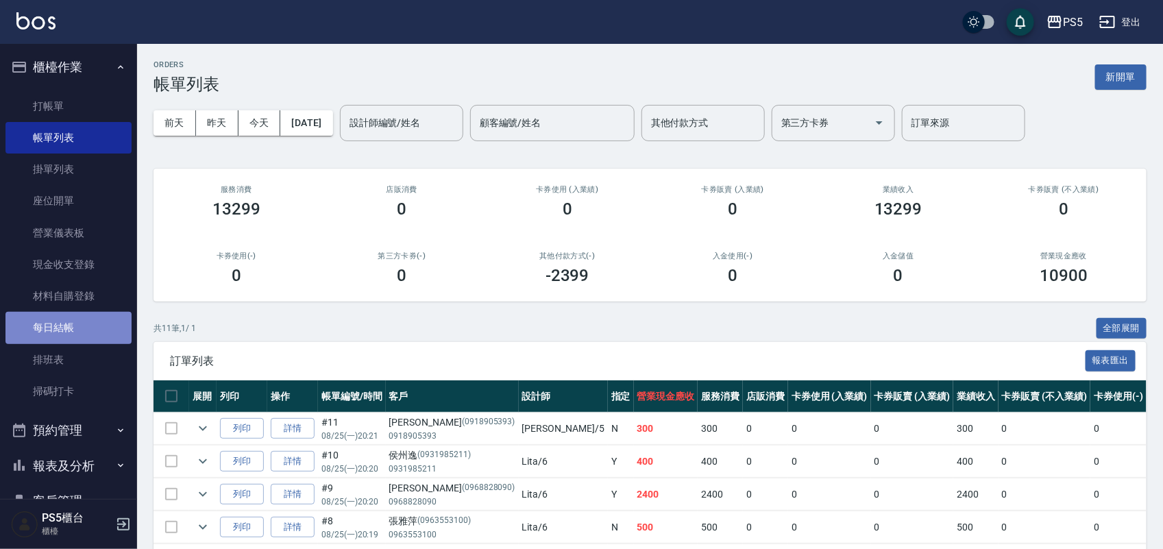
click at [79, 326] on link "每日結帳" at bounding box center [68, 328] width 126 height 32
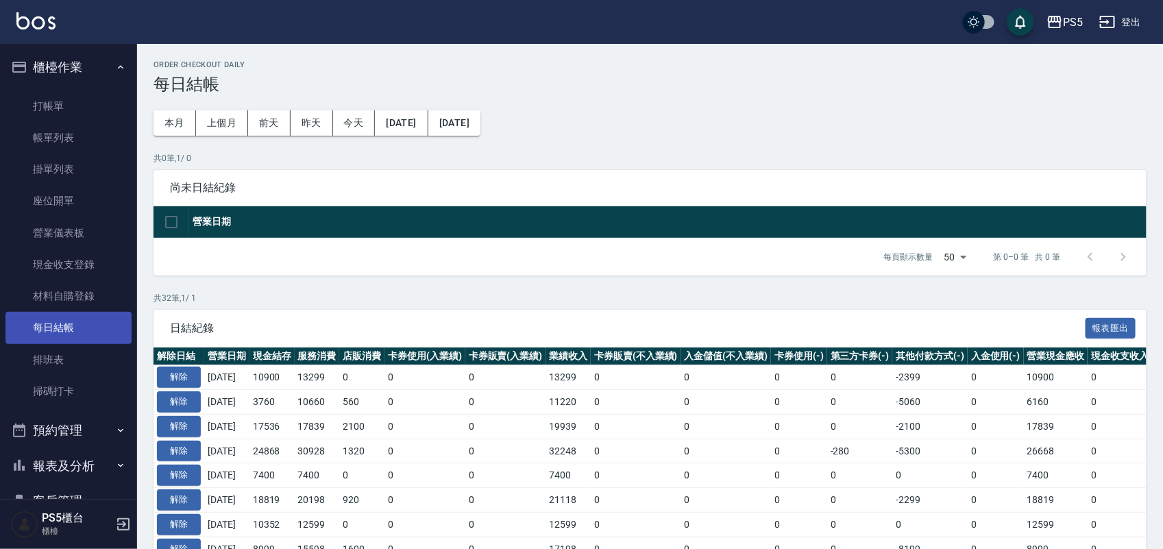
click at [88, 327] on link "每日結帳" at bounding box center [68, 328] width 126 height 32
click at [182, 377] on button "解除" at bounding box center [179, 377] width 44 height 21
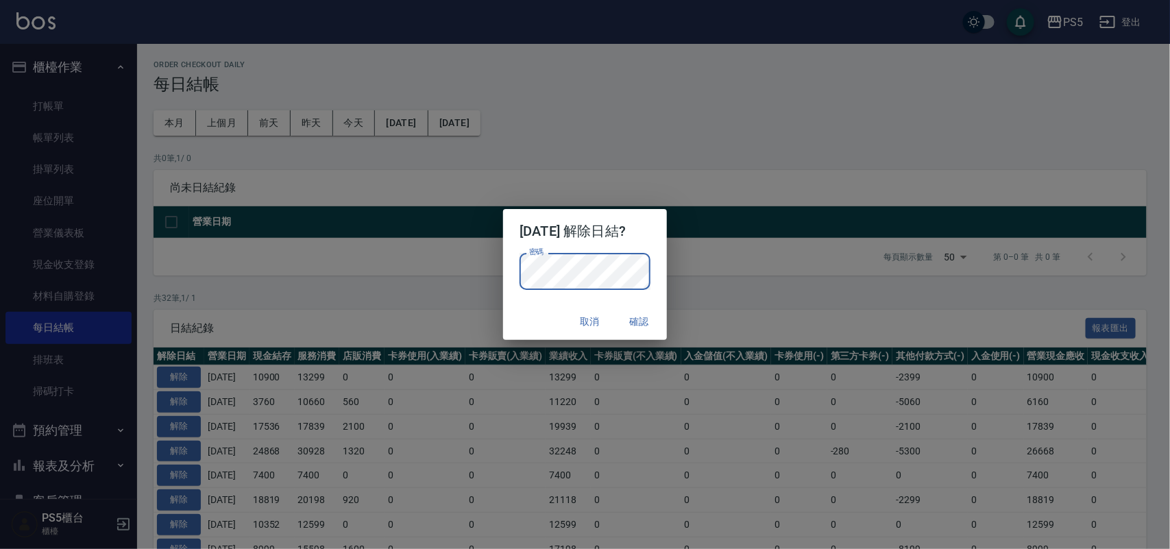
click at [642, 326] on button "確認" at bounding box center [640, 321] width 44 height 25
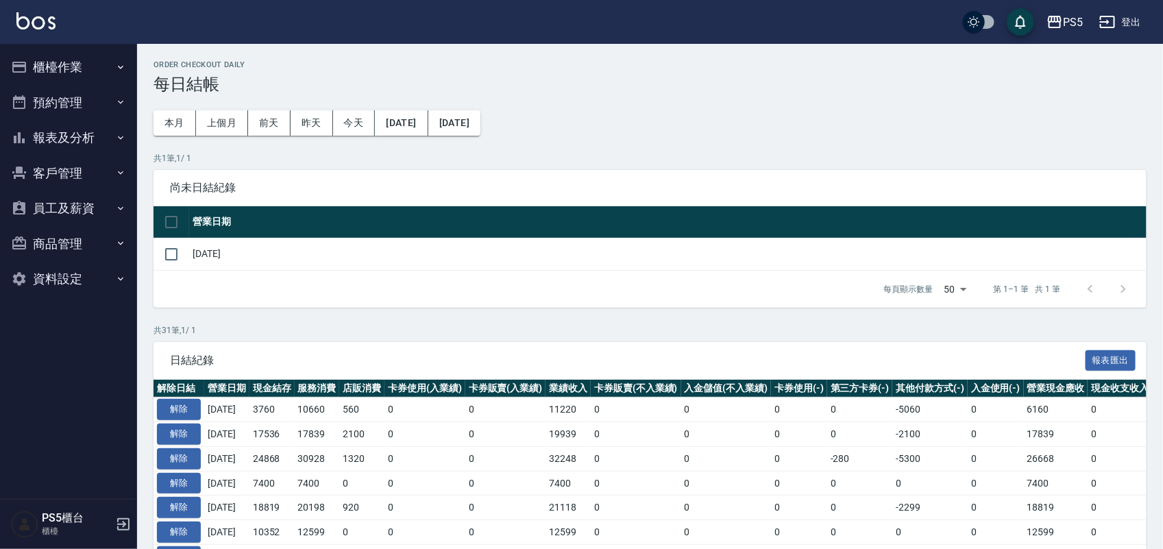
click at [62, 62] on button "櫃檯作業" at bounding box center [68, 67] width 126 height 36
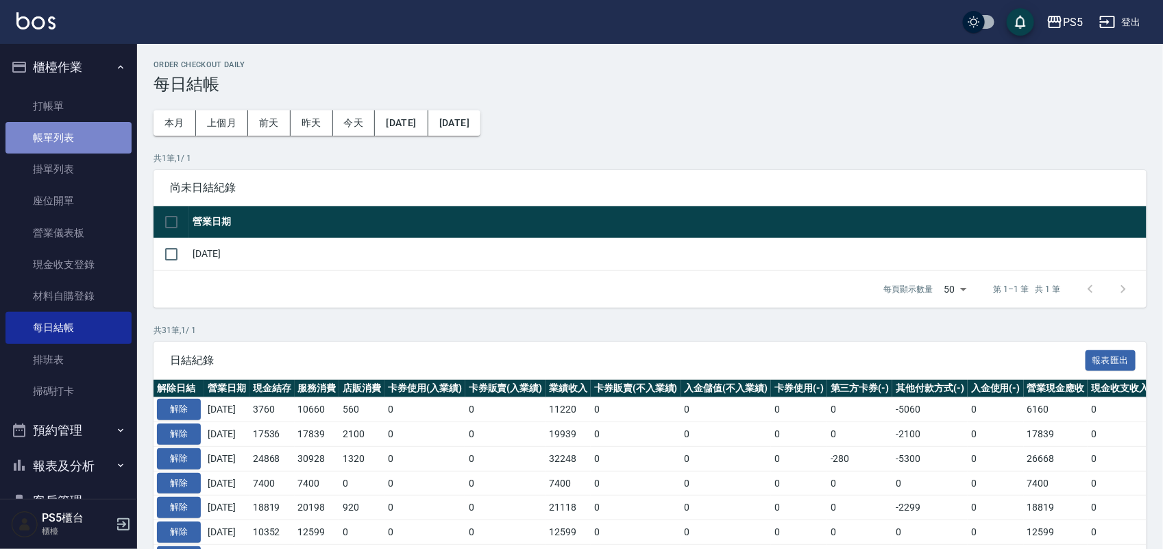
click at [80, 138] on link "帳單列表" at bounding box center [68, 138] width 126 height 32
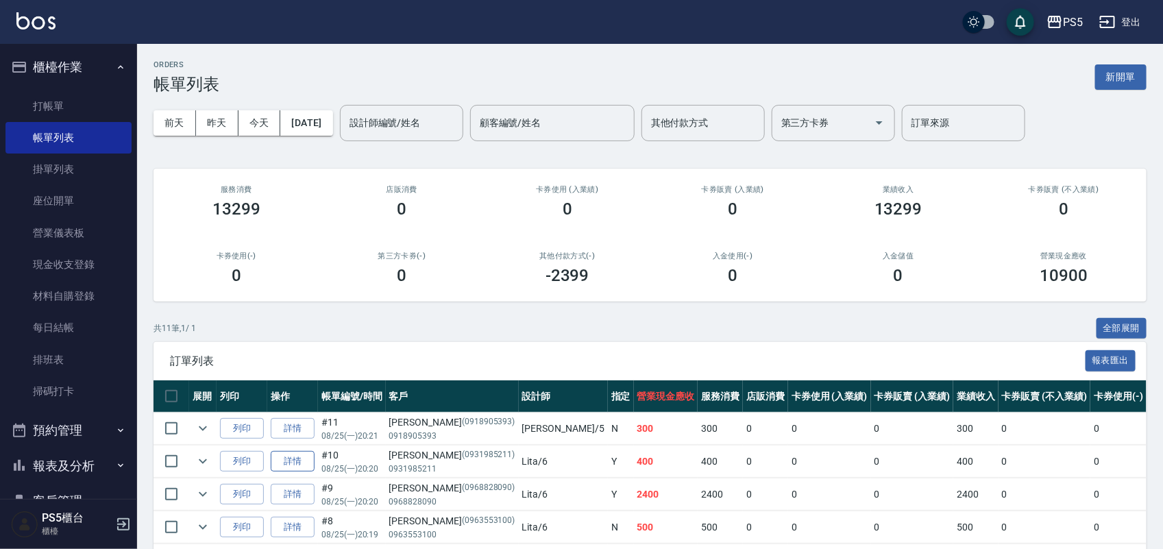
click at [304, 468] on link "詳情" at bounding box center [293, 461] width 44 height 21
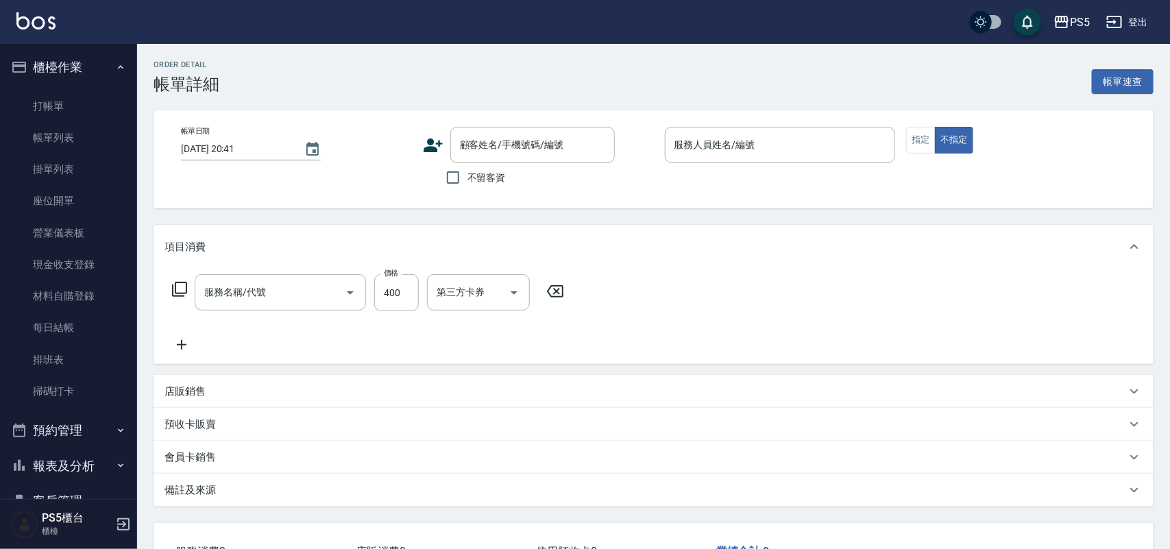
type input "[DATE] 20:20"
type input "Lita-6"
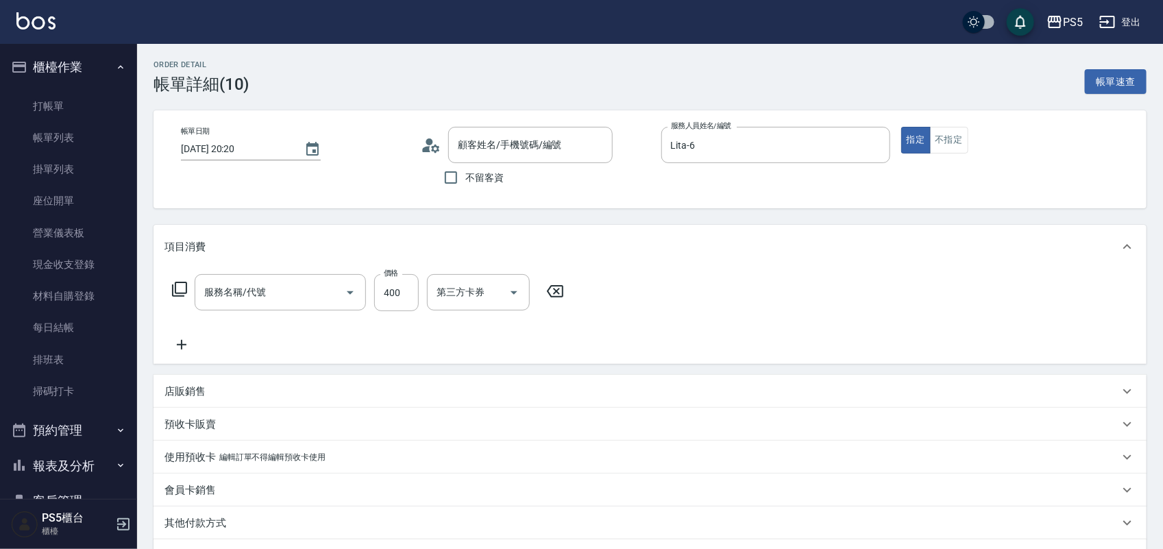
type input "洗剪400(201)"
type input "[PERSON_NAME]/0931985211/0931985211"
click at [405, 300] on input "400" at bounding box center [396, 292] width 45 height 37
type input "340"
click at [670, 324] on div "服務名稱/代號 洗剪400(201) 服務名稱/代號 價格 340 價格 洗-1 洗-1 第三方卡券 第三方卡券" at bounding box center [650, 316] width 993 height 95
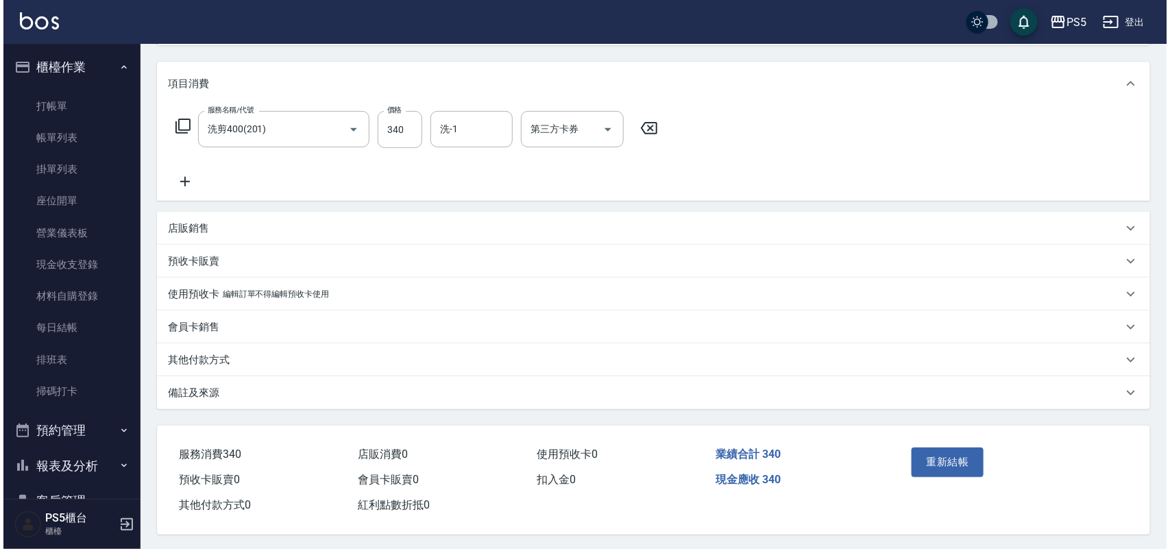
scroll to position [170, 0]
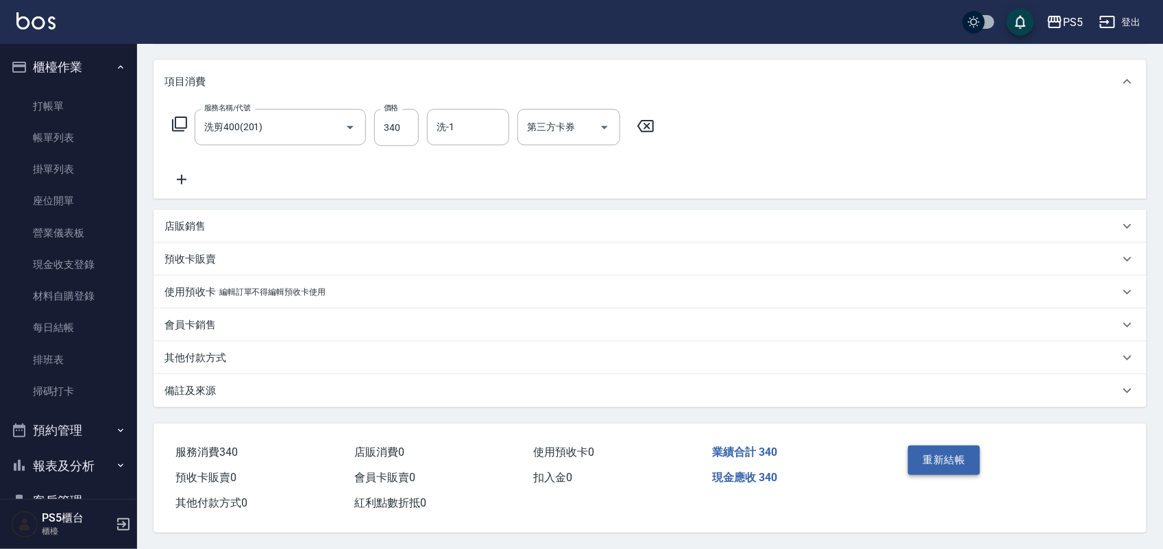
click at [947, 454] on button "重新結帳" at bounding box center [944, 460] width 73 height 29
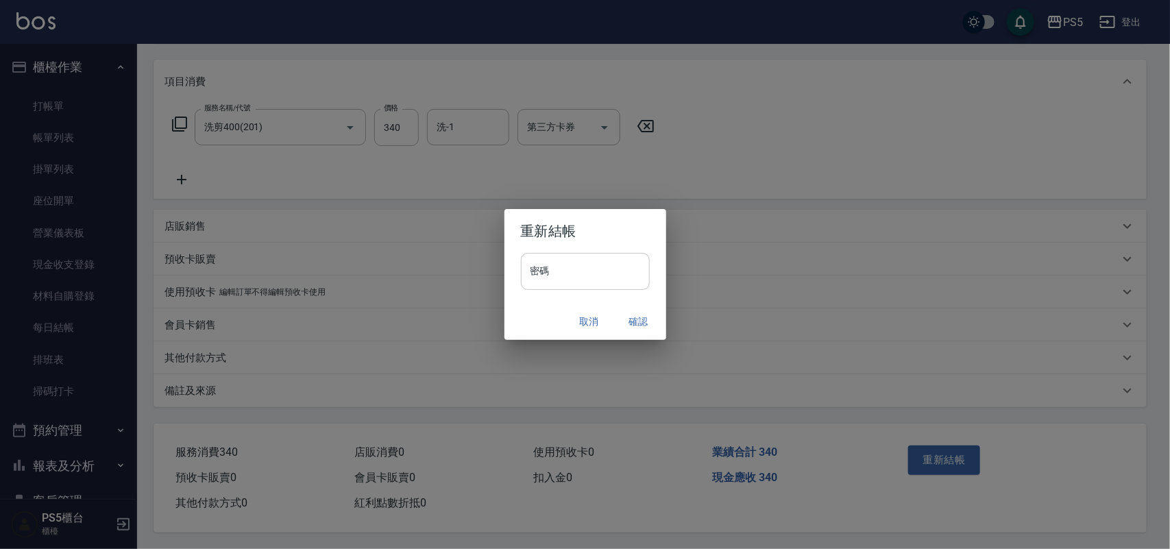
click at [570, 273] on input "密碼" at bounding box center [585, 271] width 129 height 37
type input "****"
click at [648, 319] on button "確認" at bounding box center [639, 321] width 44 height 25
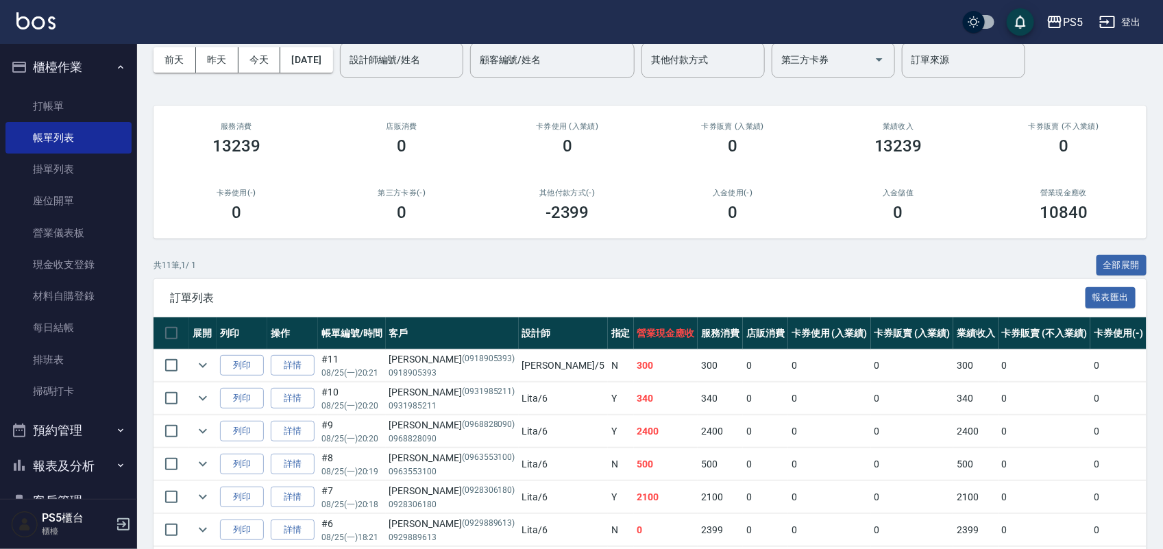
scroll to position [171, 0]
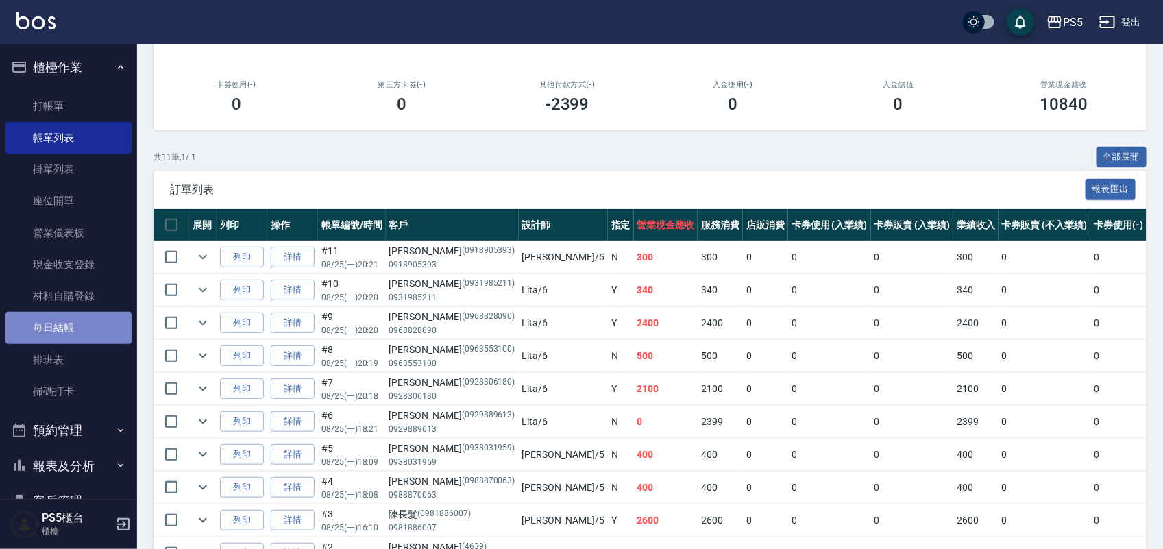
click at [73, 321] on link "每日結帳" at bounding box center [68, 328] width 126 height 32
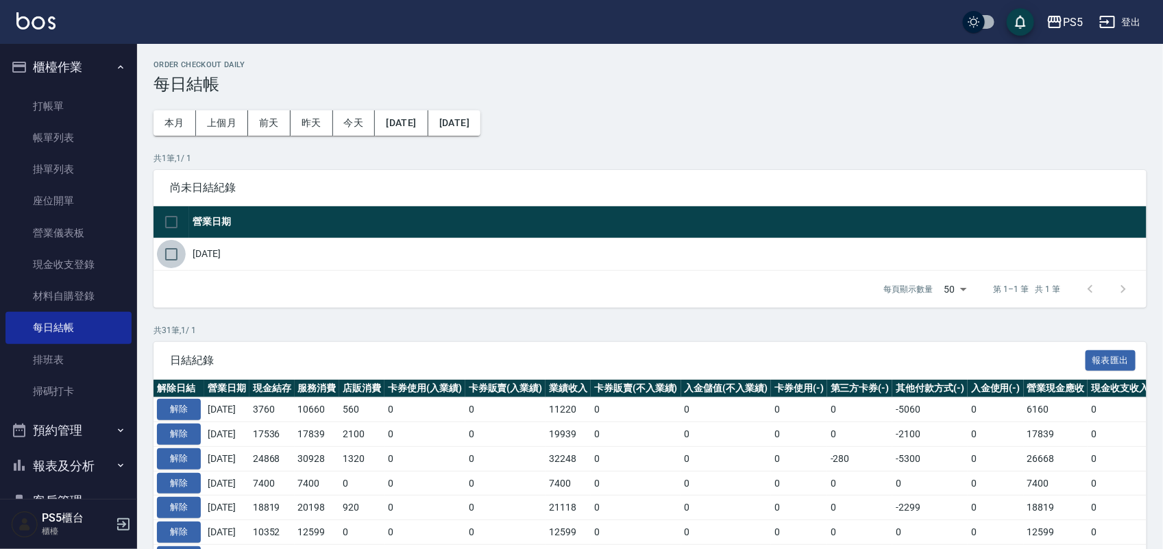
click at [168, 254] on input "checkbox" at bounding box center [171, 254] width 29 height 29
checkbox input "true"
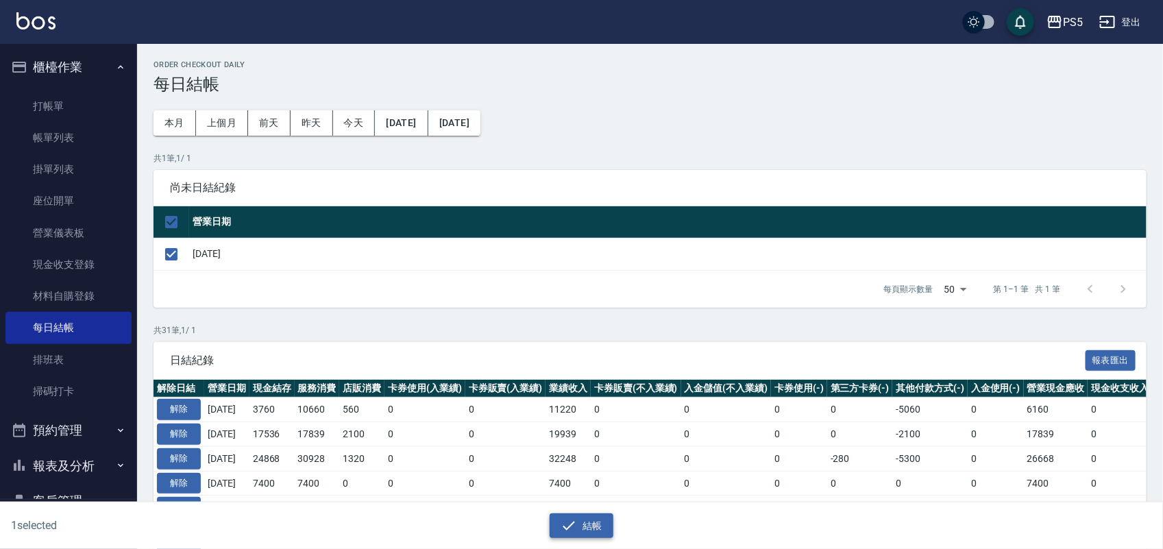
click at [594, 530] on button "結帳" at bounding box center [582, 525] width 64 height 25
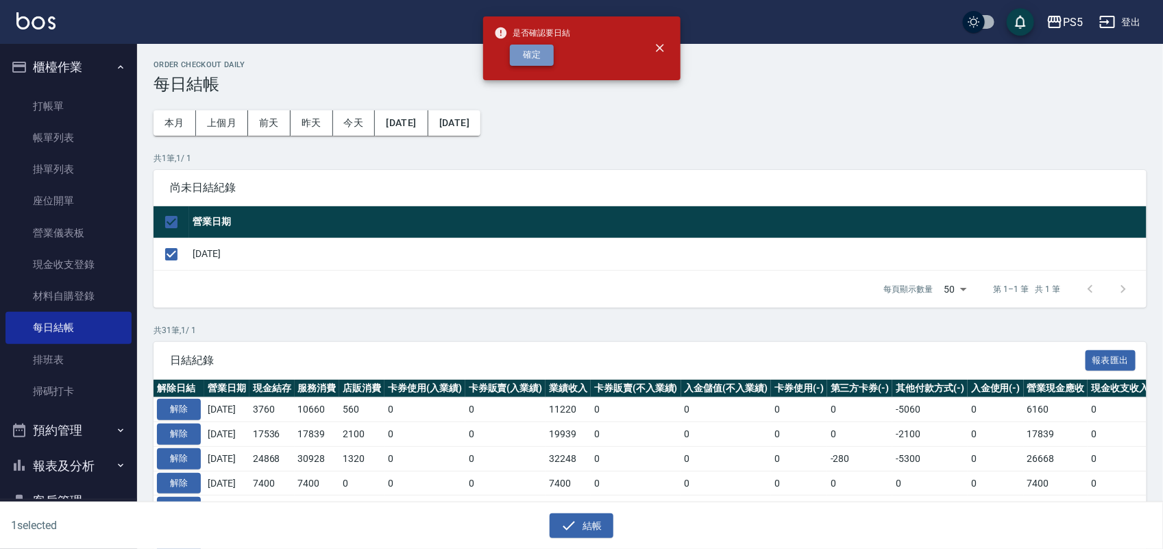
click at [531, 49] on button "確定" at bounding box center [532, 55] width 44 height 21
checkbox input "false"
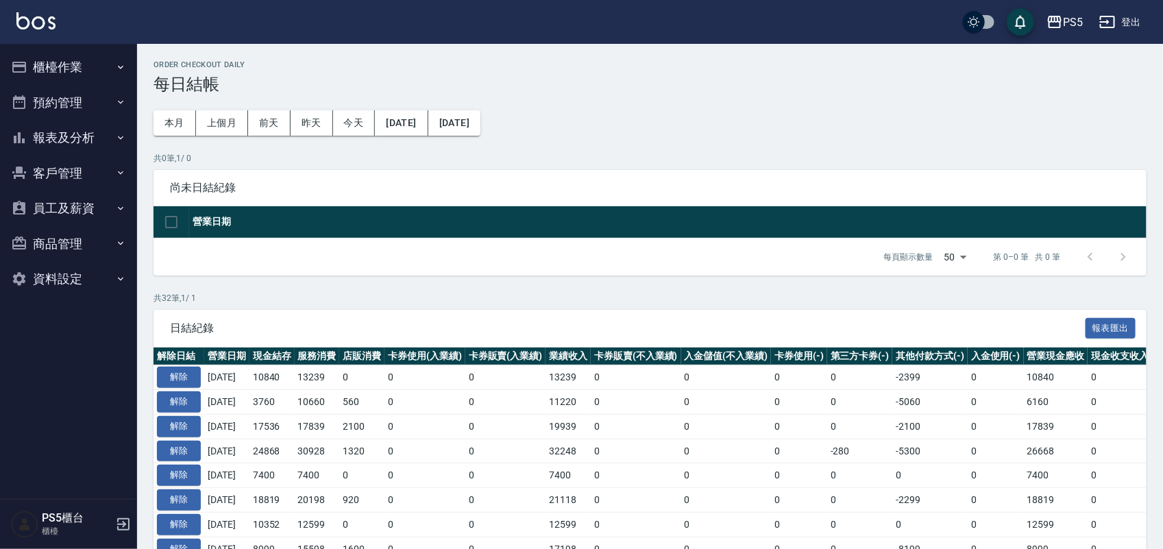
click at [83, 135] on button "報表及分析" at bounding box center [68, 138] width 126 height 36
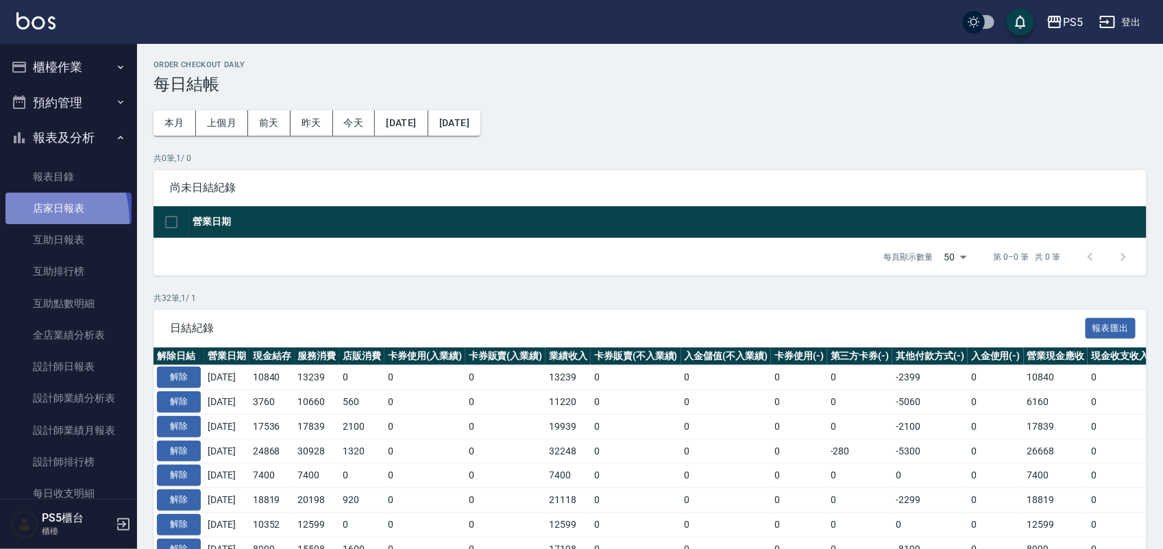
click at [25, 221] on link "店家日報表" at bounding box center [68, 209] width 126 height 32
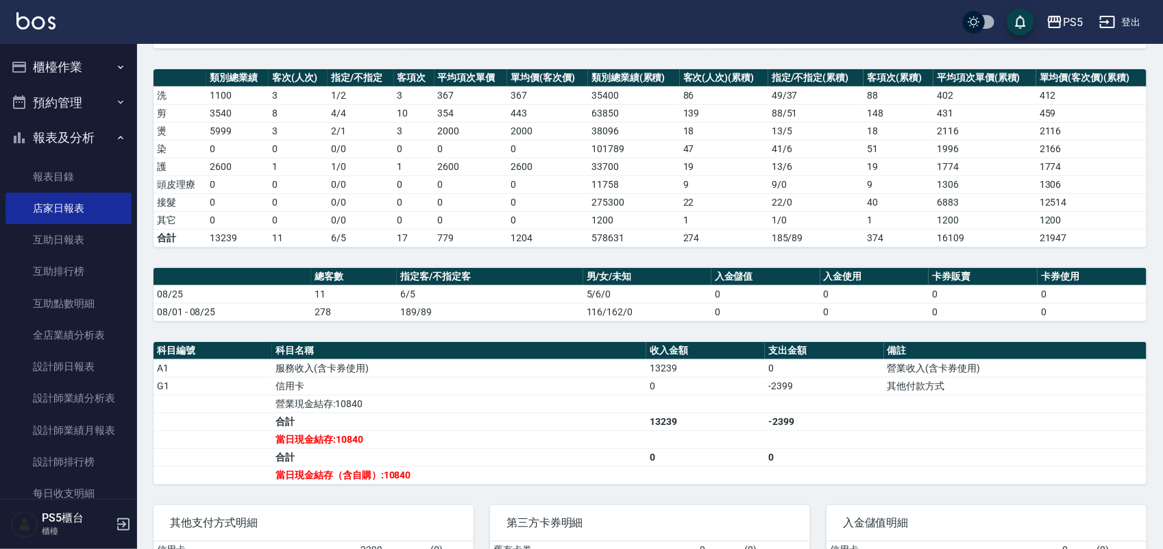
scroll to position [257, 0]
